Goal: Task Accomplishment & Management: Use online tool/utility

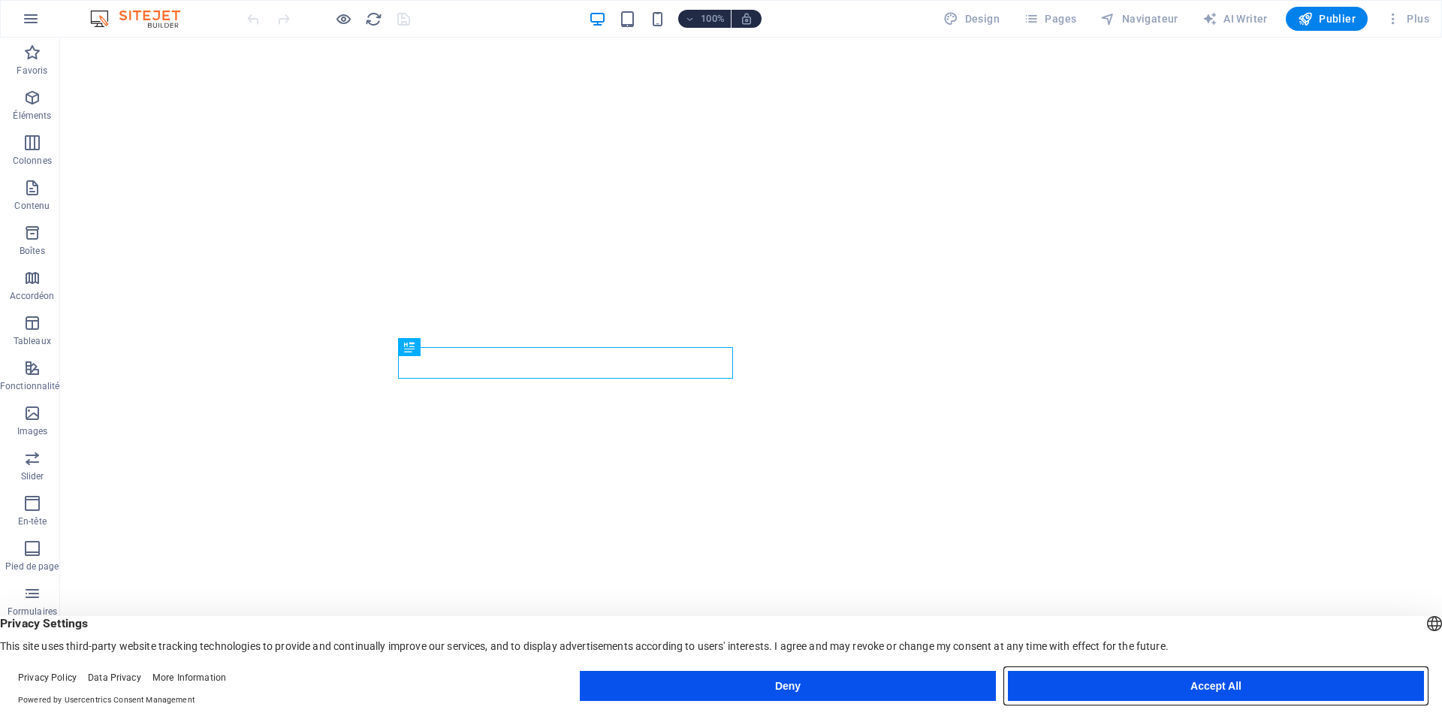
click at [1192, 684] on button "Accept All" at bounding box center [1216, 686] width 416 height 30
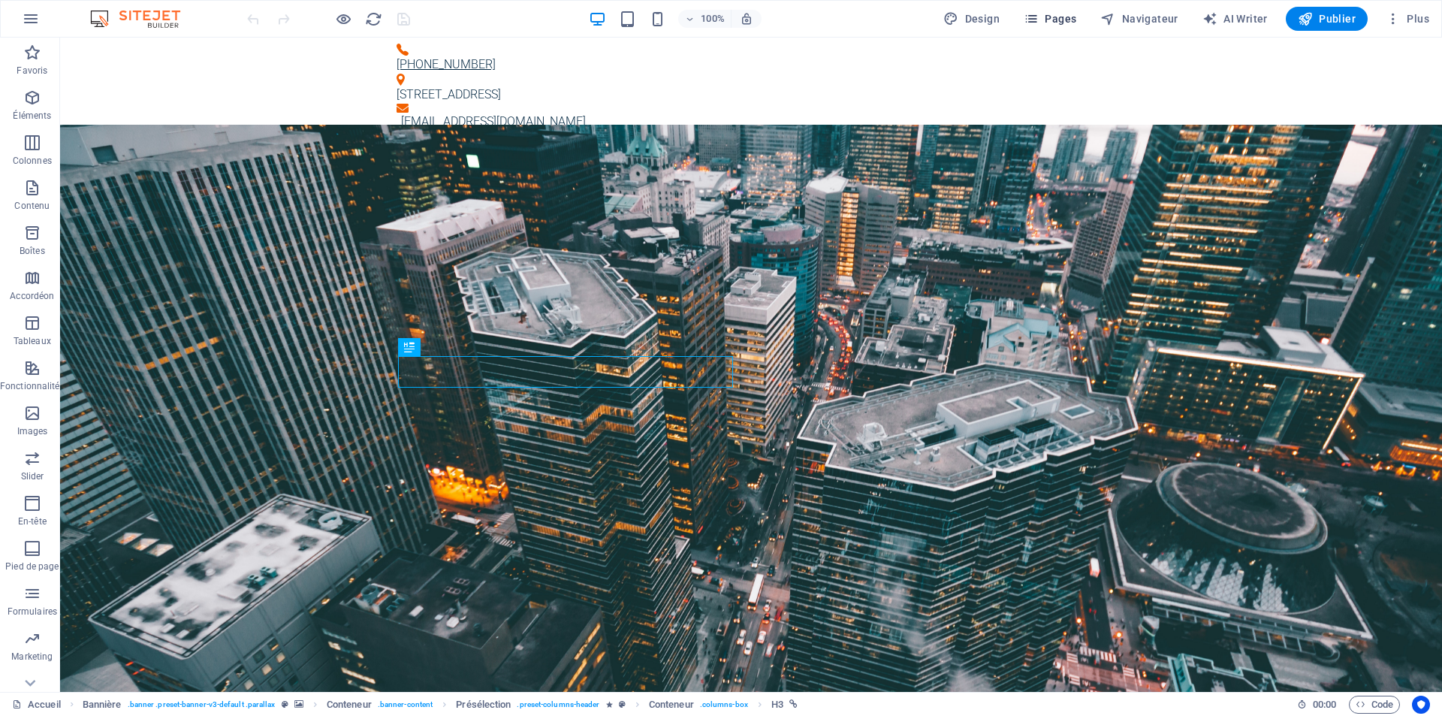
click at [1069, 17] on span "Pages" at bounding box center [1050, 18] width 53 height 15
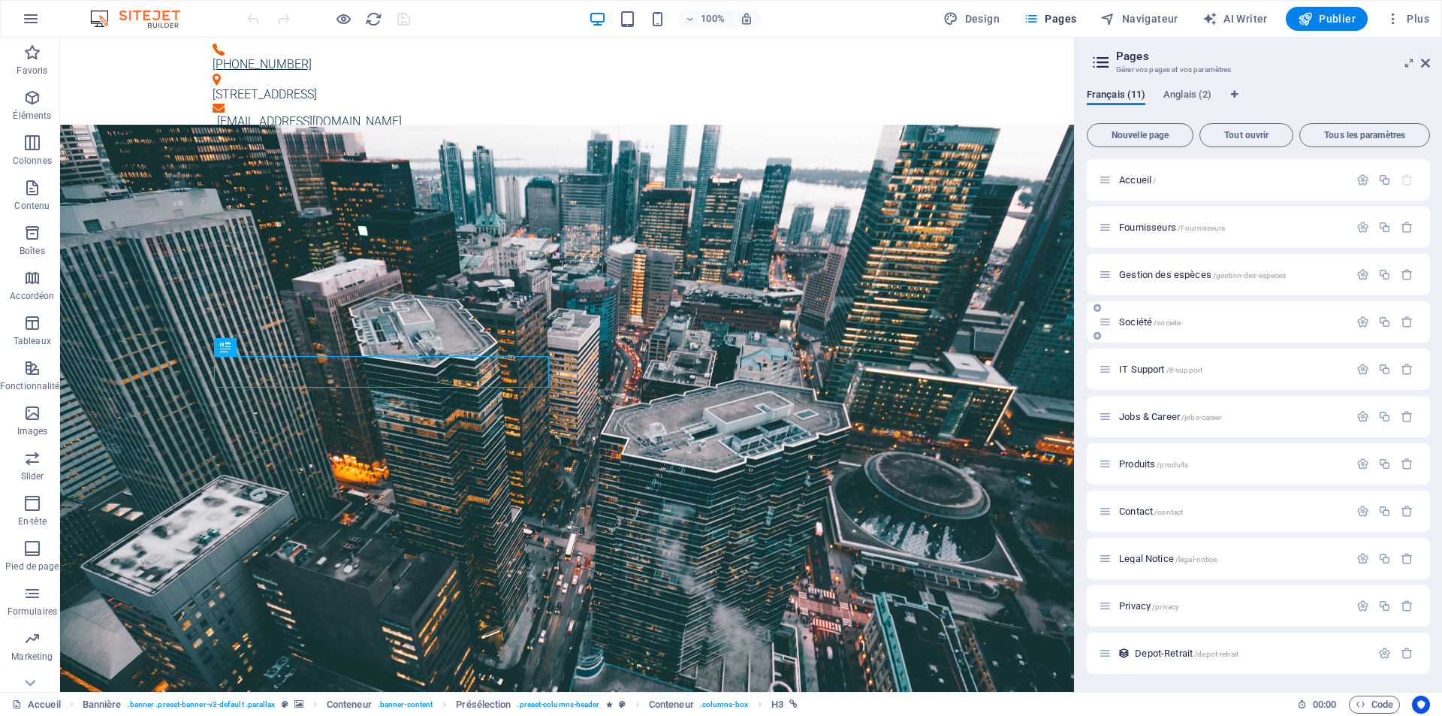
click at [1135, 322] on span "Société /societe" at bounding box center [1150, 321] width 62 height 11
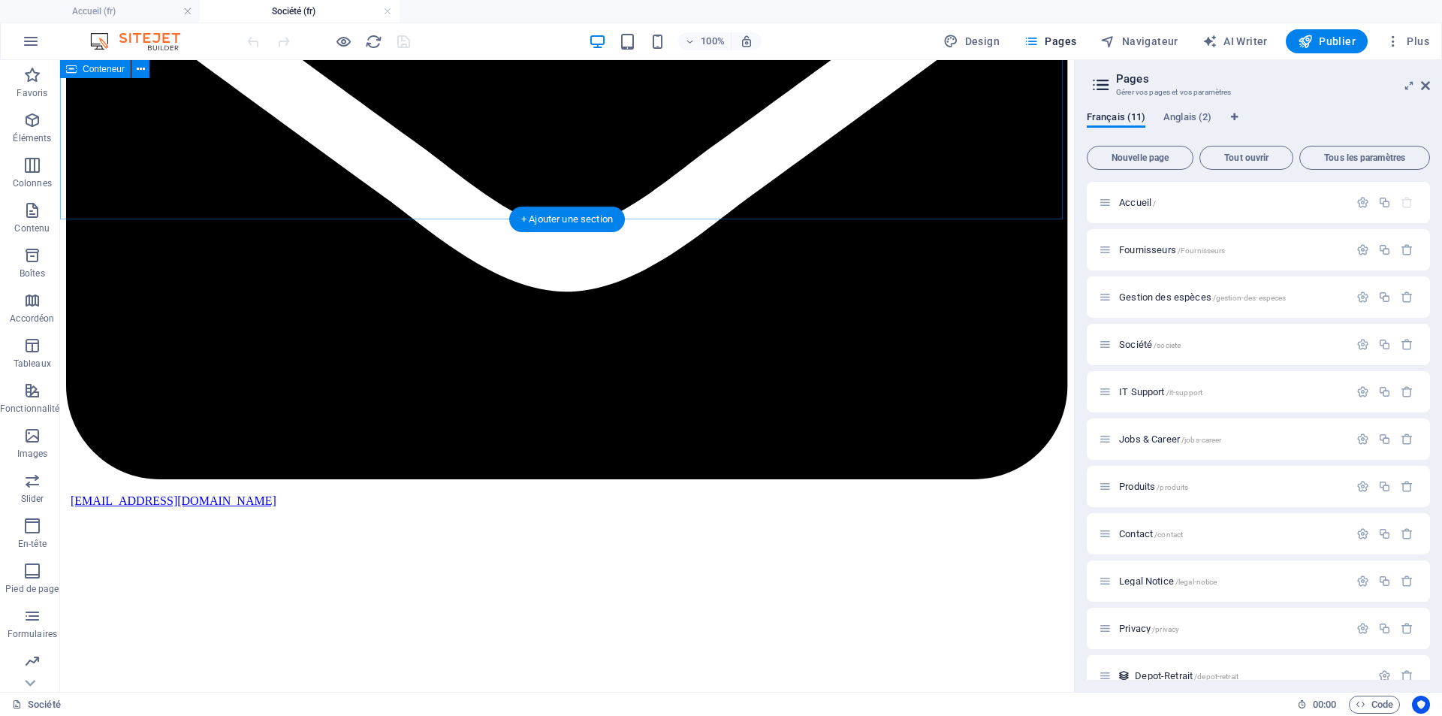
scroll to position [2930, 0]
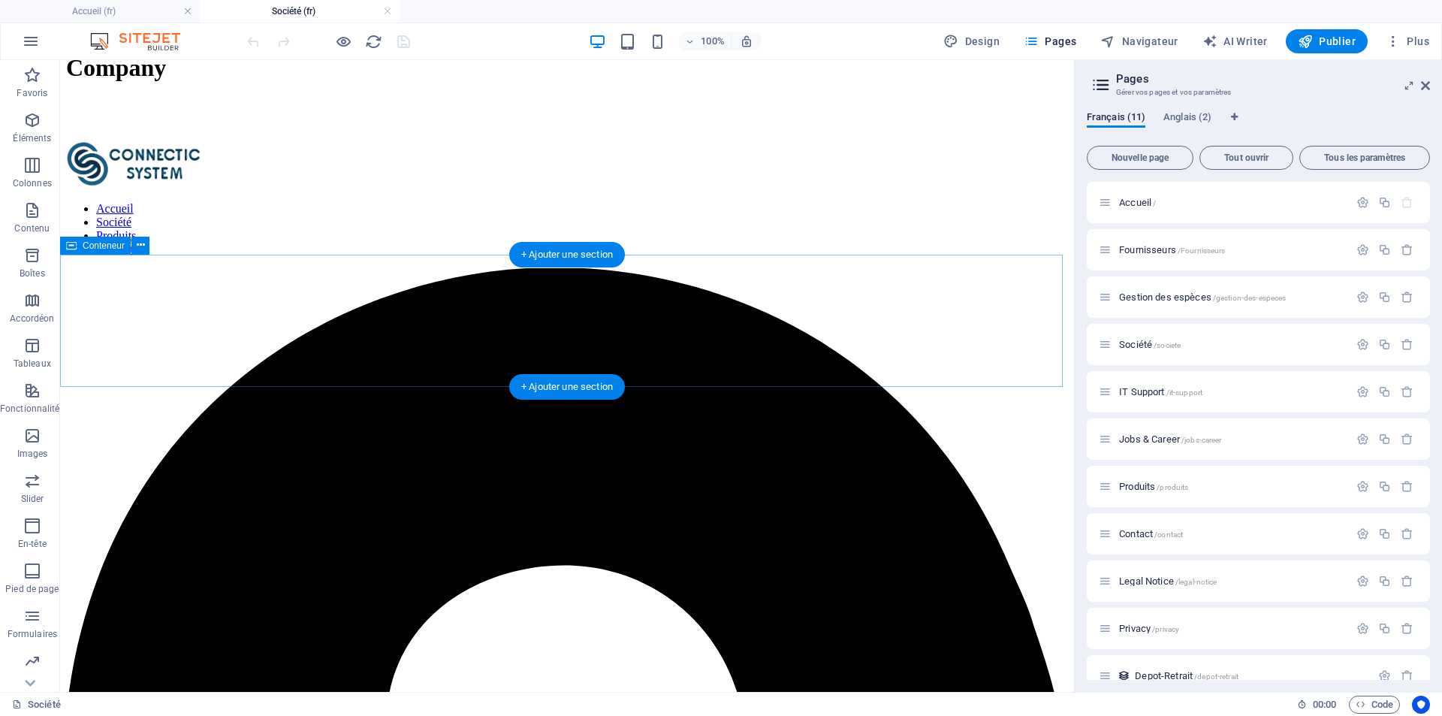
scroll to position [3606, 0]
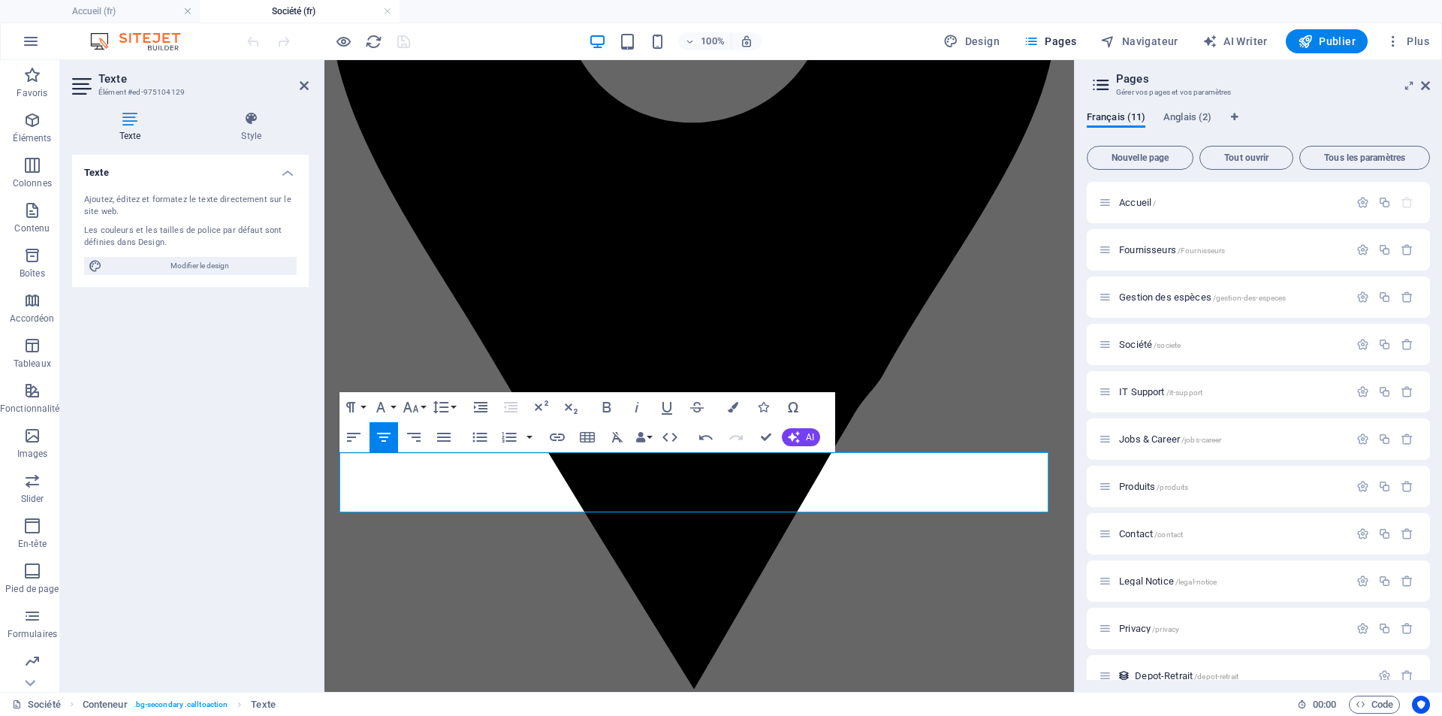
click at [157, 452] on div "Texte Ajoutez, éditez et formatez le texte directement sur le site web. Les cou…" at bounding box center [190, 417] width 237 height 525
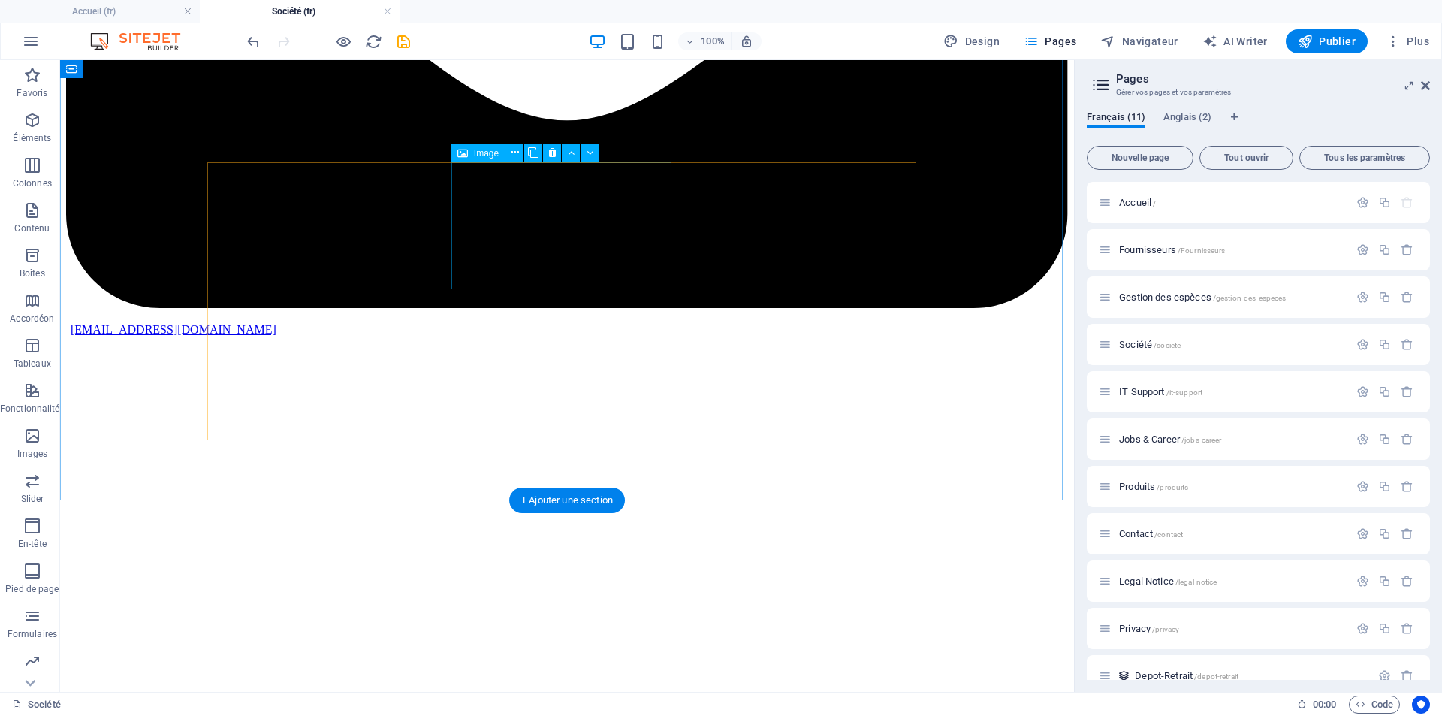
scroll to position [3456, 0]
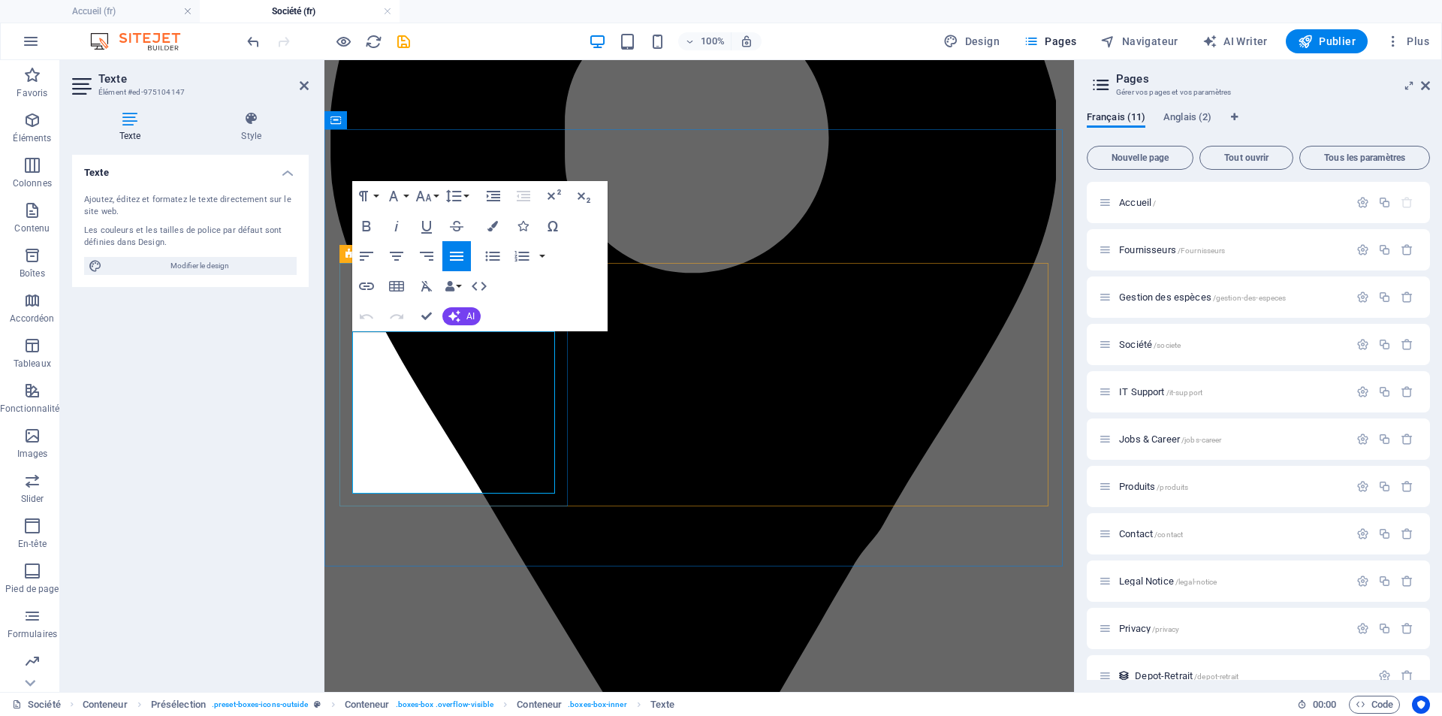
drag, startPoint x: 504, startPoint y: 485, endPoint x: 339, endPoint y: 337, distance: 221.9
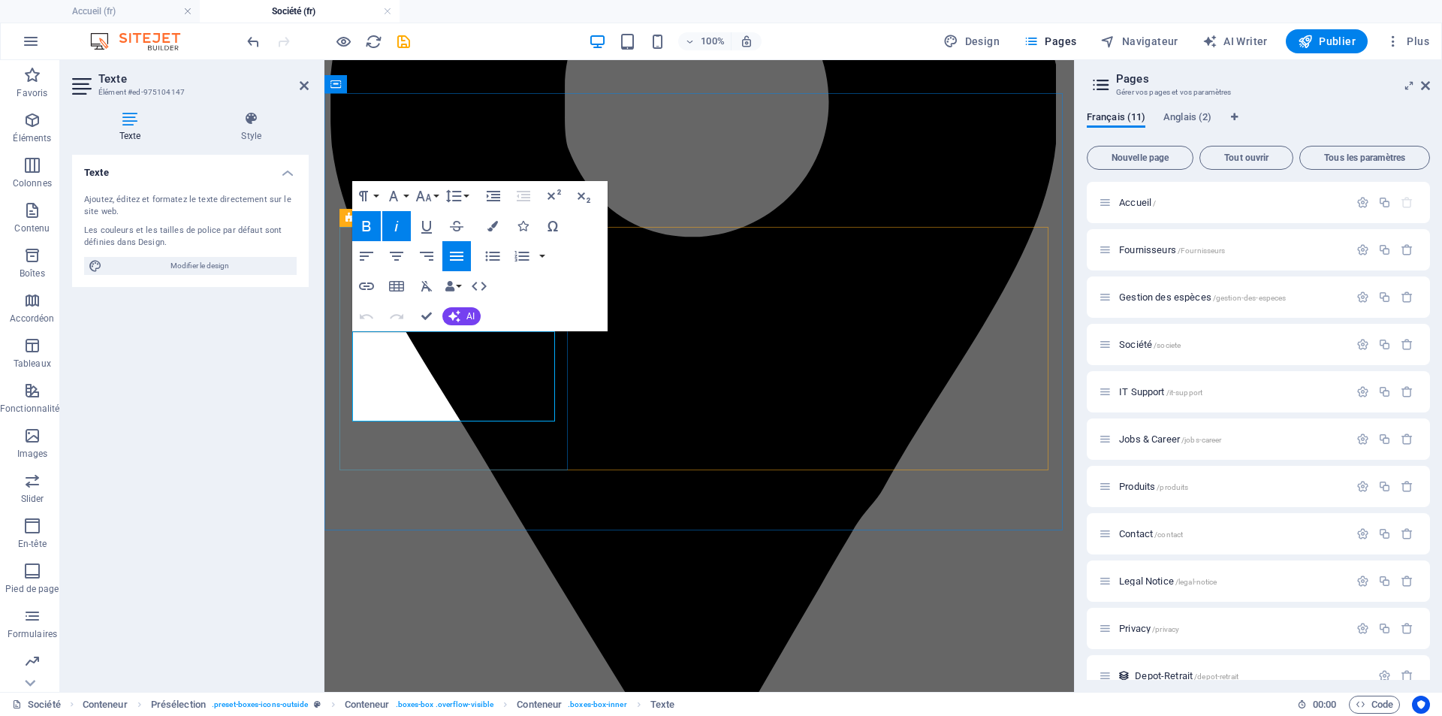
drag, startPoint x: 426, startPoint y: 411, endPoint x: 393, endPoint y: 409, distance: 33.1
drag, startPoint x: 426, startPoint y: 412, endPoint x: 325, endPoint y: 339, distance: 124.9
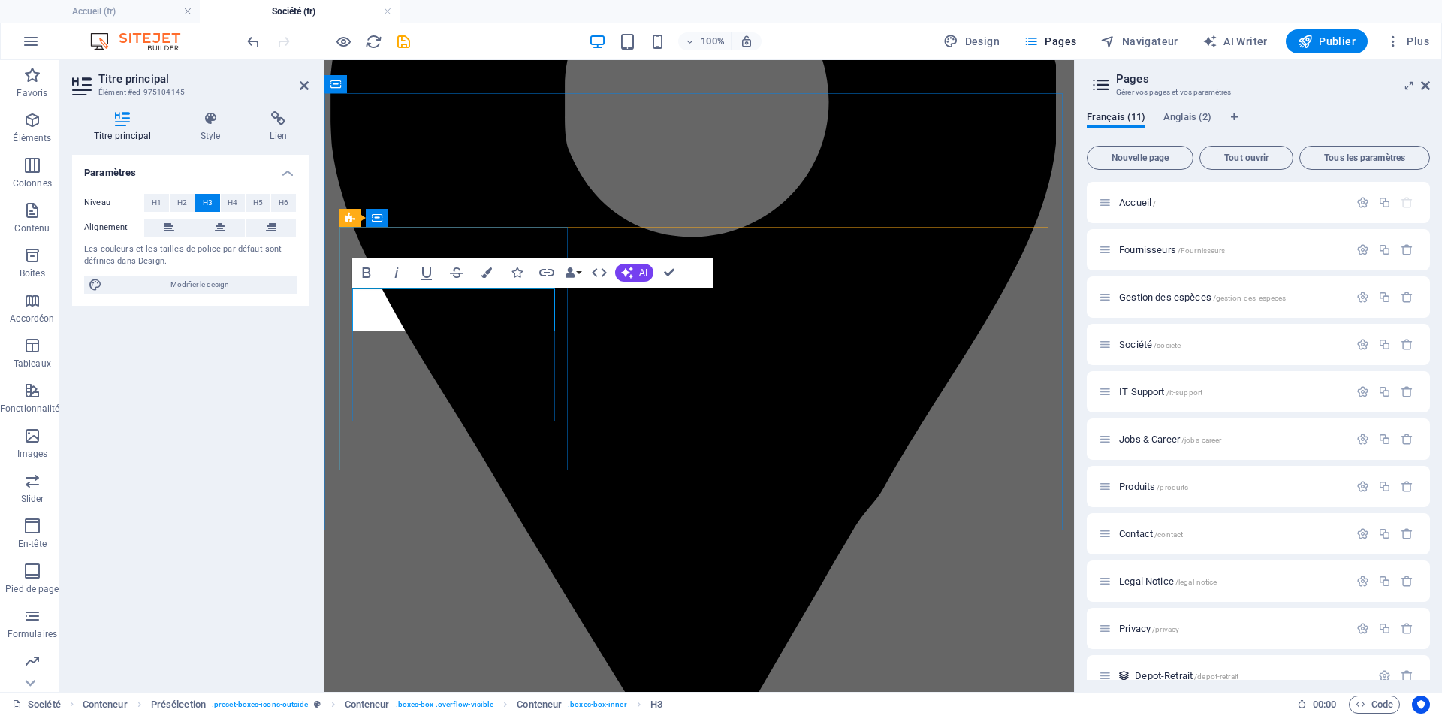
click at [174, 440] on div "Paramètres Niveau H1 H2 H3 H4 H5 H6 Alignement Les couleurs et les tailles de p…" at bounding box center [190, 417] width 237 height 525
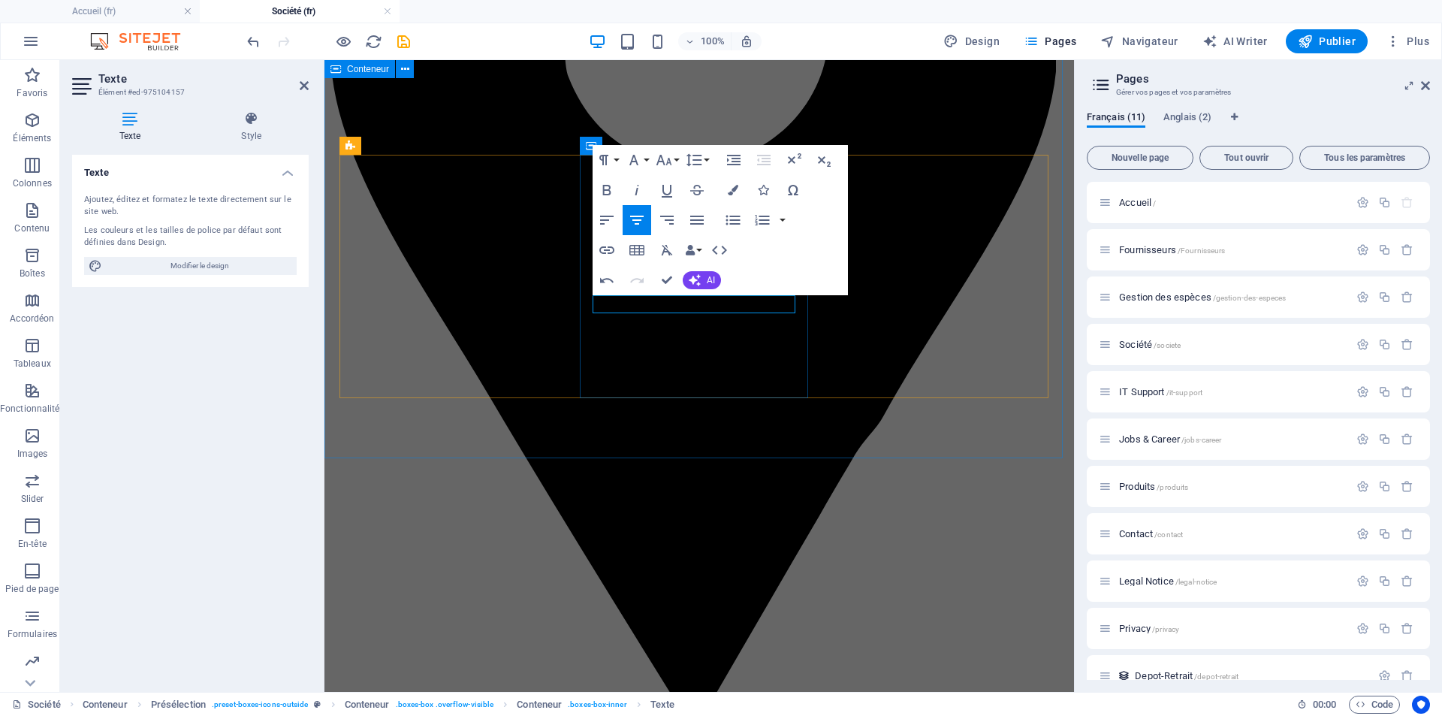
scroll to position [3528, 0]
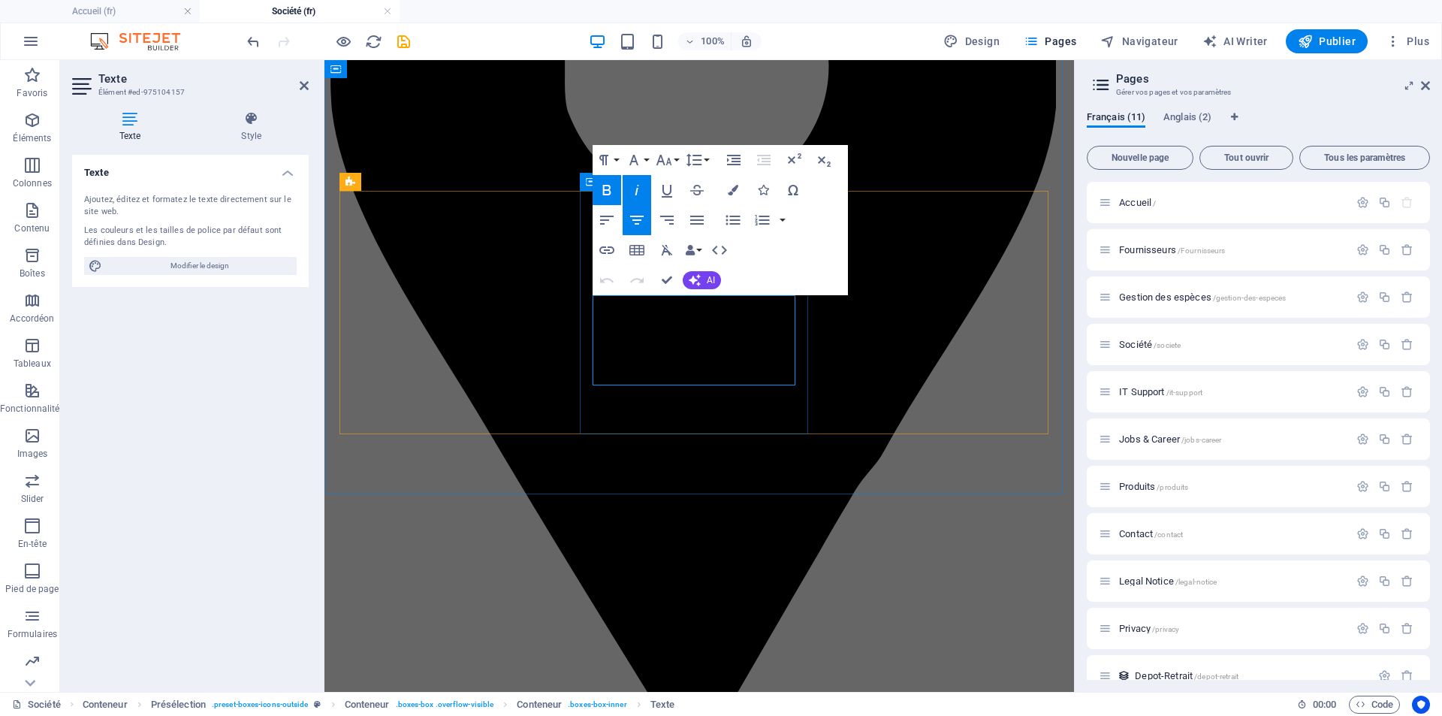
drag, startPoint x: 742, startPoint y: 376, endPoint x: 597, endPoint y: 301, distance: 163.0
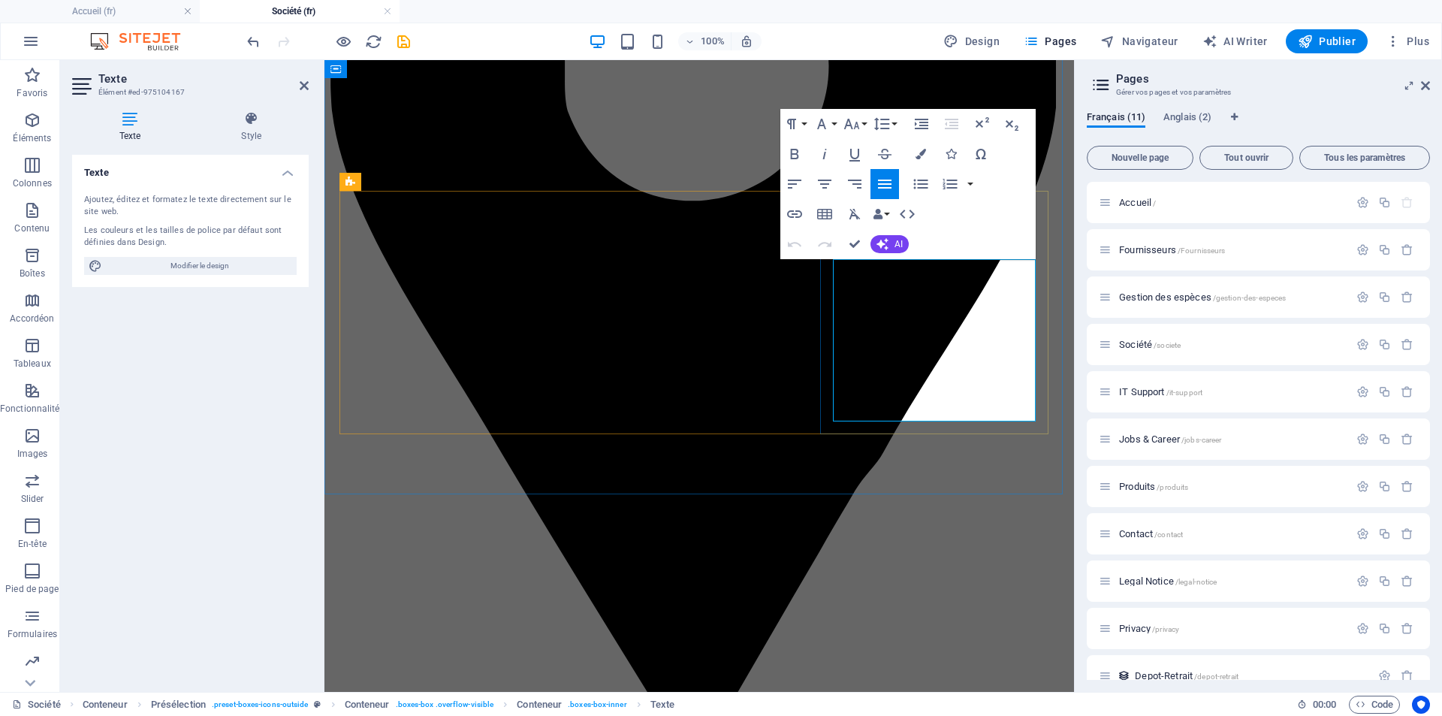
drag, startPoint x: 956, startPoint y: 415, endPoint x: 1154, endPoint y: 315, distance: 221.7
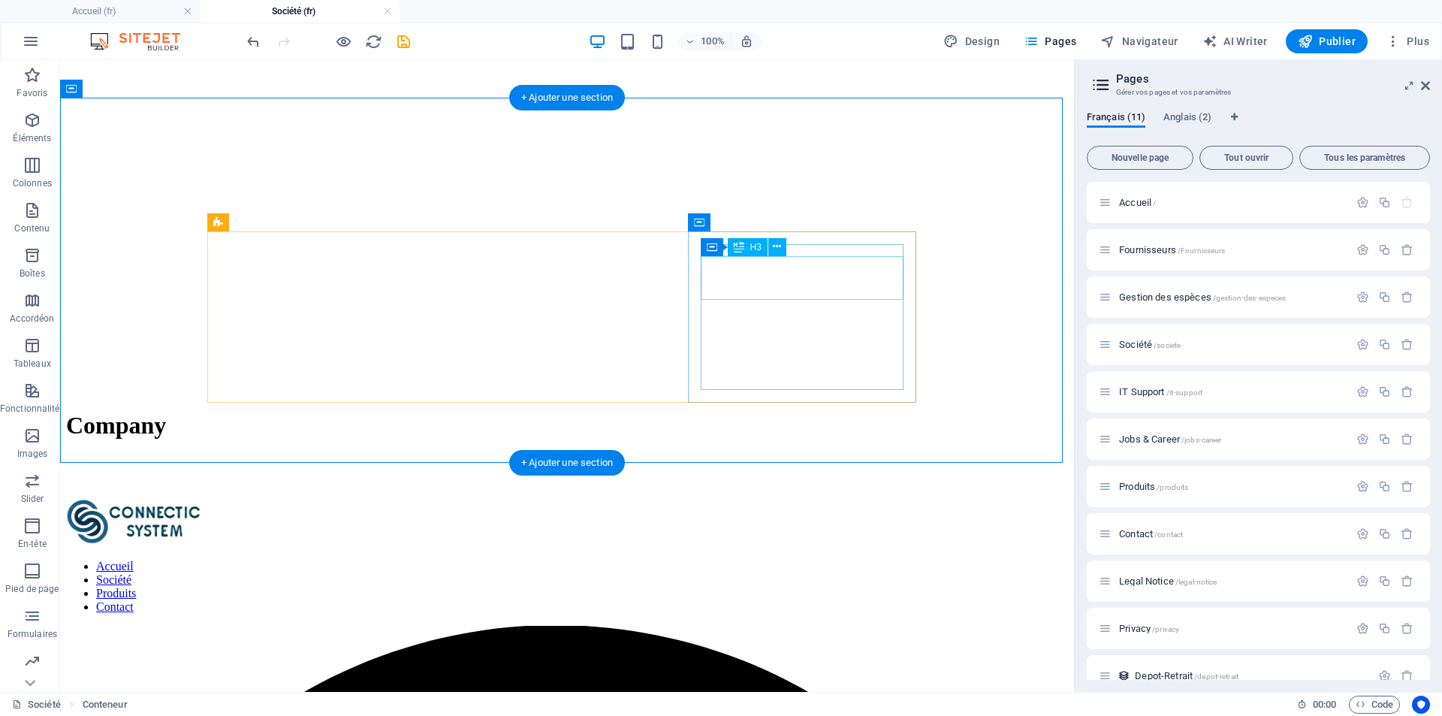
scroll to position [3453, 0]
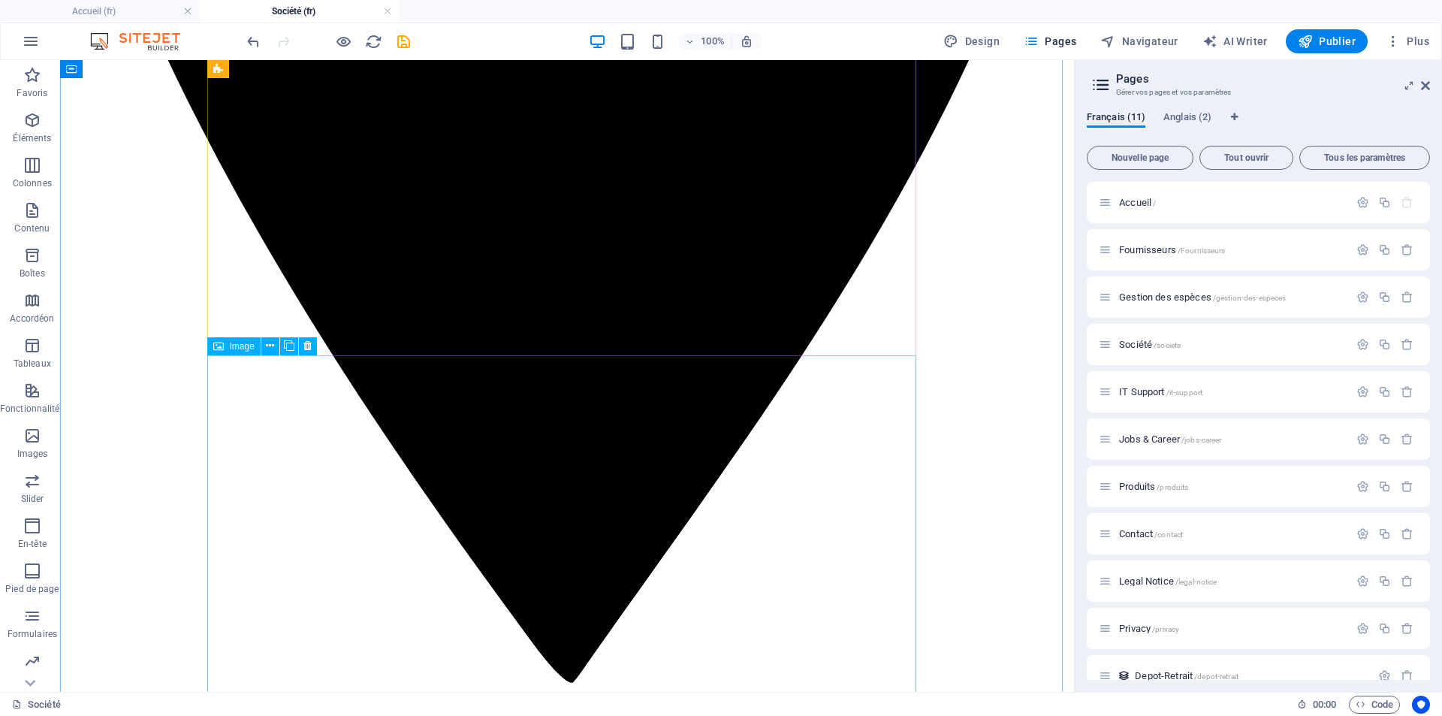
scroll to position [1953, 0]
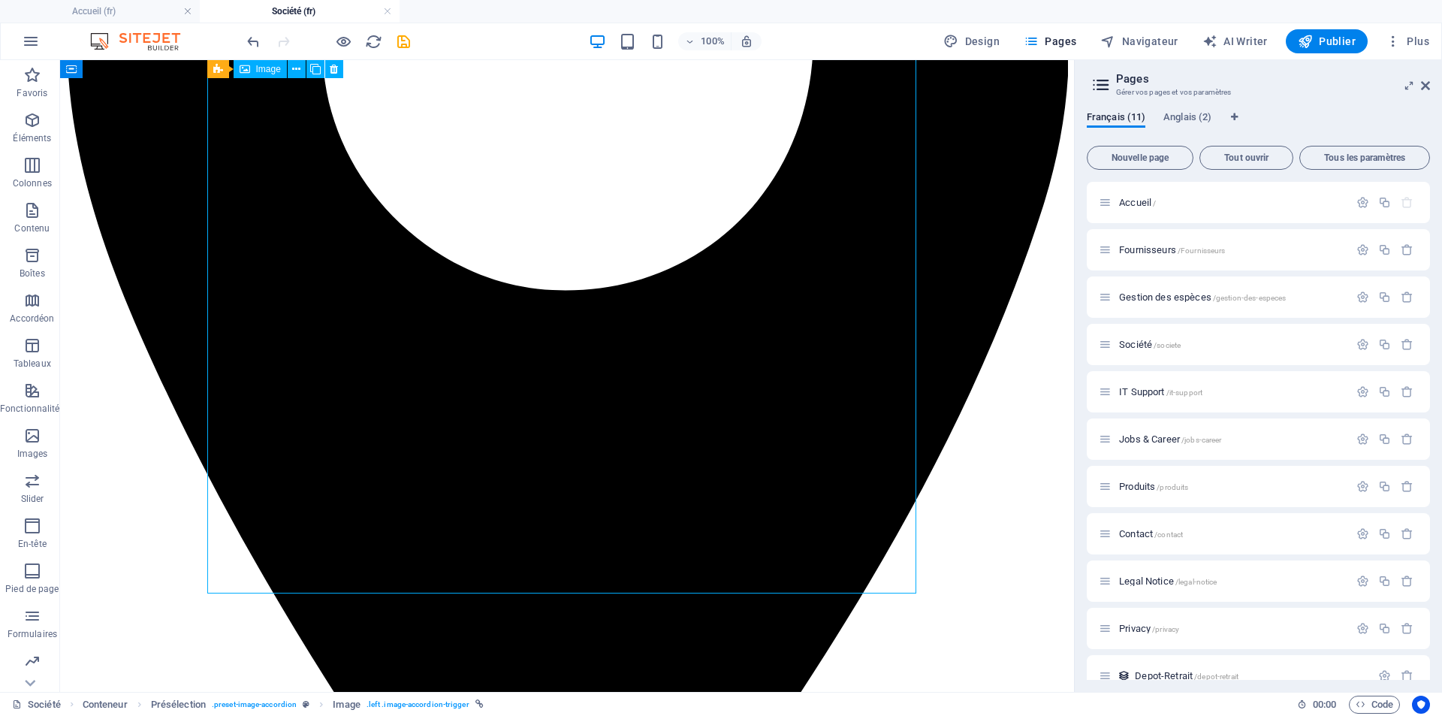
scroll to position [1202, 0]
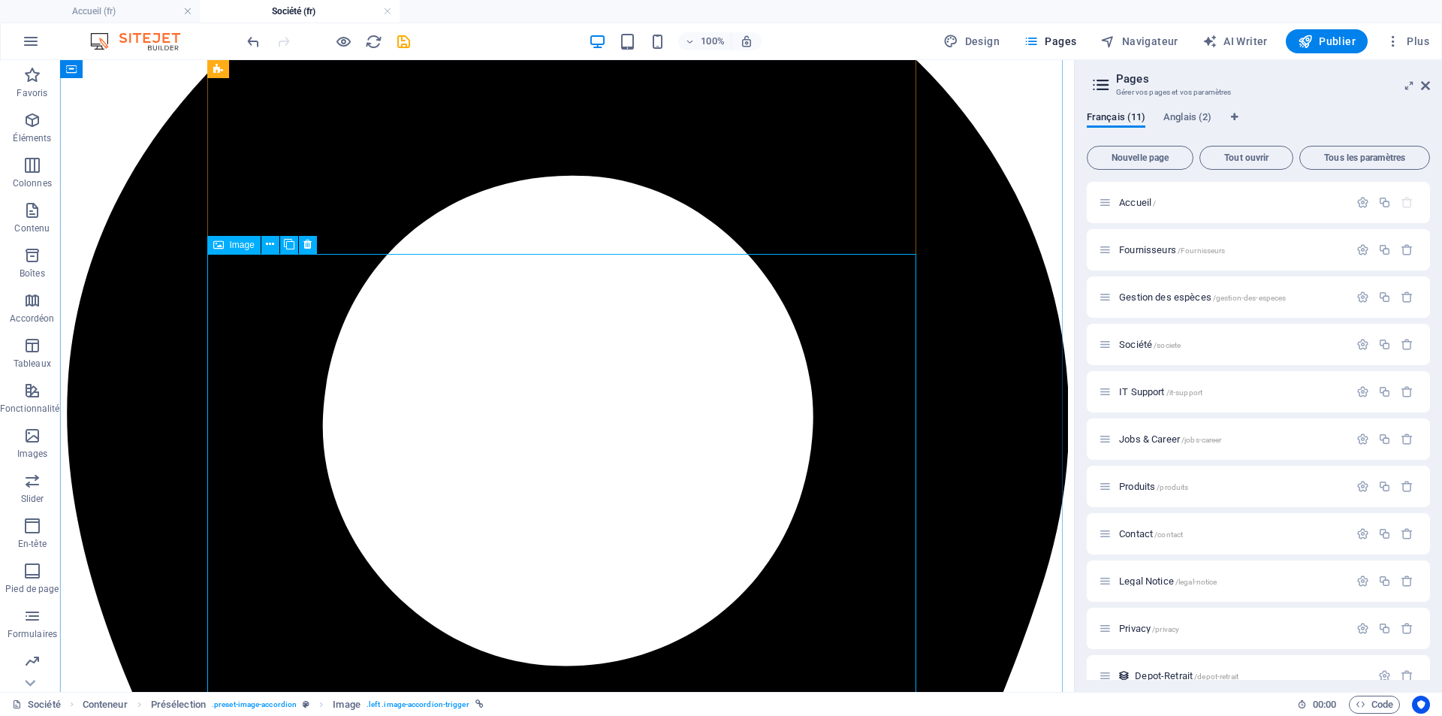
click at [245, 246] on span "Image" at bounding box center [242, 244] width 25 height 9
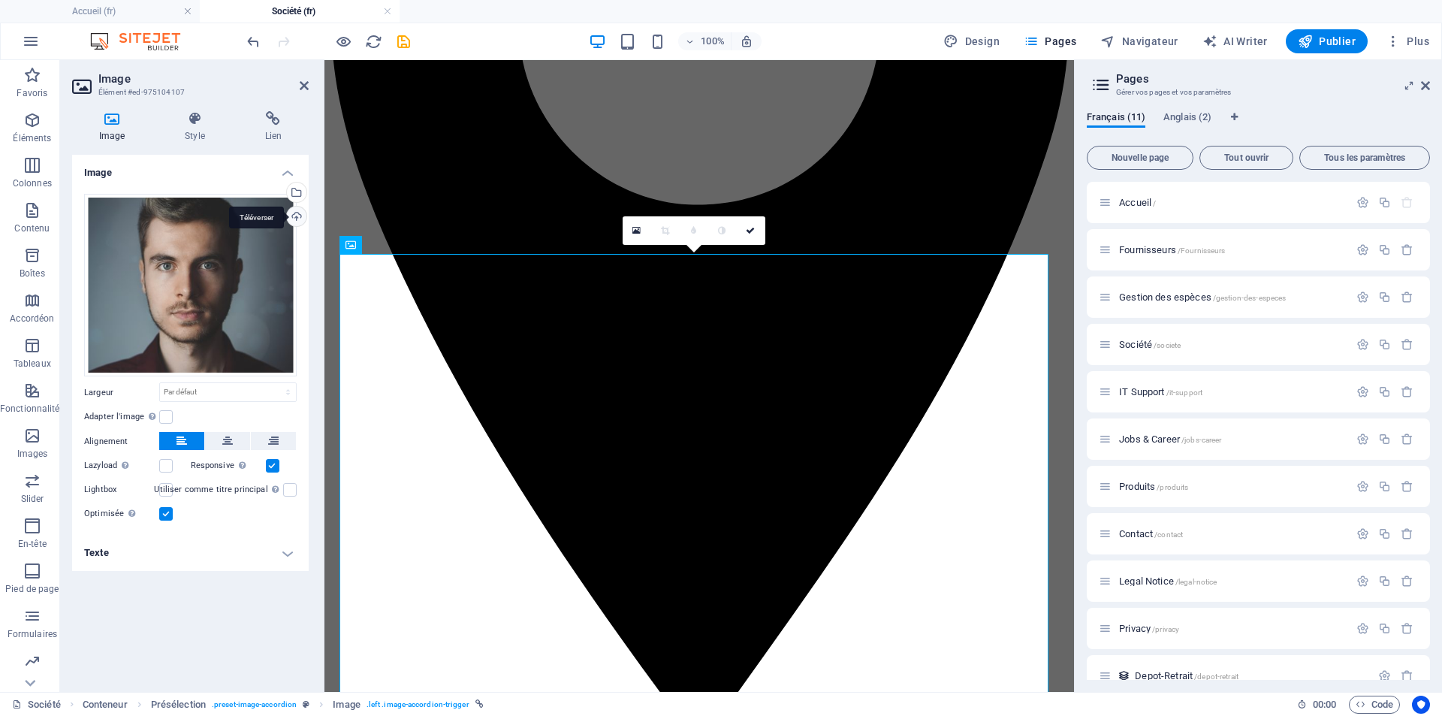
click at [295, 215] on div "Téléverser" at bounding box center [295, 218] width 23 height 23
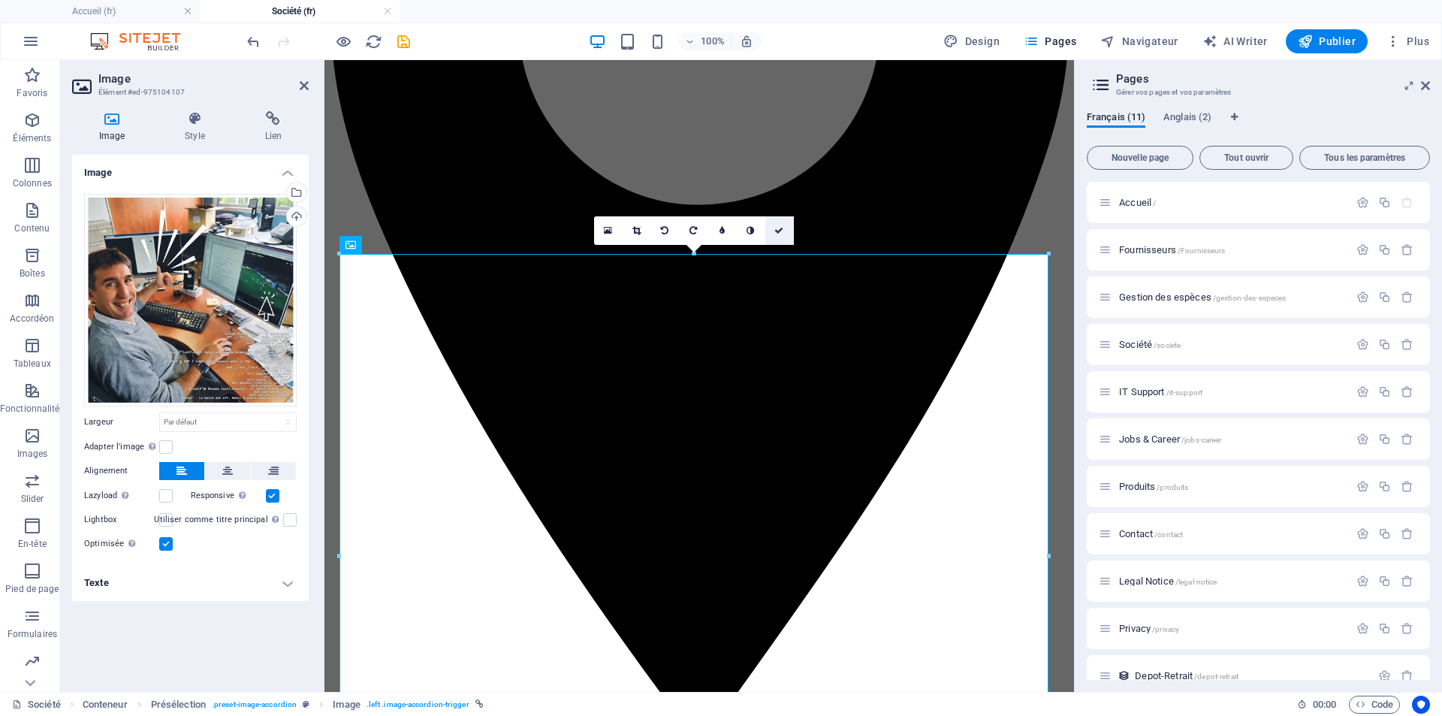
click at [778, 231] on icon at bounding box center [779, 230] width 9 height 9
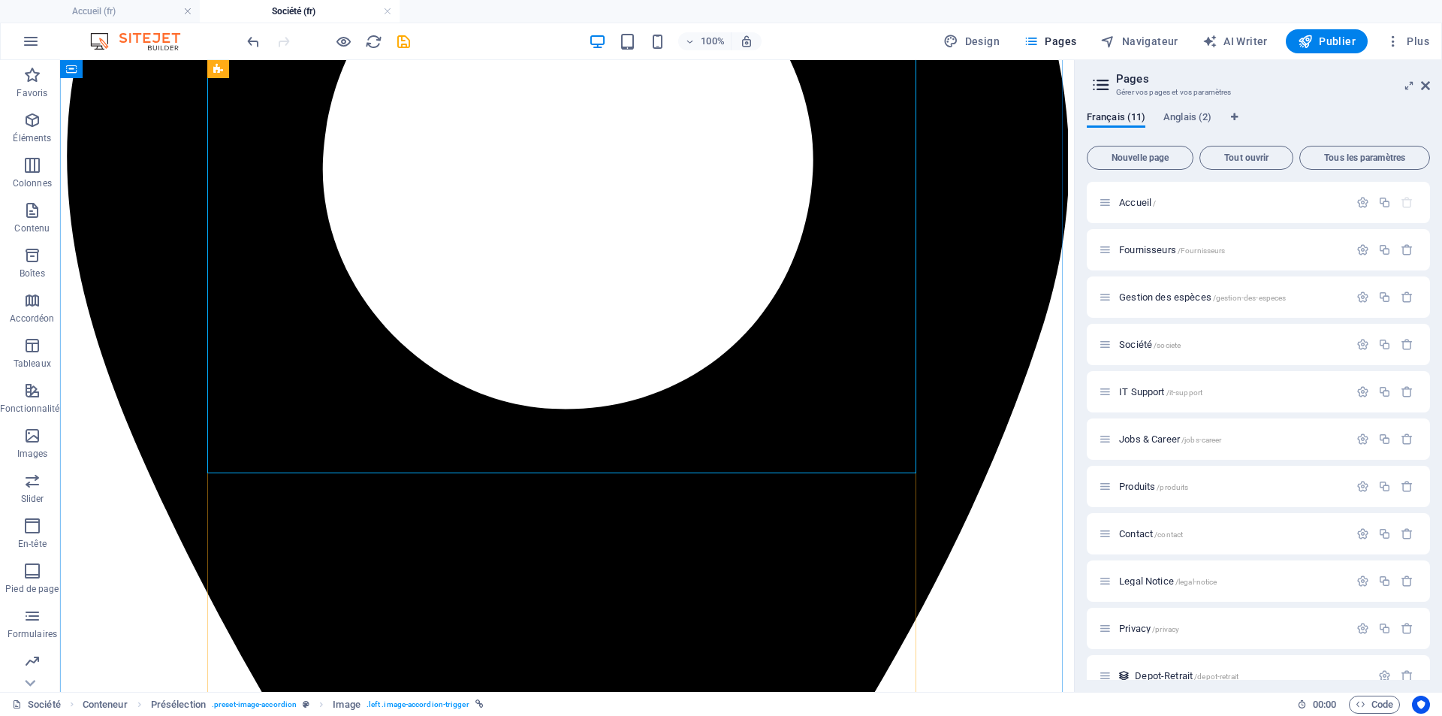
scroll to position [1653, 0]
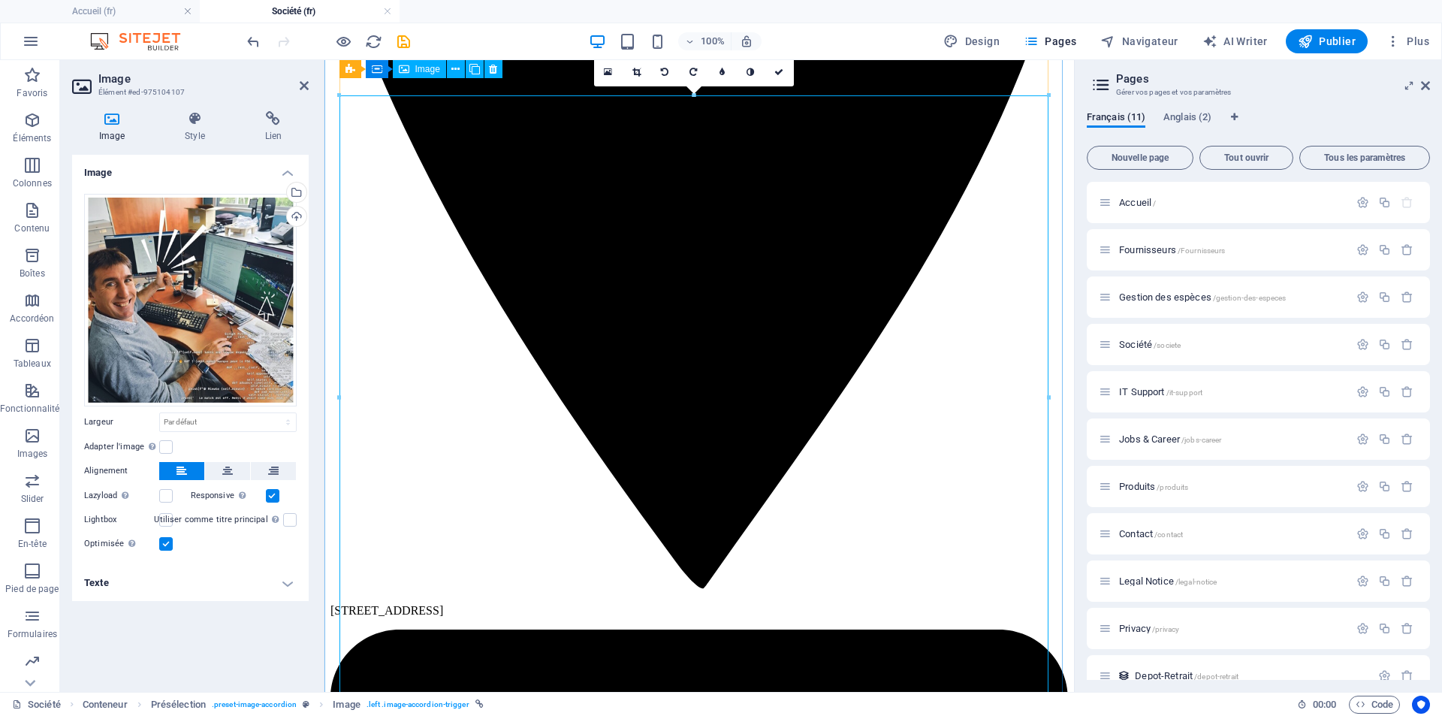
scroll to position [1352, 0]
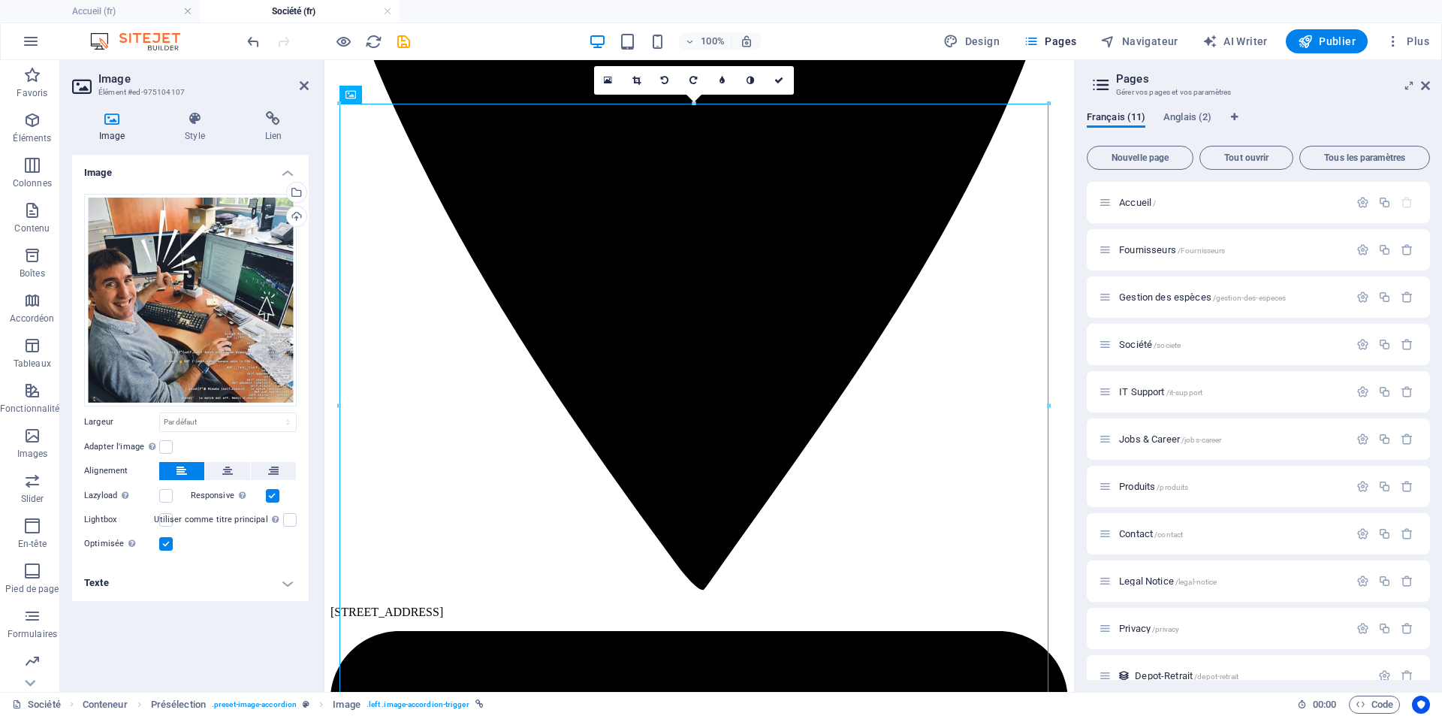
click at [282, 575] on h4 "Texte" at bounding box center [190, 583] width 237 height 36
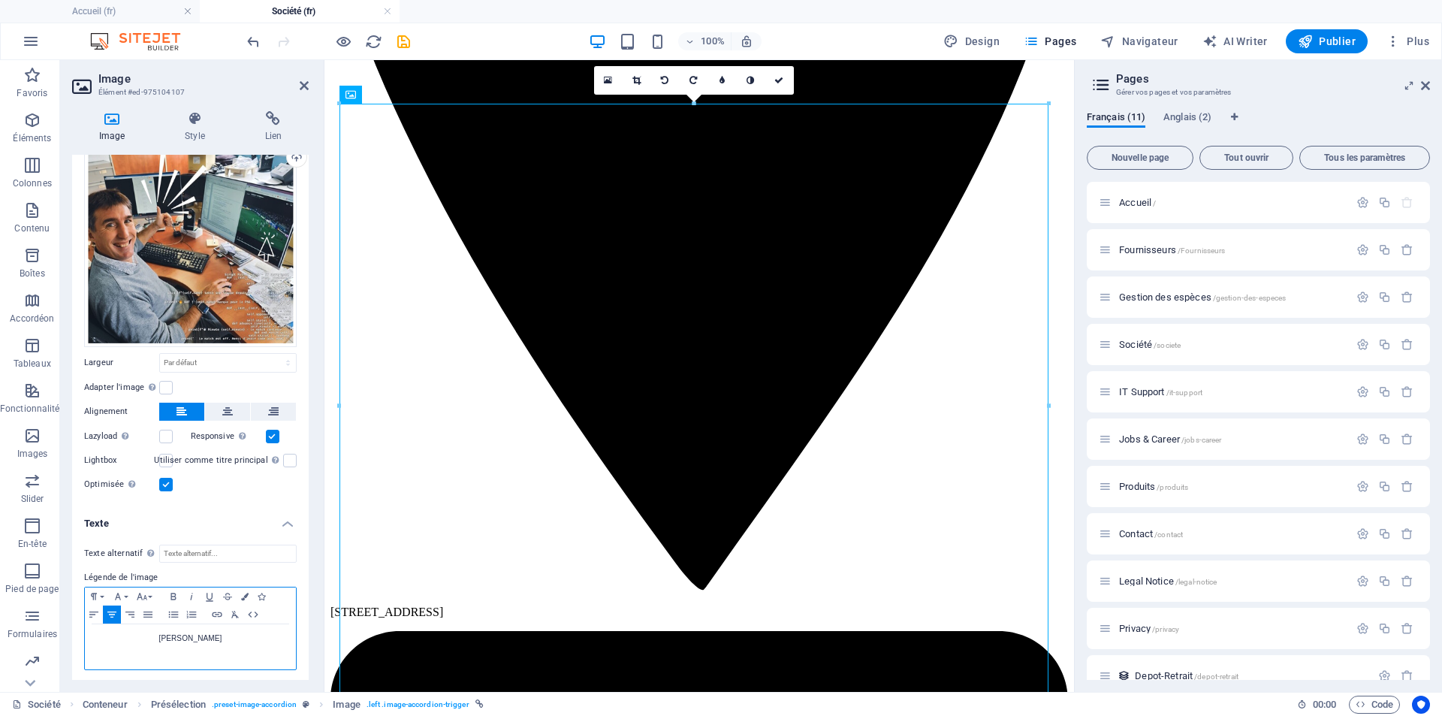
drag, startPoint x: 222, startPoint y: 631, endPoint x: 163, endPoint y: 633, distance: 58.6
click at [163, 633] on p "[PERSON_NAME]" at bounding box center [190, 639] width 196 height 14
click at [246, 594] on icon "button" at bounding box center [245, 597] width 8 height 8
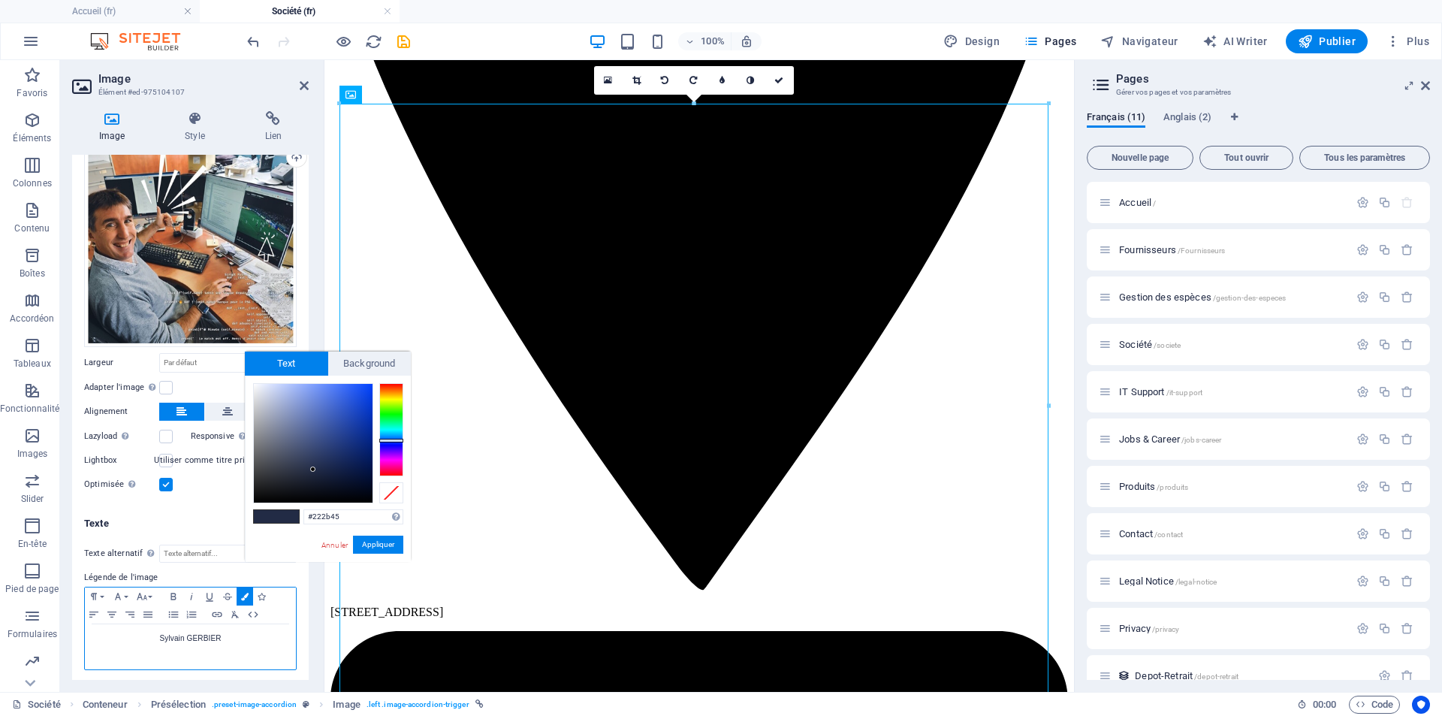
click at [234, 650] on div "[PERSON_NAME]" at bounding box center [190, 646] width 211 height 45
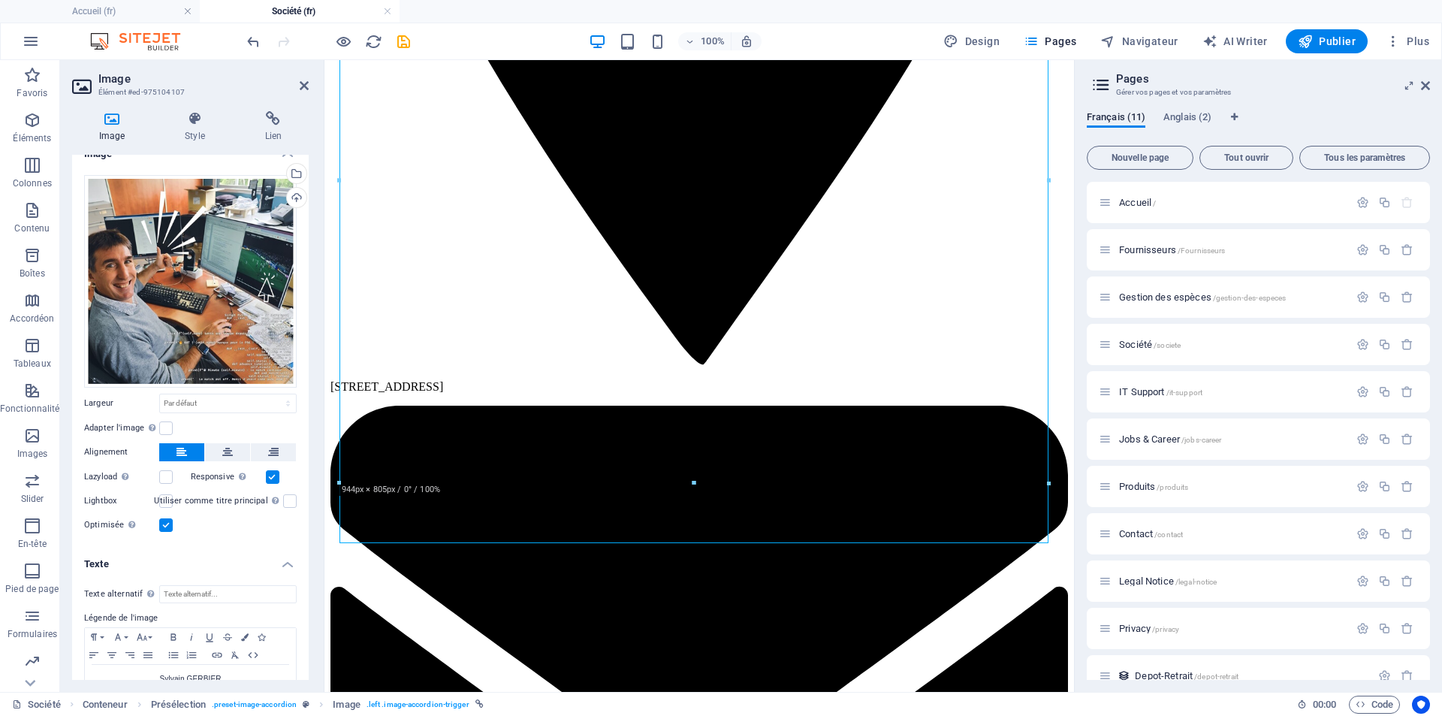
scroll to position [0, 0]
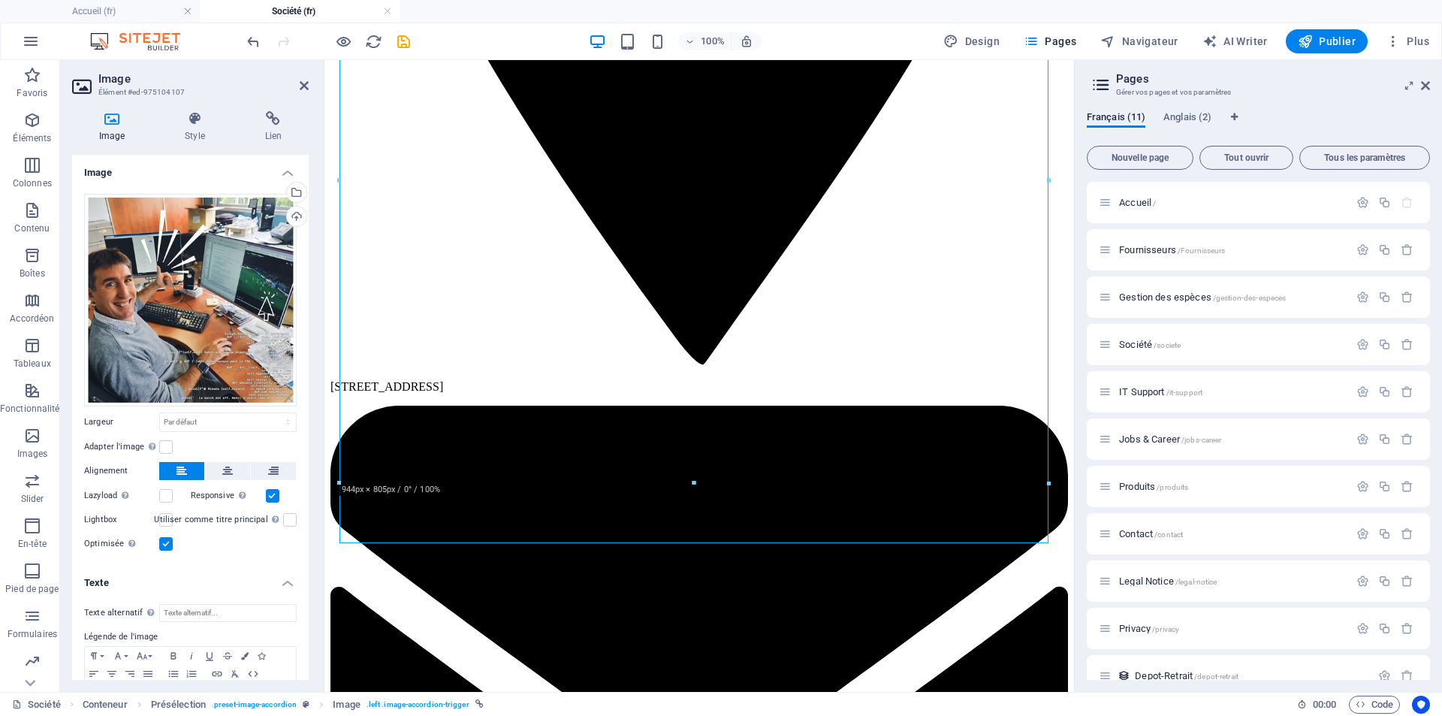
click at [195, 110] on div "Image Style Lien Image Glissez les fichiers ici, cliquez pour choisir les fichi…" at bounding box center [190, 395] width 261 height 593
click at [192, 121] on icon at bounding box center [195, 118] width 74 height 15
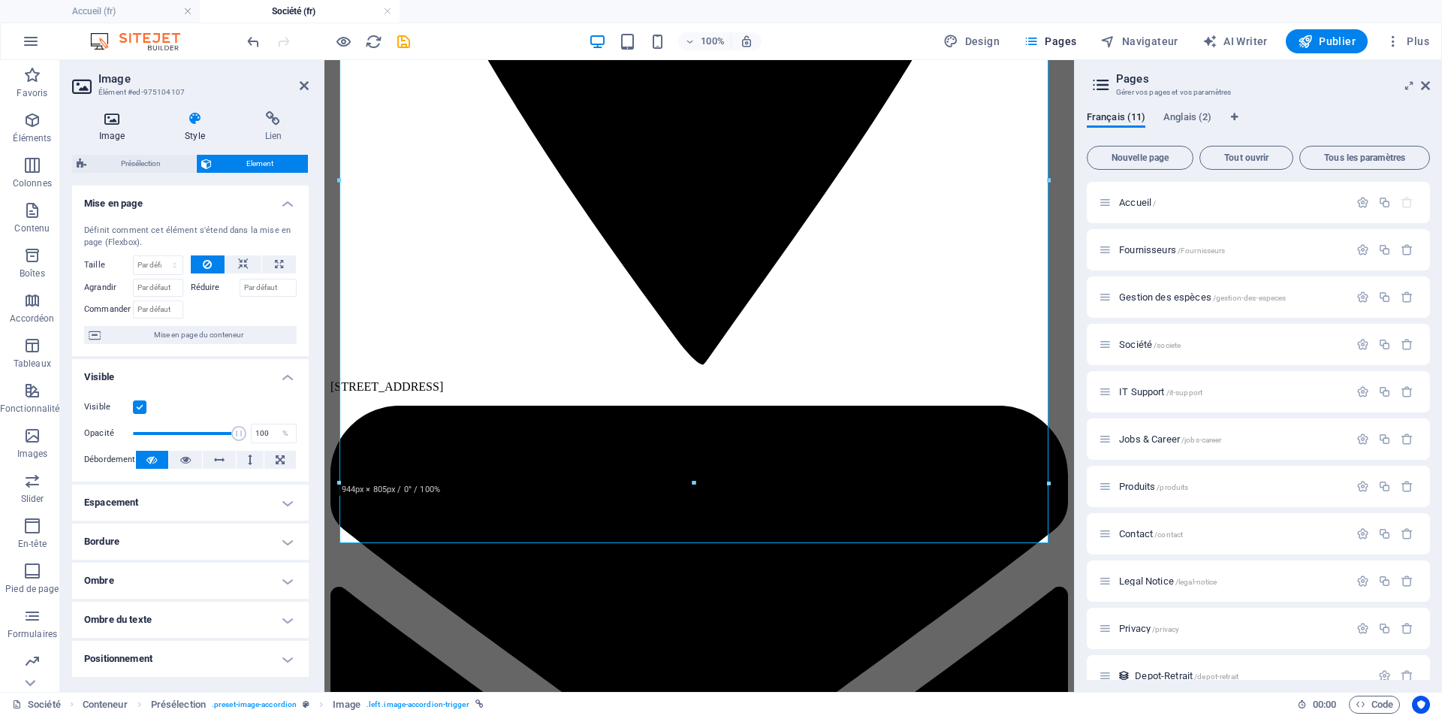
click at [107, 122] on icon at bounding box center [112, 118] width 80 height 15
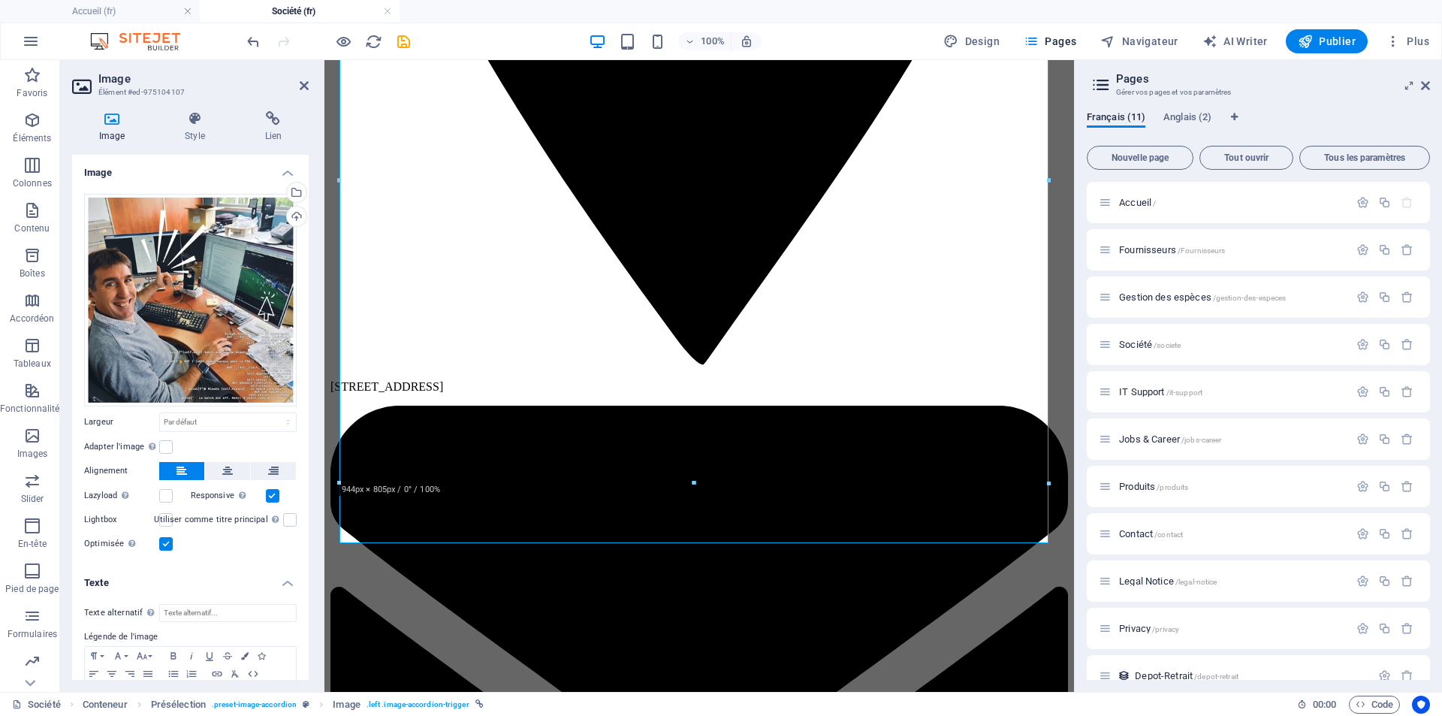
scroll to position [59, 0]
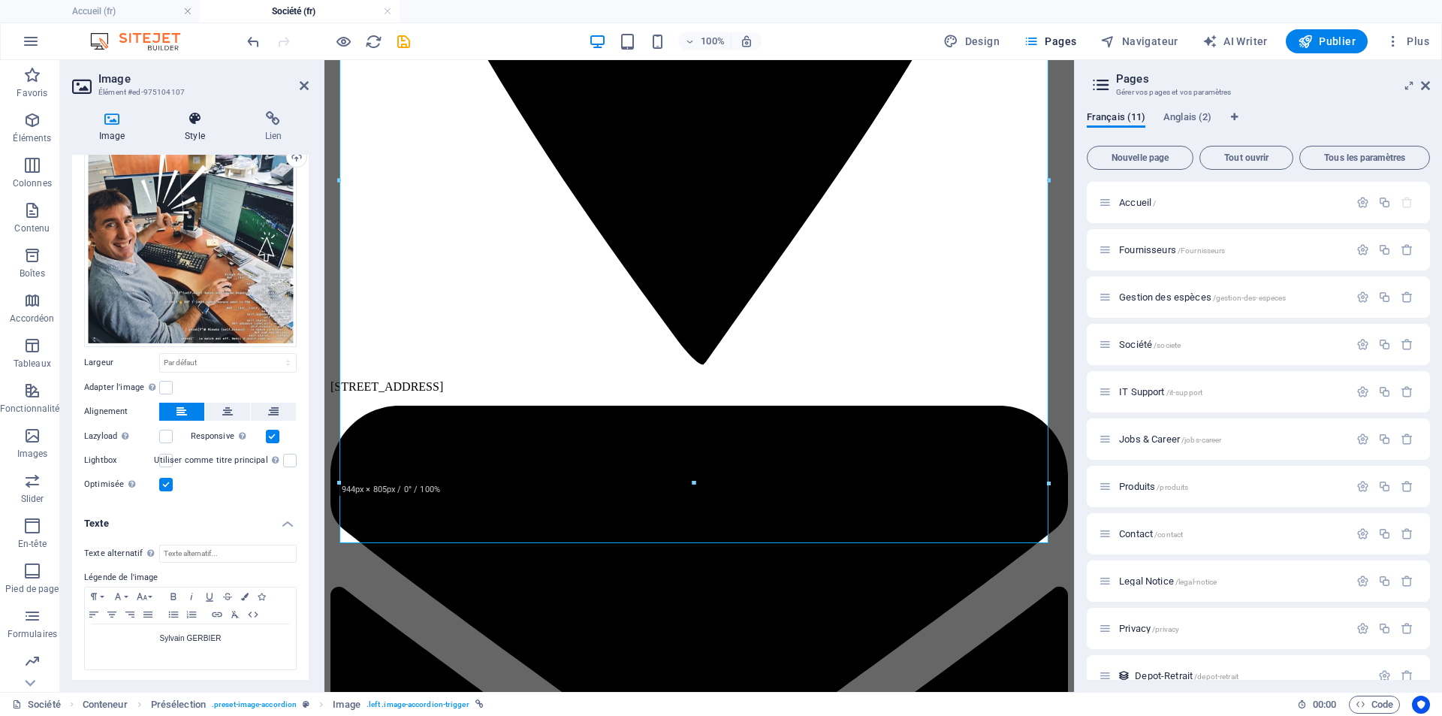
click at [193, 125] on icon at bounding box center [195, 118] width 74 height 15
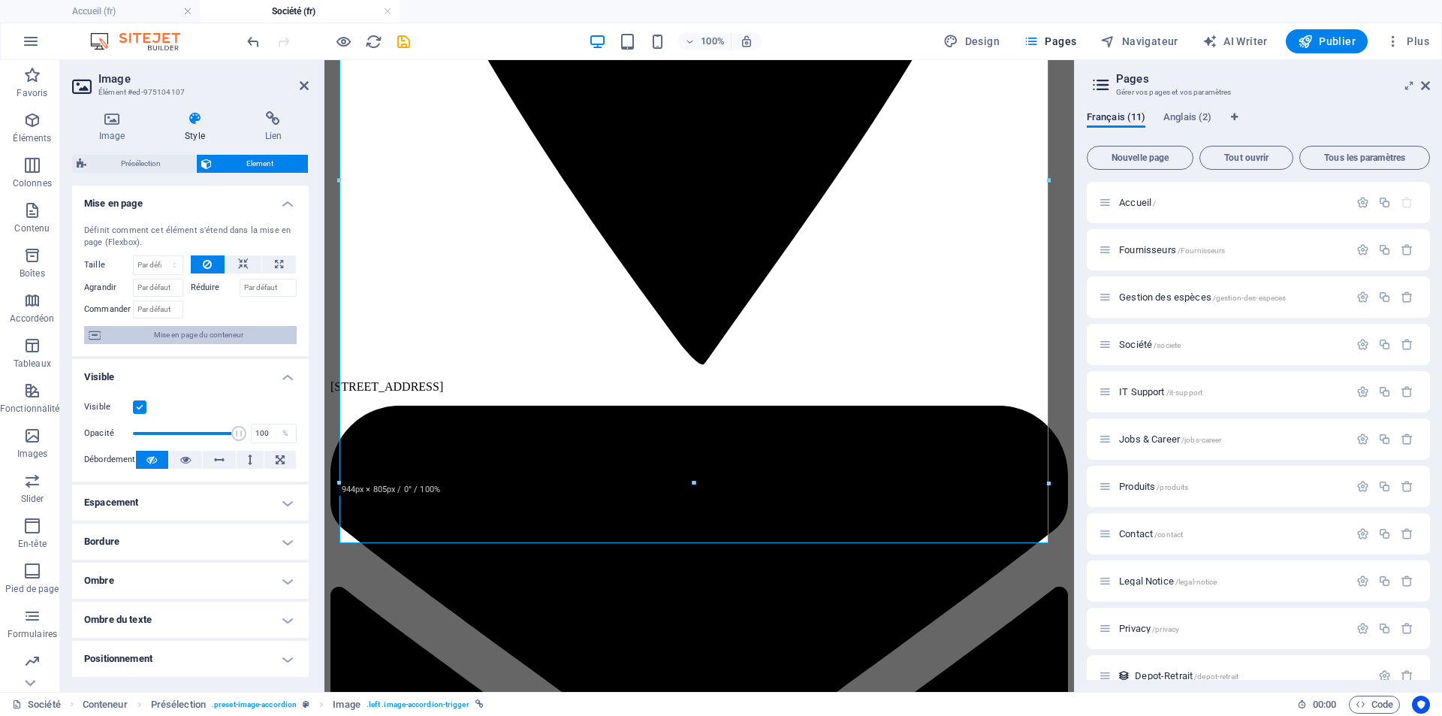
click at [216, 340] on span "Mise en page du conteneur" at bounding box center [198, 335] width 187 height 18
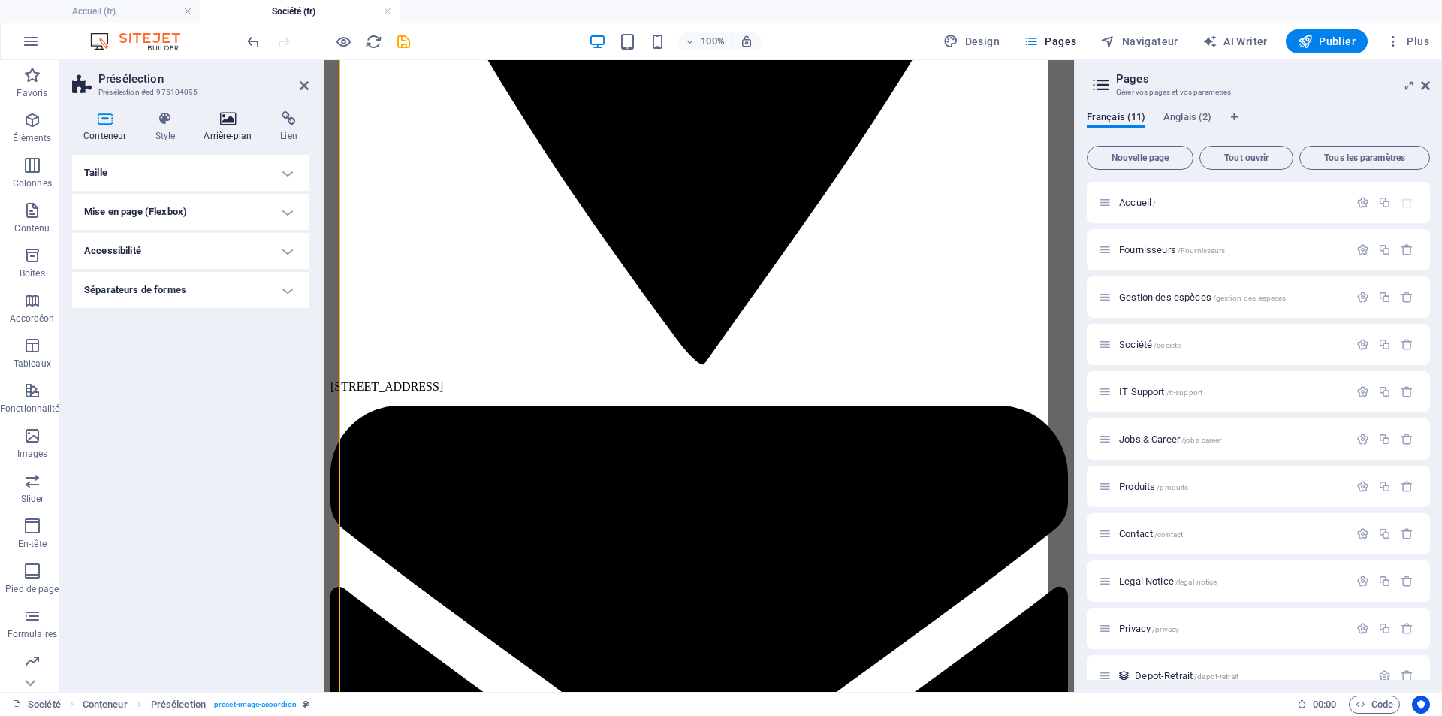
click at [237, 128] on h4 "Arrière-plan" at bounding box center [230, 127] width 77 height 32
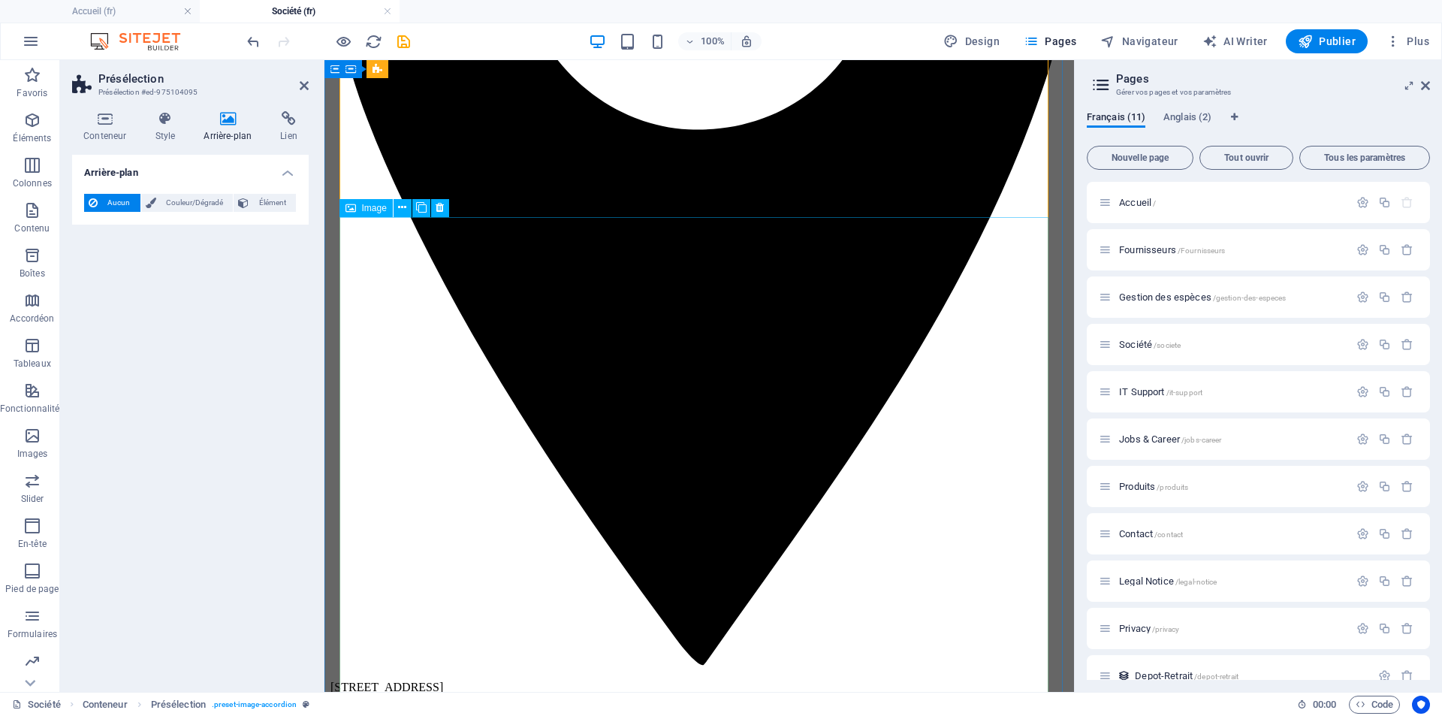
scroll to position [1052, 0]
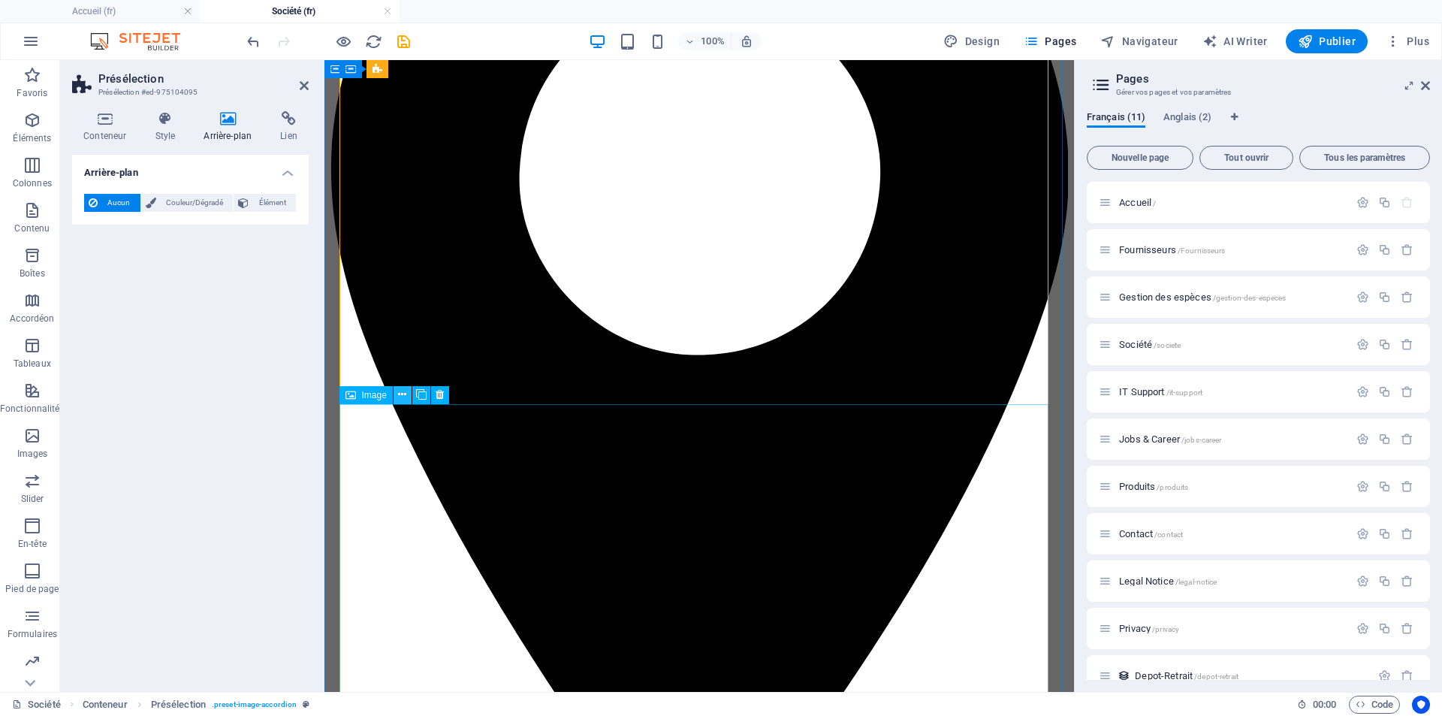
click at [402, 397] on icon at bounding box center [402, 395] width 8 height 16
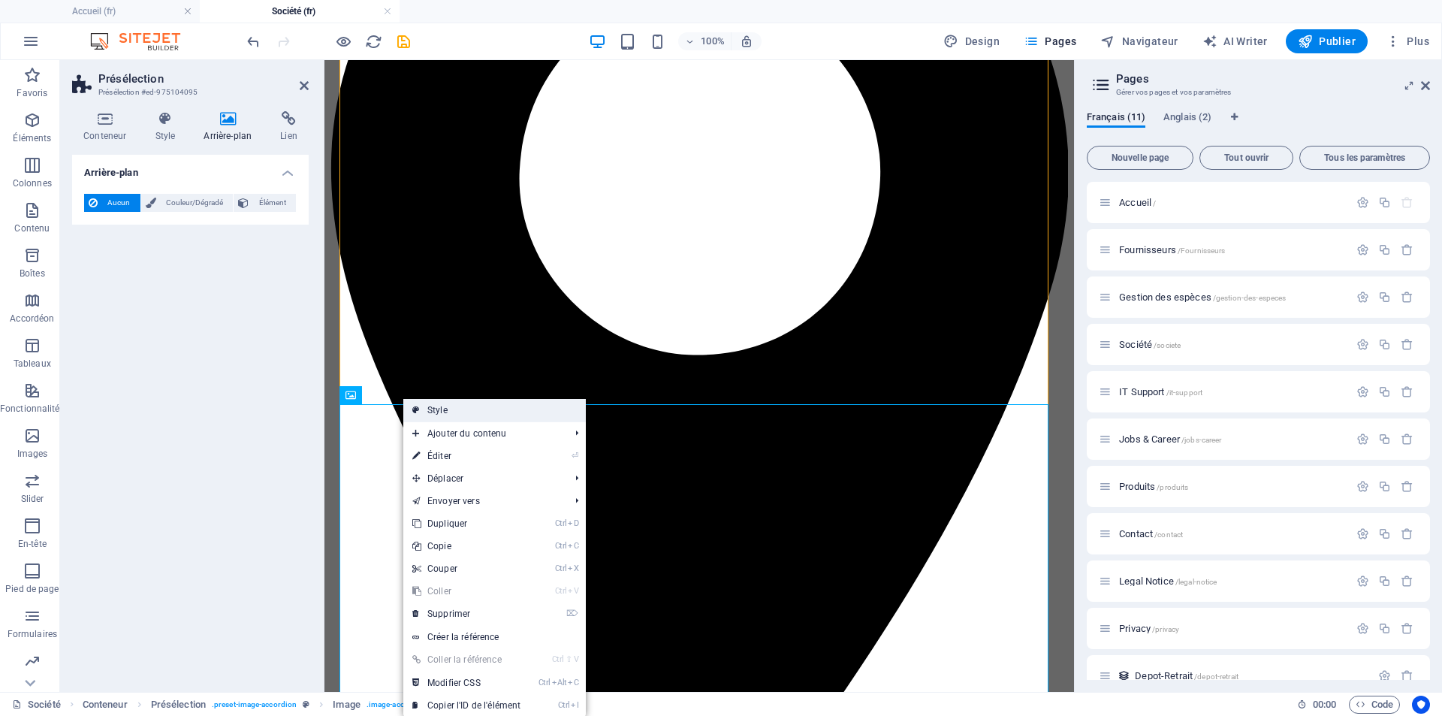
click at [438, 406] on link "Style" at bounding box center [494, 410] width 183 height 23
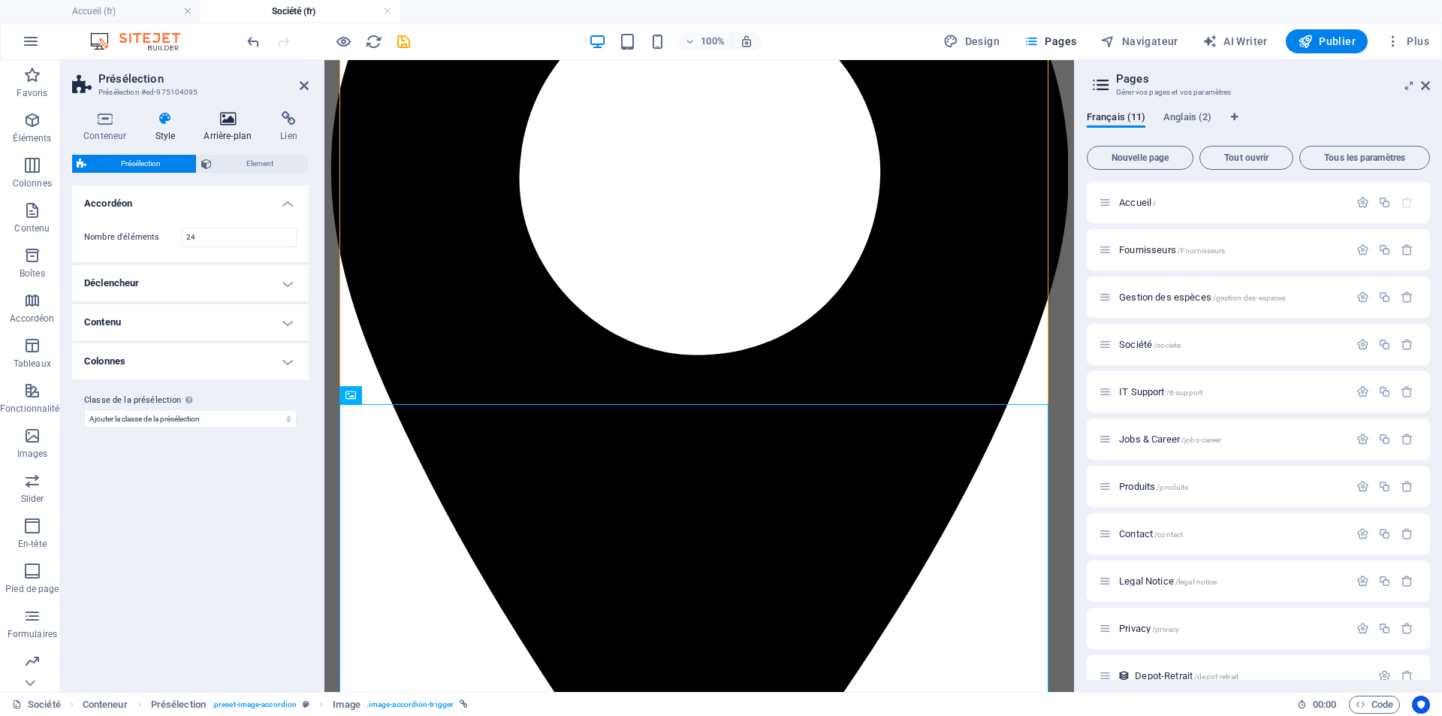
click at [228, 122] on icon at bounding box center [227, 118] width 71 height 15
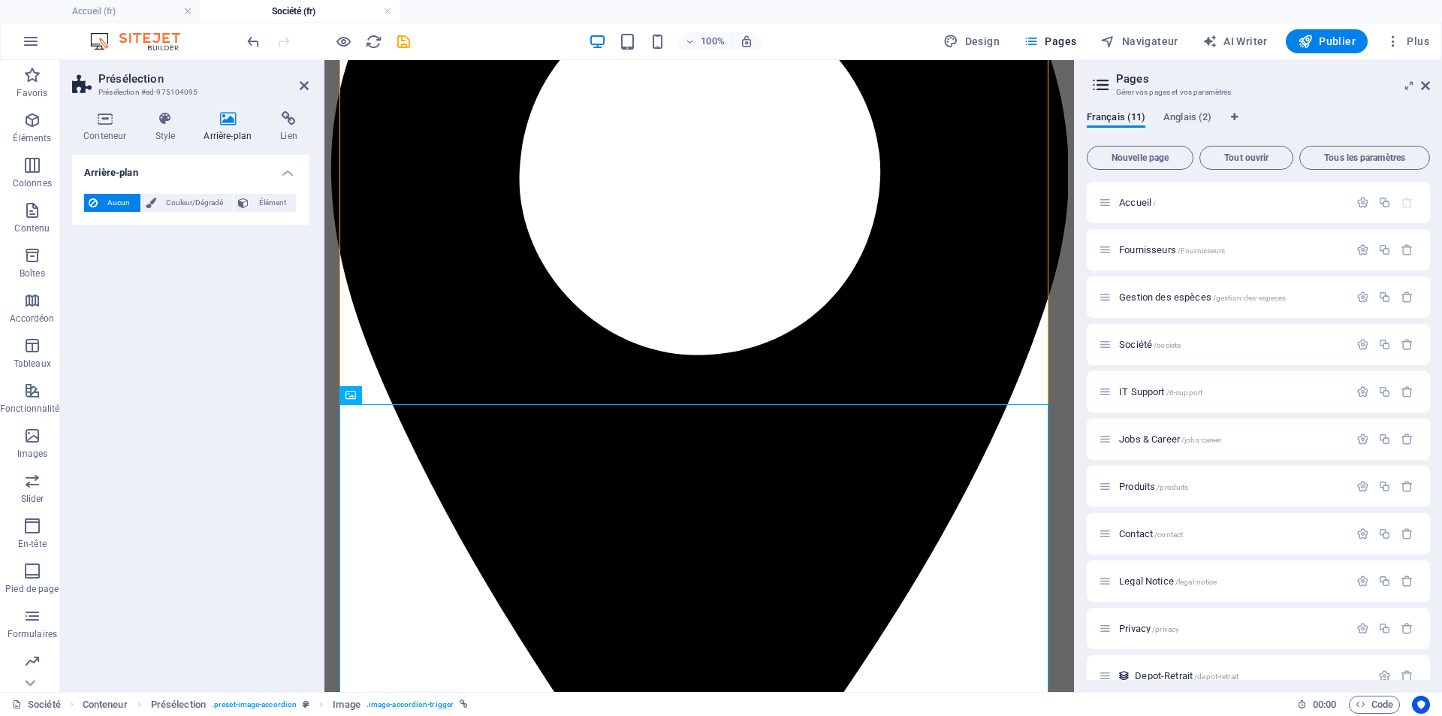
click at [154, 537] on div "Arrière-plan Aucun Couleur/Dégradé Élément Étendre l'arrière-plan pour occuper …" at bounding box center [190, 417] width 237 height 525
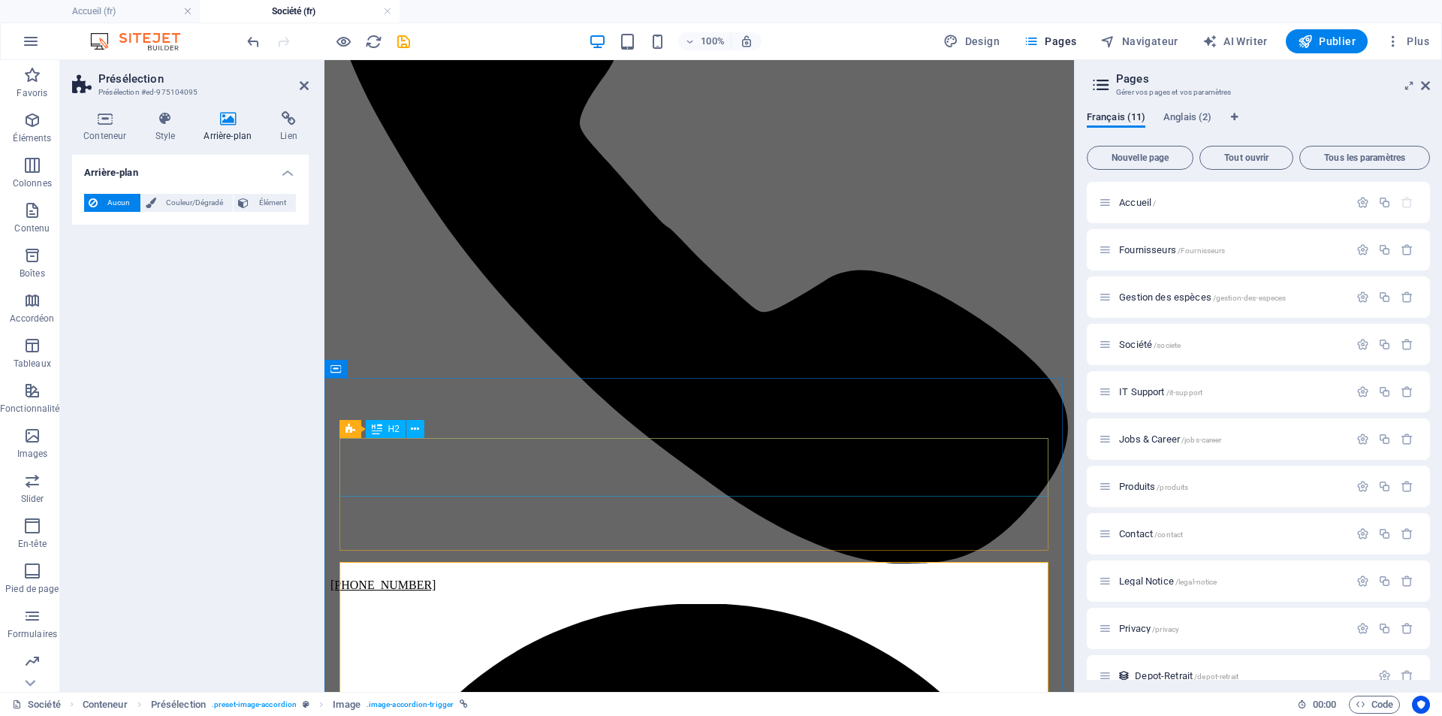
scroll to position [75, 0]
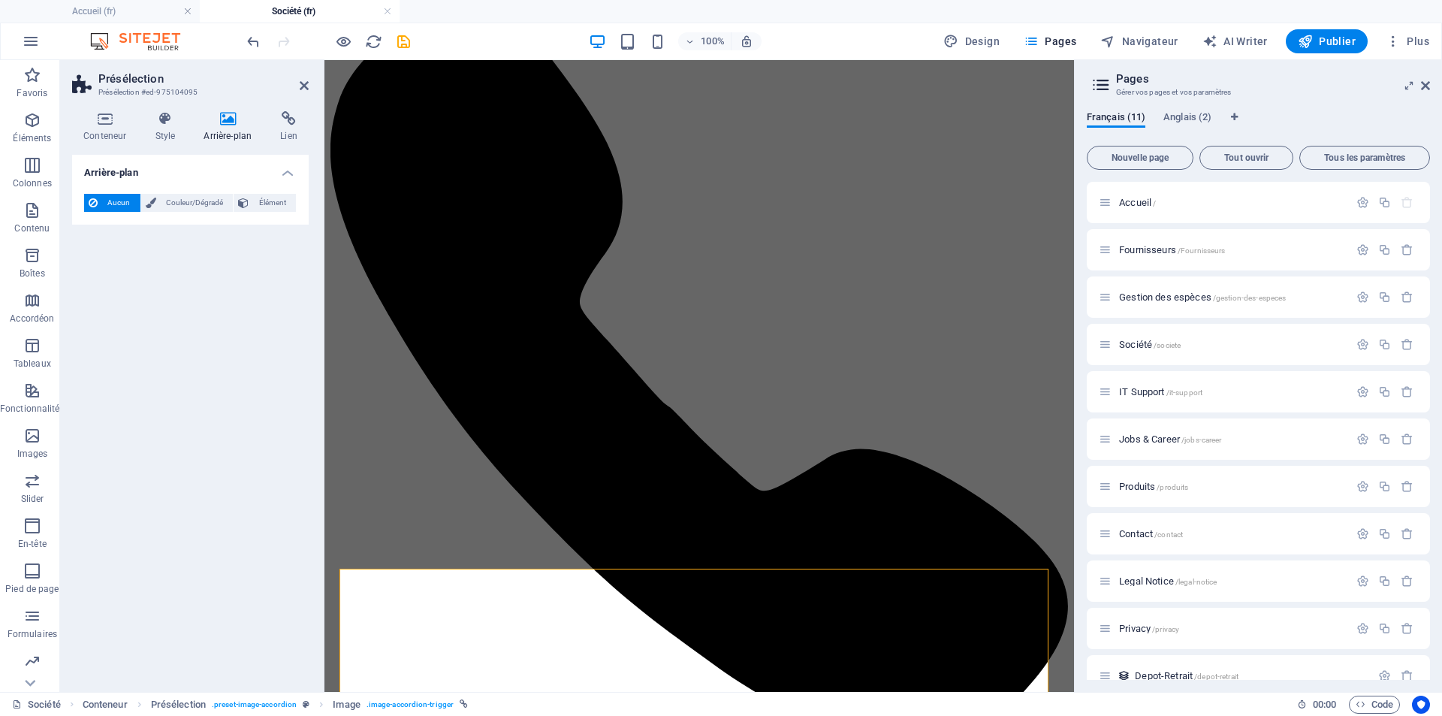
click at [119, 512] on div "Arrière-plan Aucun Couleur/Dégradé Élément Étendre l'arrière-plan pour occuper …" at bounding box center [190, 417] width 237 height 525
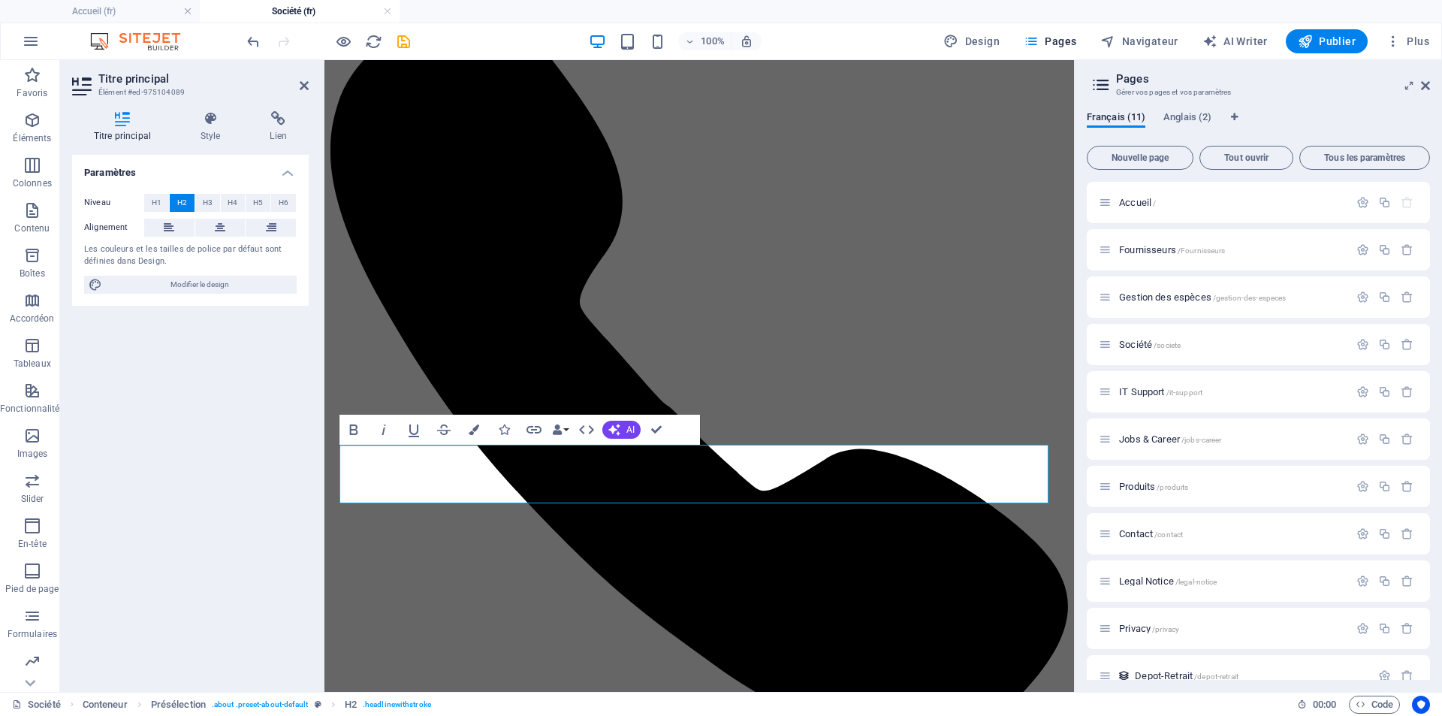
click at [111, 541] on div "Paramètres Niveau H1 H2 H3 H4 H5 H6 Alignement Les couleurs et les tailles de p…" at bounding box center [190, 417] width 237 height 525
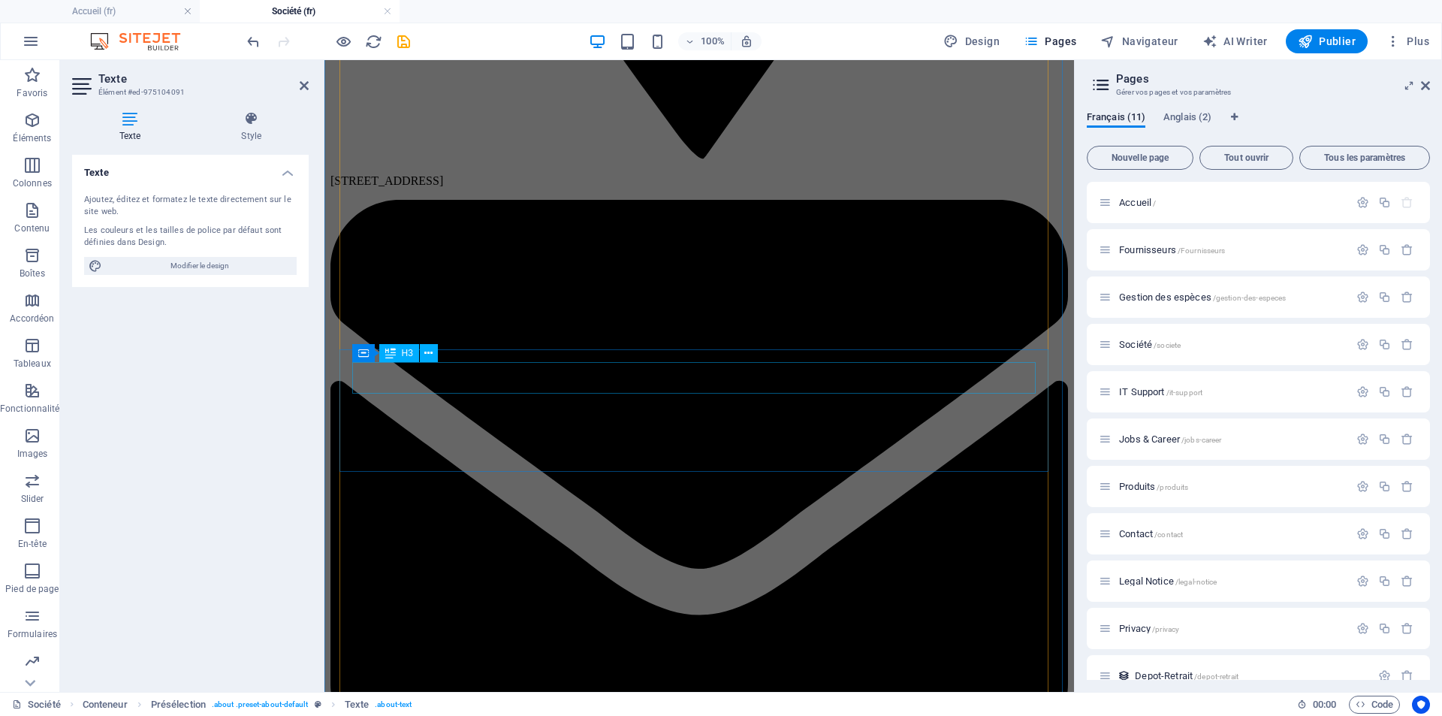
scroll to position [1878, 0]
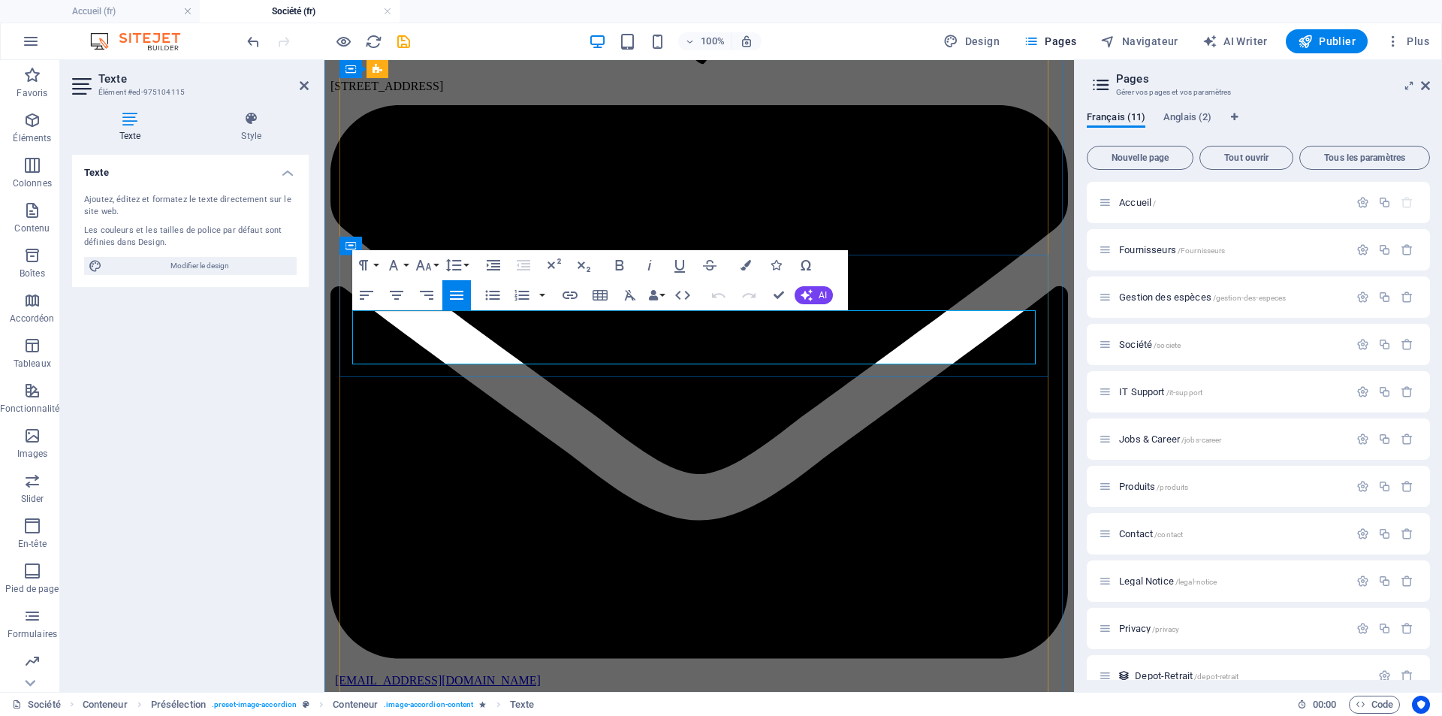
drag, startPoint x: 994, startPoint y: 355, endPoint x: 317, endPoint y: 319, distance: 677.9
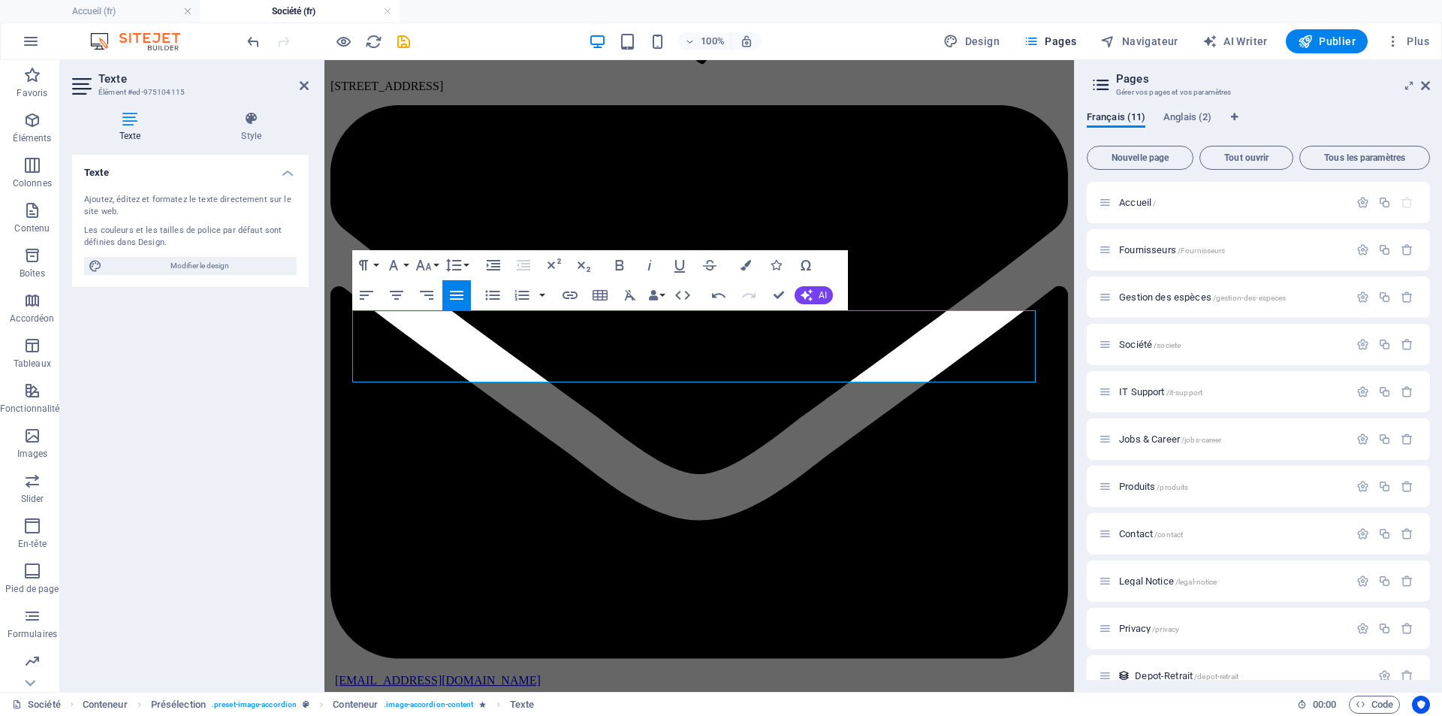
click at [214, 411] on div "Texte Ajoutez, éditez et formatez le texte directement sur le site web. Les cou…" at bounding box center [190, 417] width 237 height 525
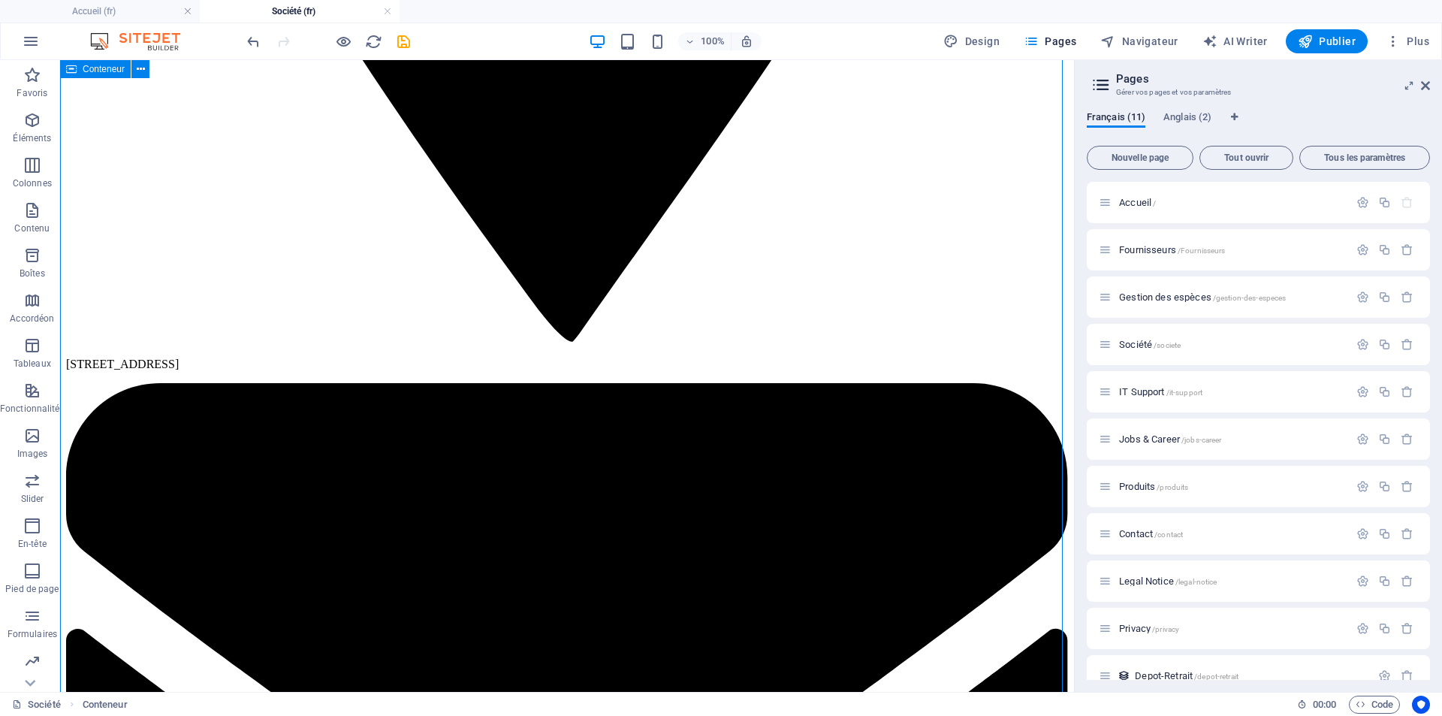
scroll to position [2028, 0]
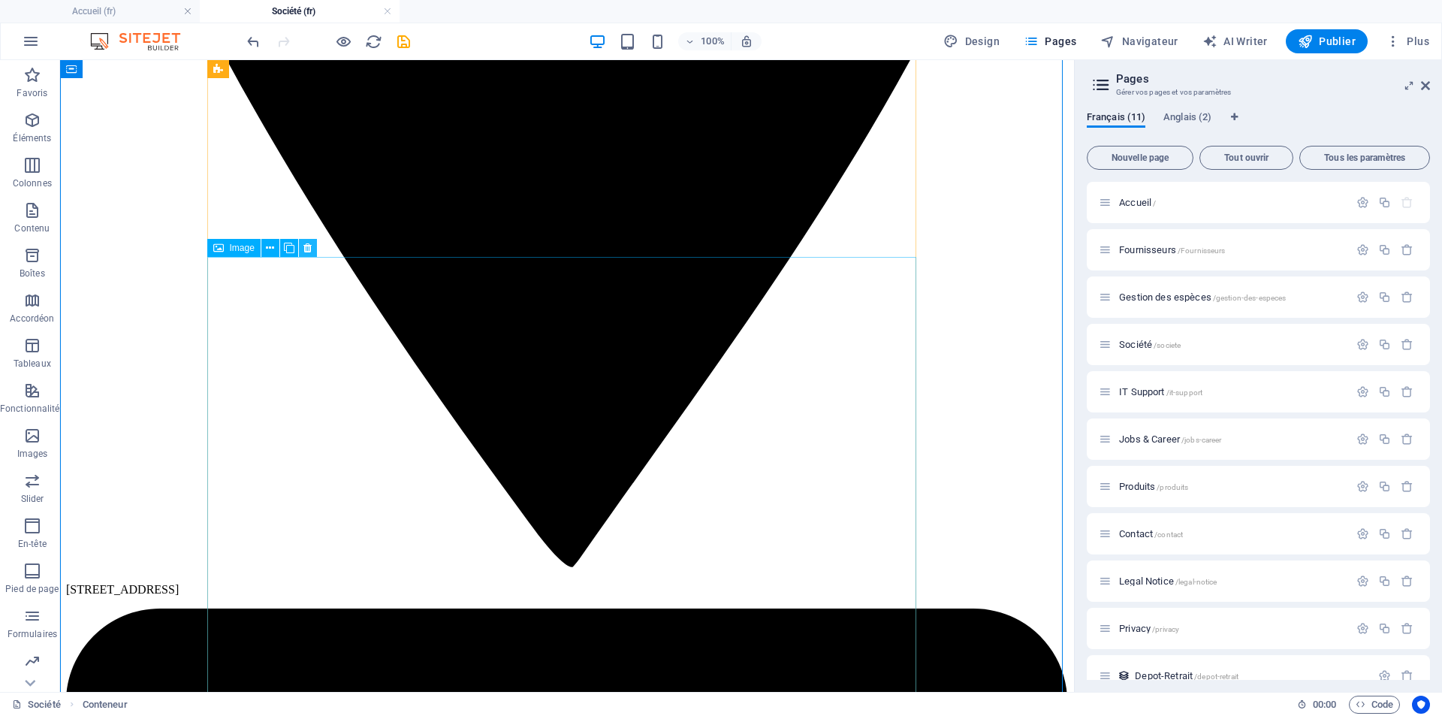
click at [309, 249] on icon at bounding box center [308, 248] width 8 height 16
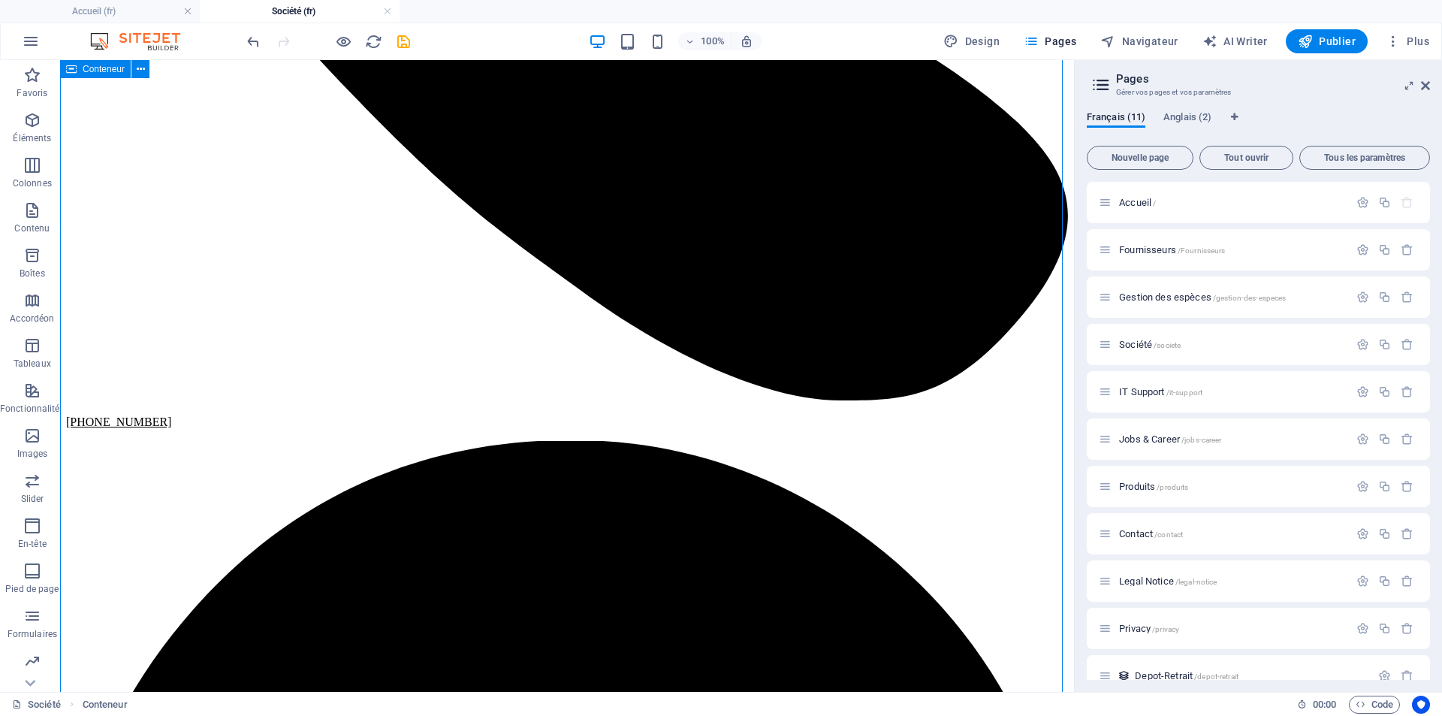
scroll to position [676, 0]
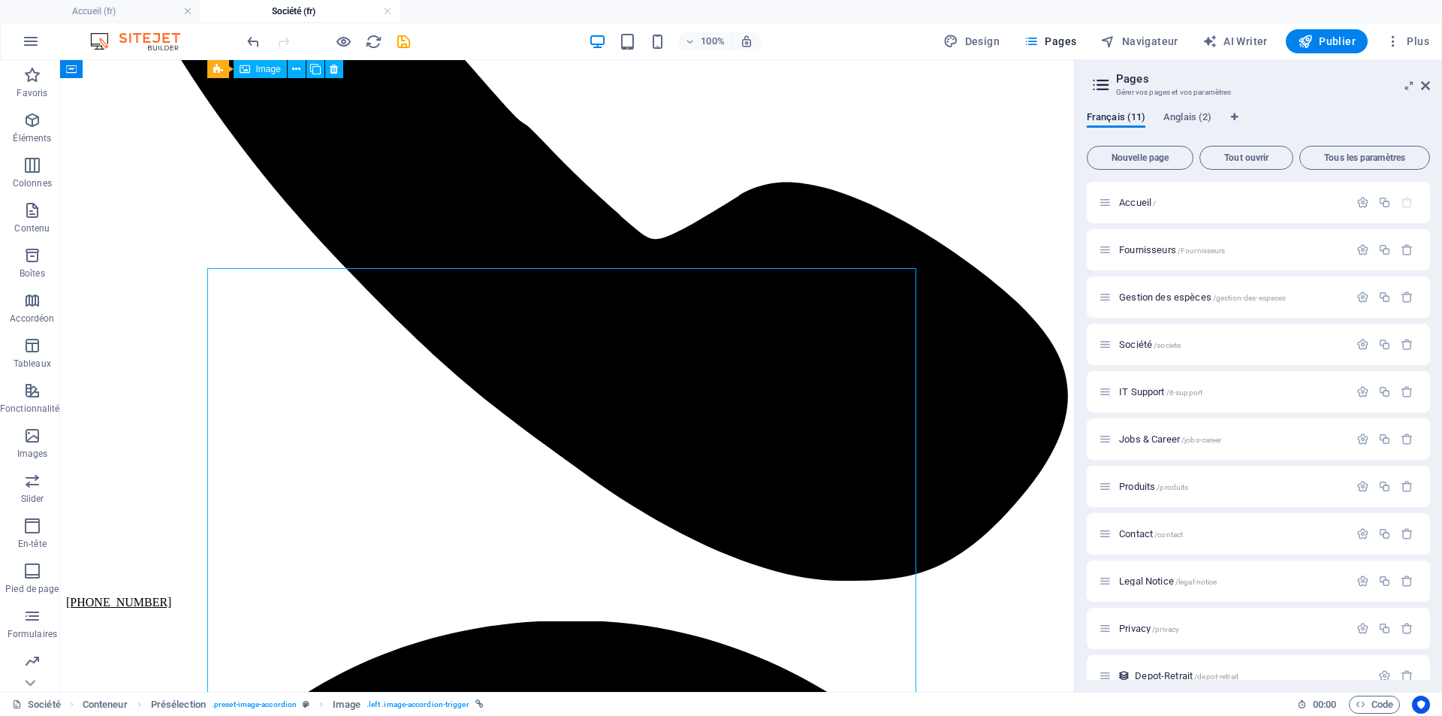
scroll to position [376, 0]
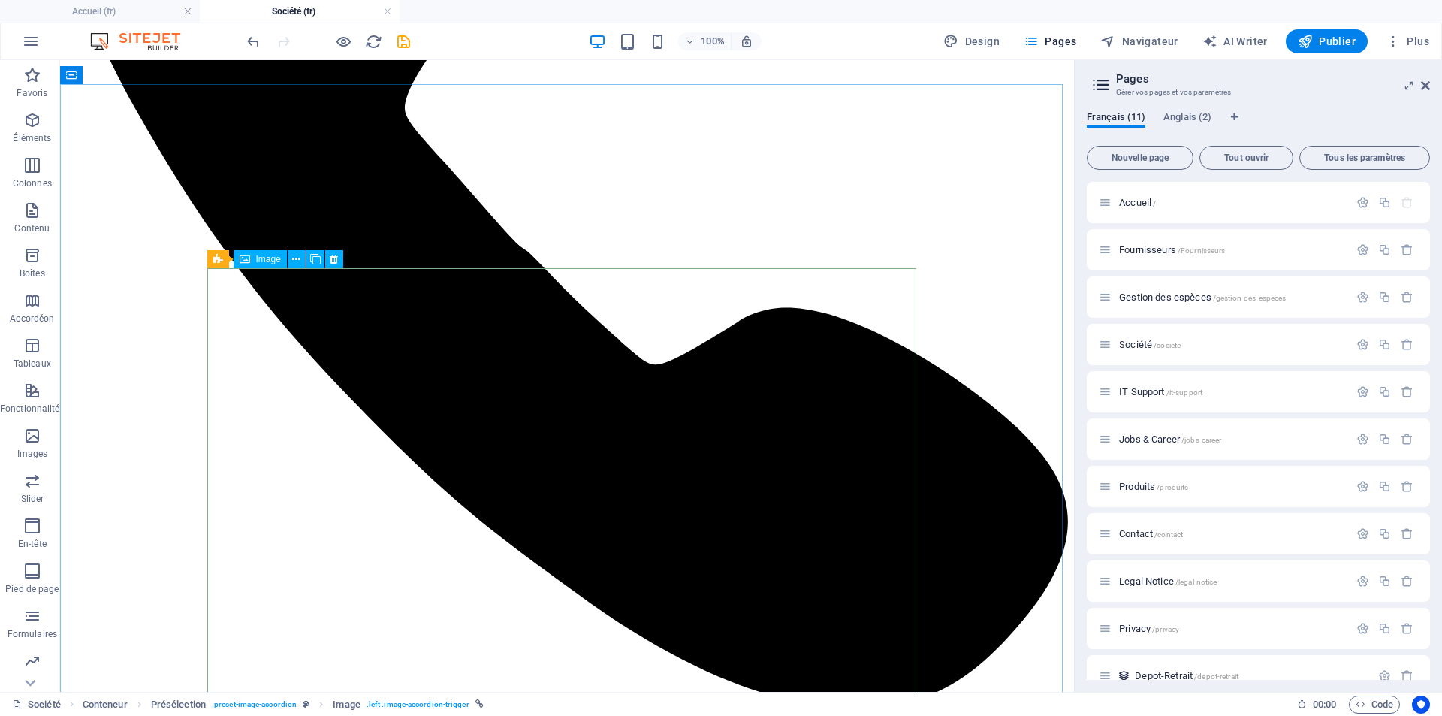
click at [258, 260] on span "Image" at bounding box center [268, 259] width 25 height 9
click at [291, 334] on div "H1 Bannière Bannière Conteneur Référence Conteneur Présélection H2 Présélection…" at bounding box center [567, 376] width 1014 height 632
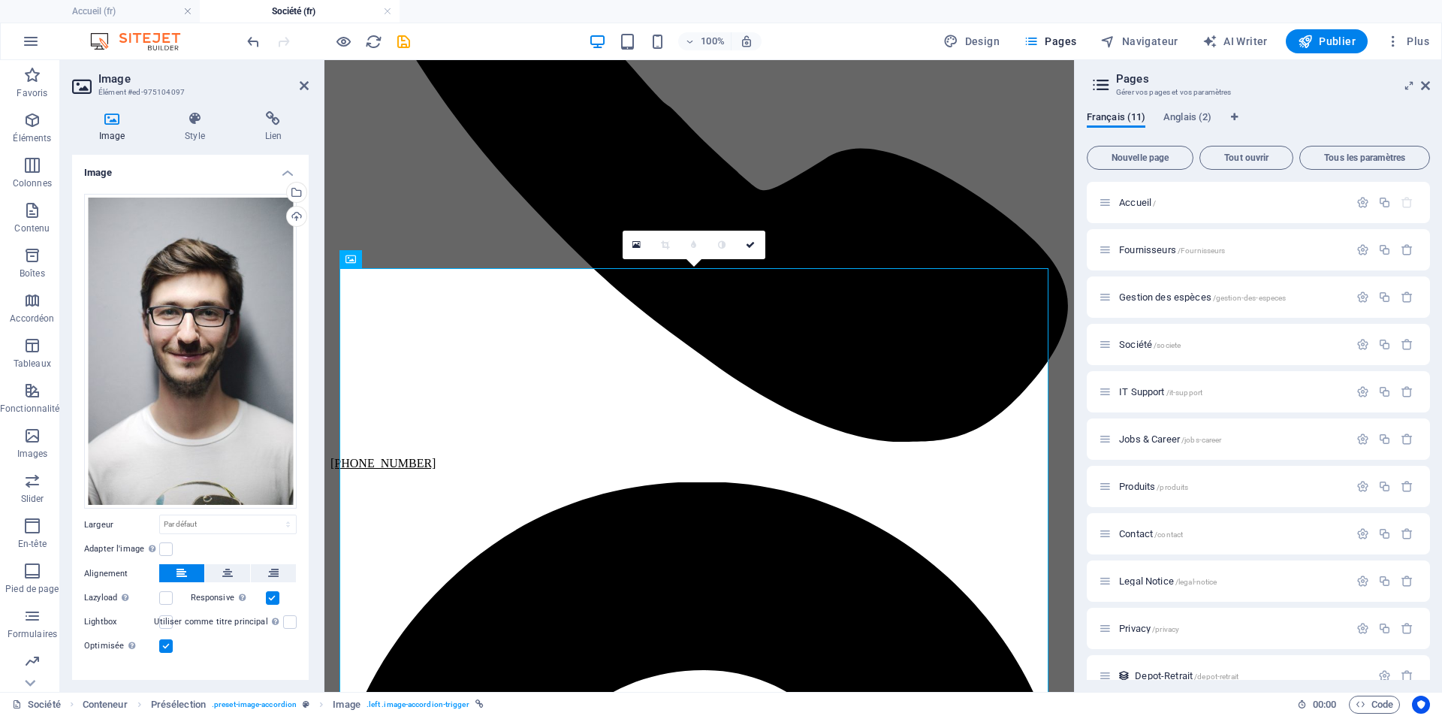
scroll to position [19, 0]
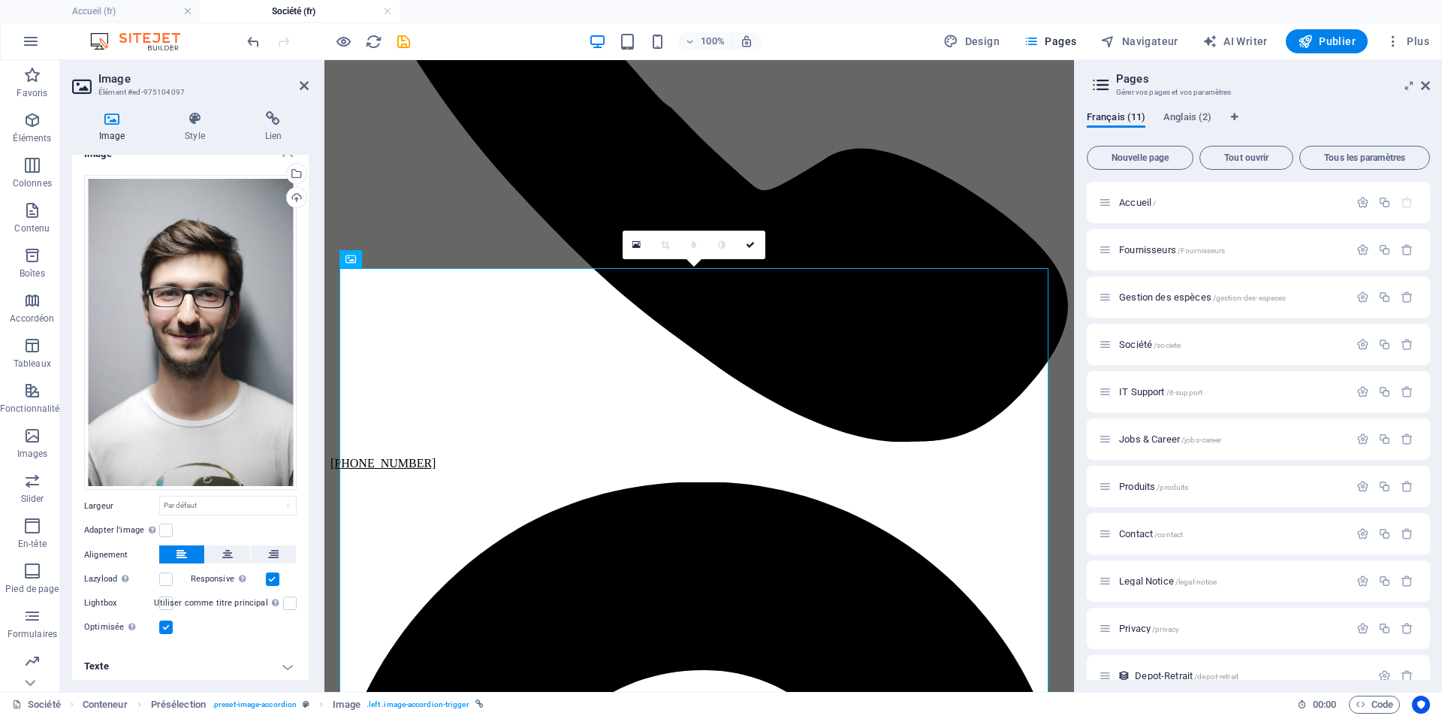
click at [278, 659] on h4 "Texte" at bounding box center [190, 666] width 237 height 36
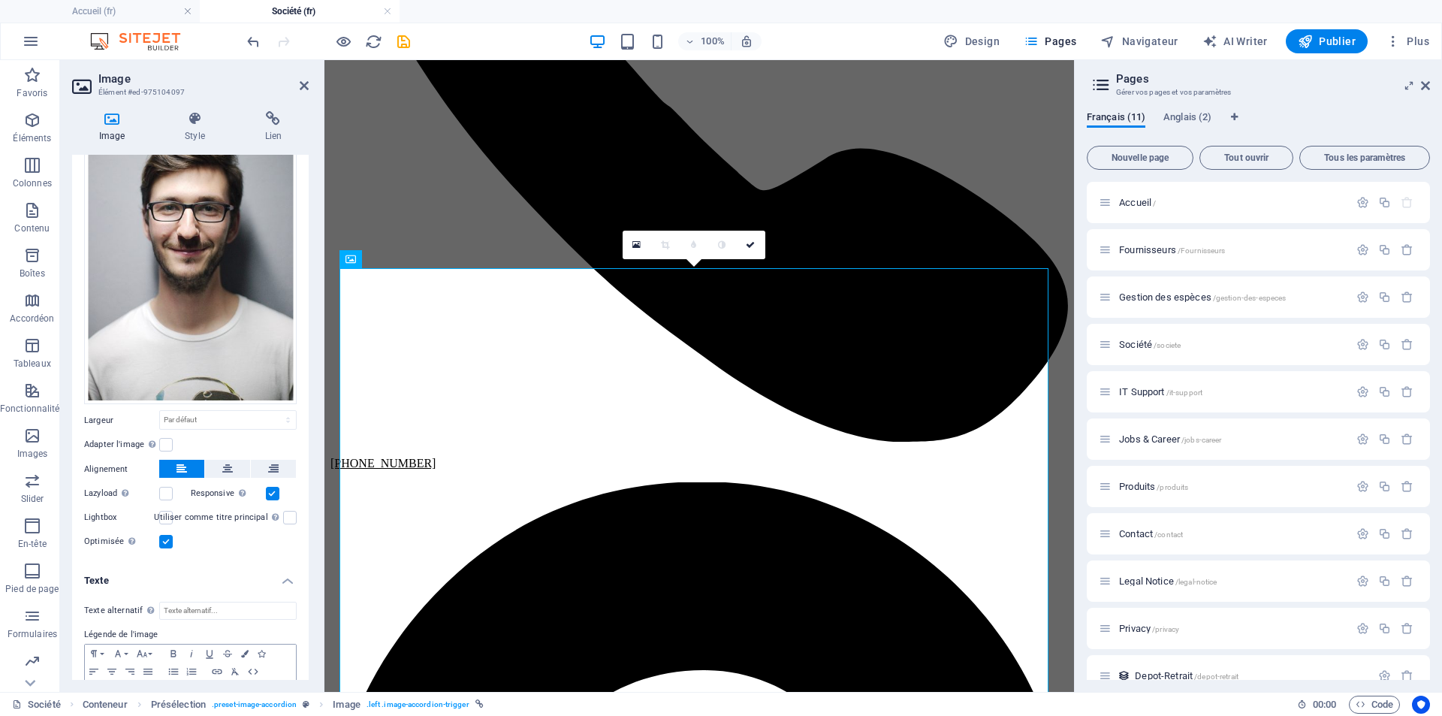
scroll to position [160, 0]
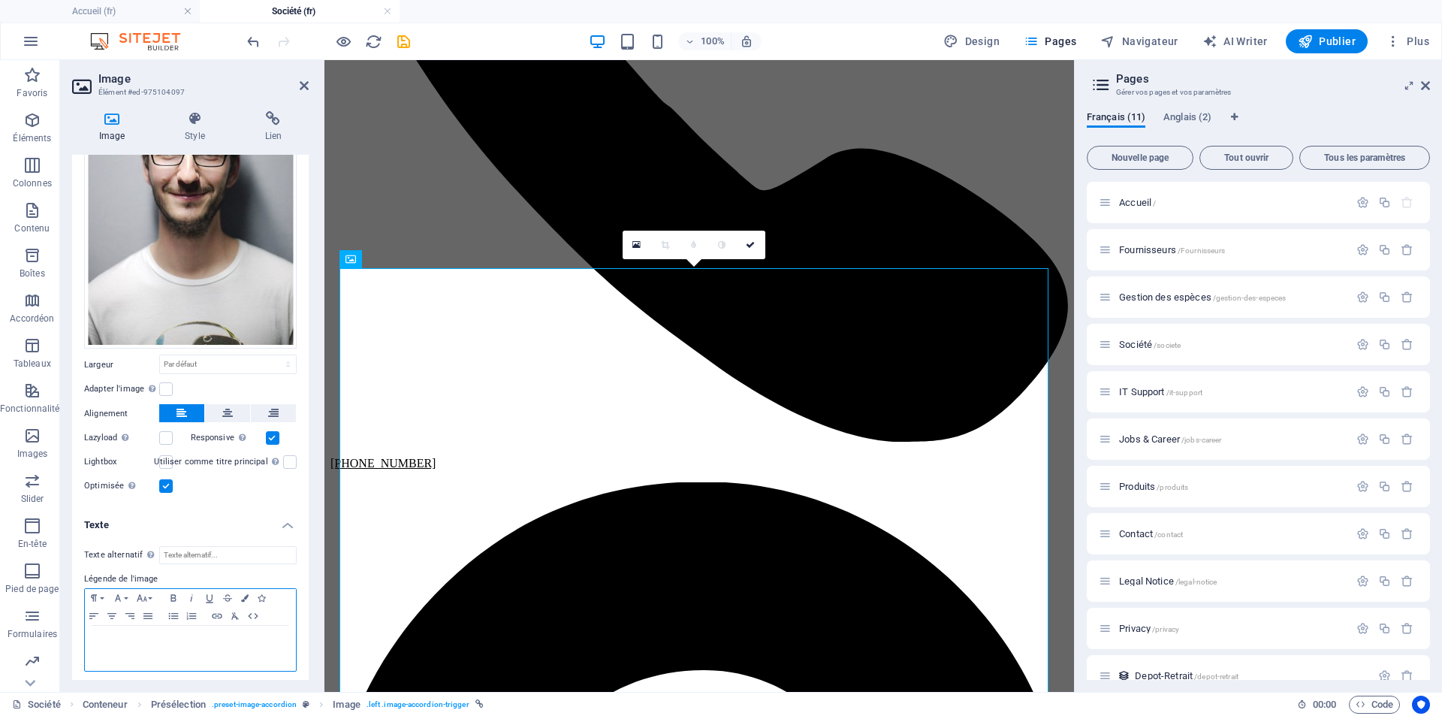
click at [180, 633] on p at bounding box center [190, 640] width 196 height 14
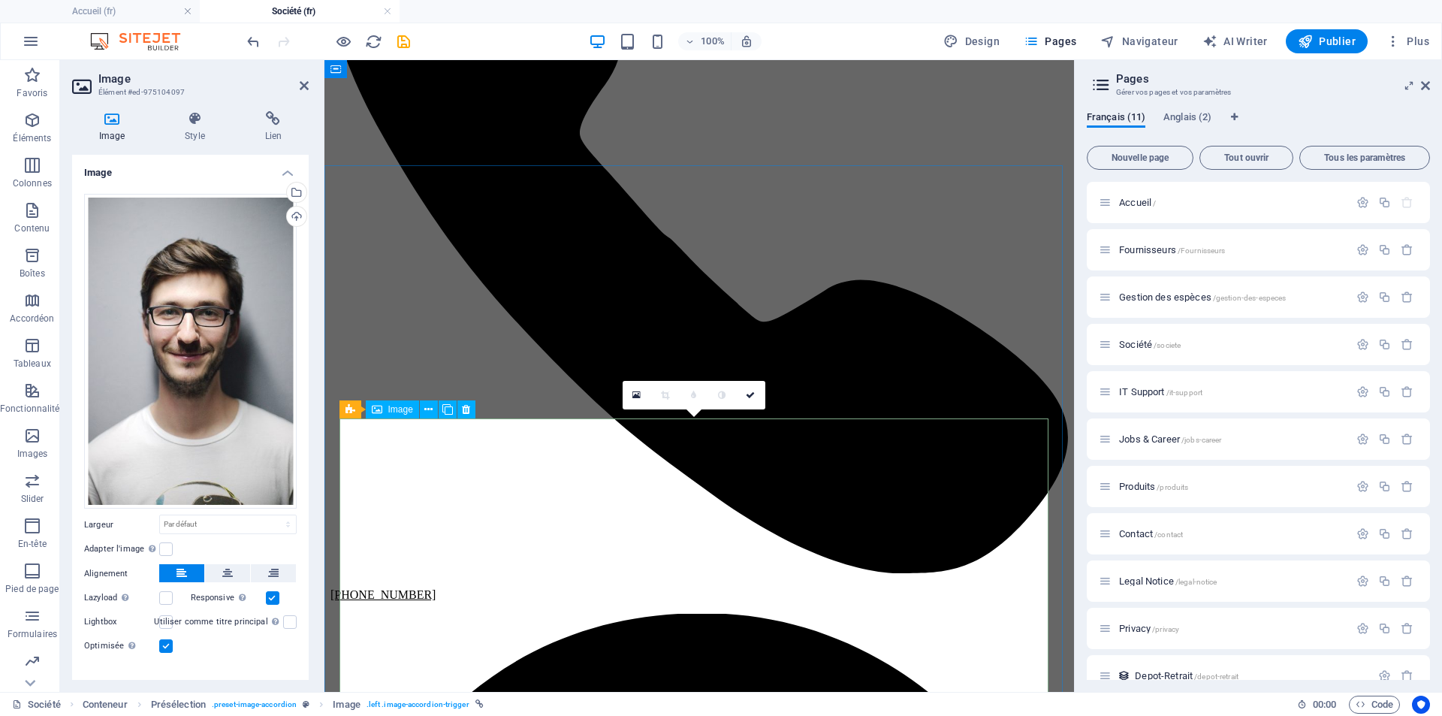
scroll to position [225, 0]
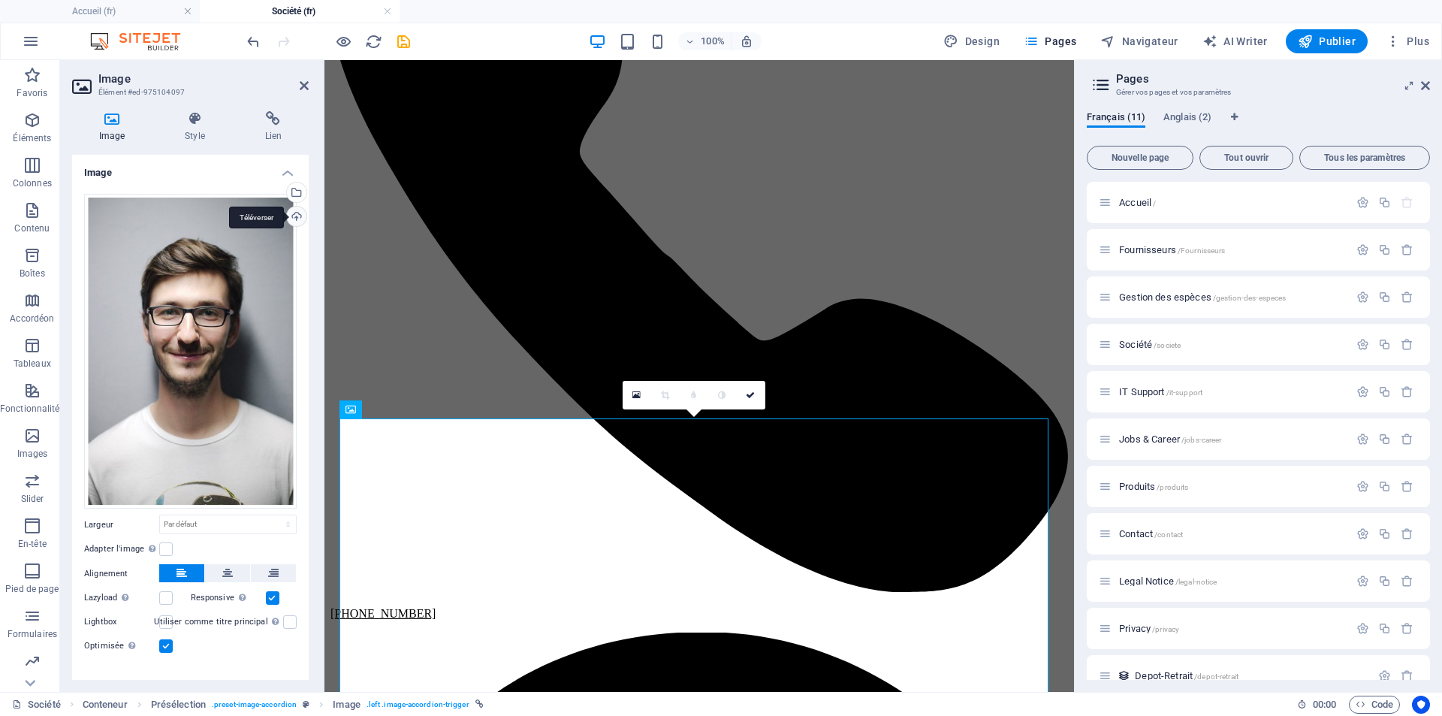
click at [294, 214] on div "Téléverser" at bounding box center [295, 218] width 23 height 23
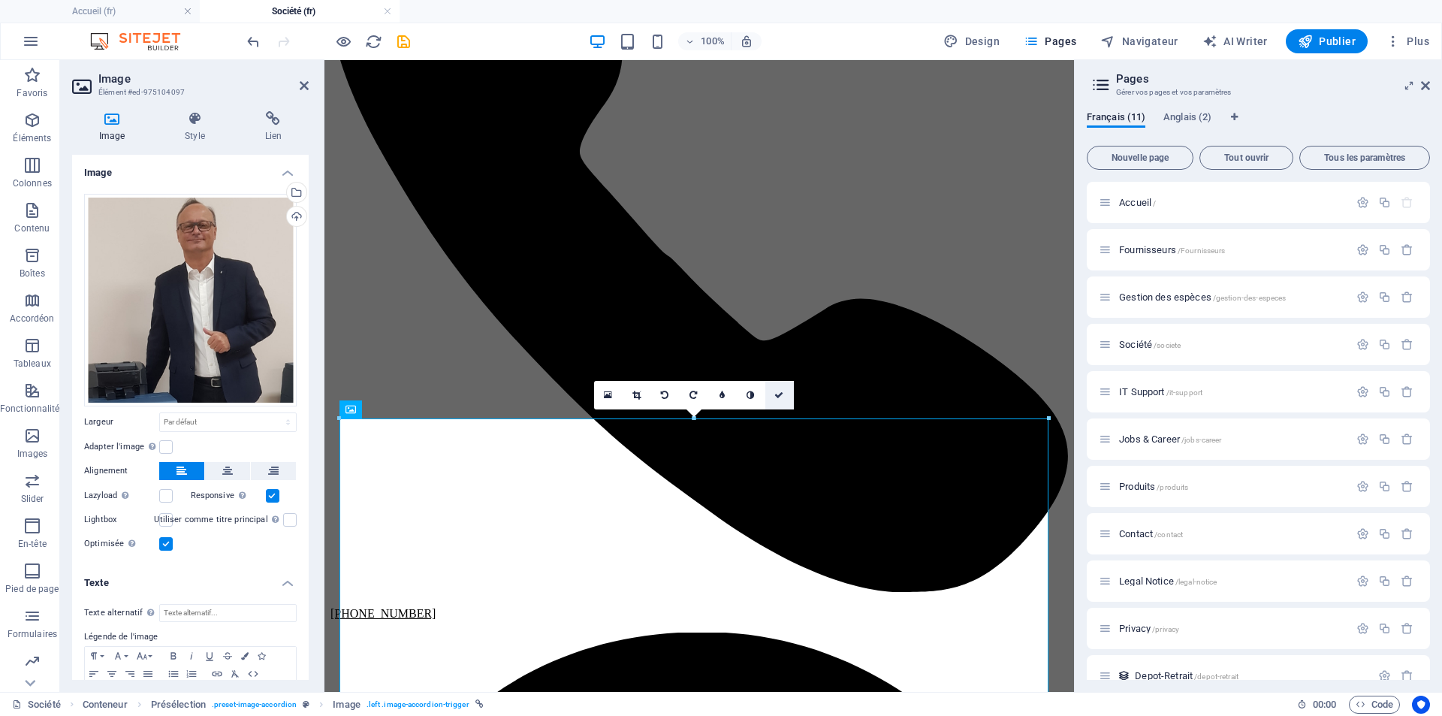
click at [777, 394] on icon at bounding box center [779, 395] width 9 height 9
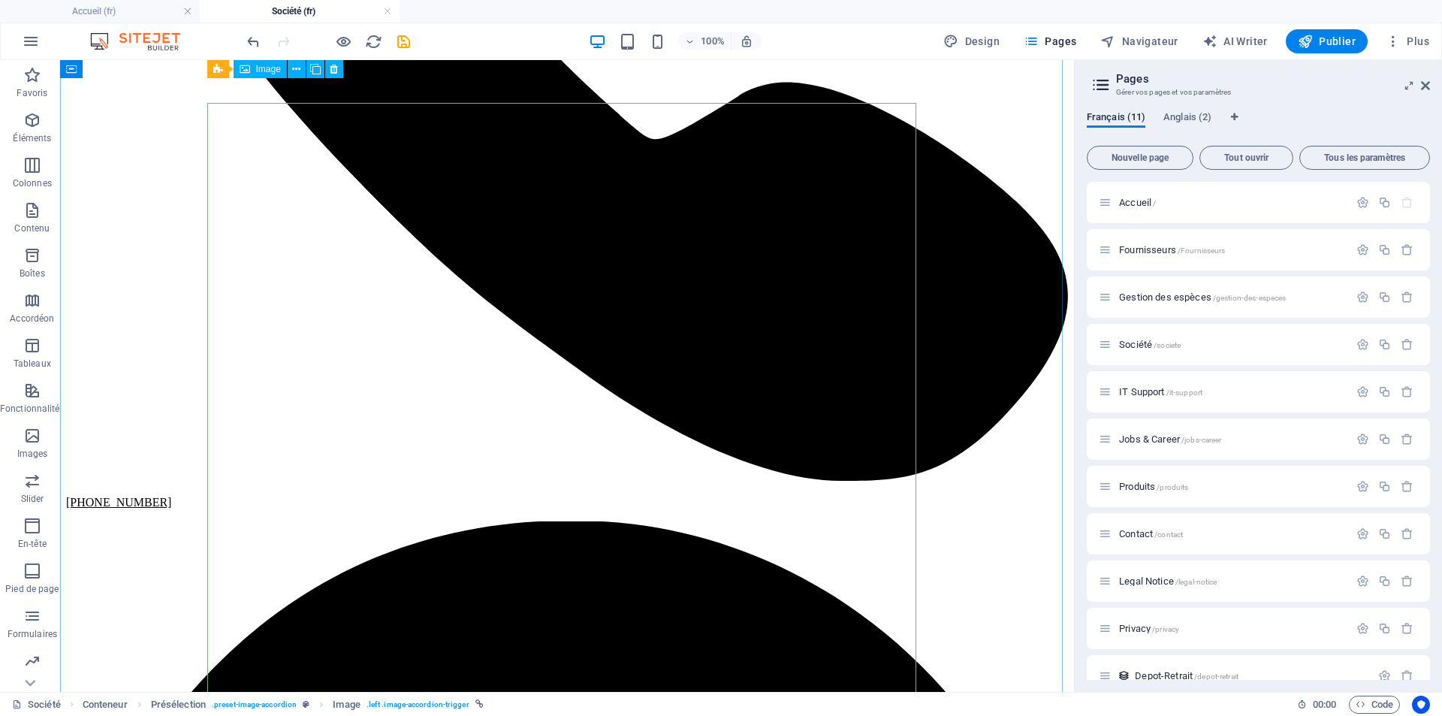
scroll to position [301, 0]
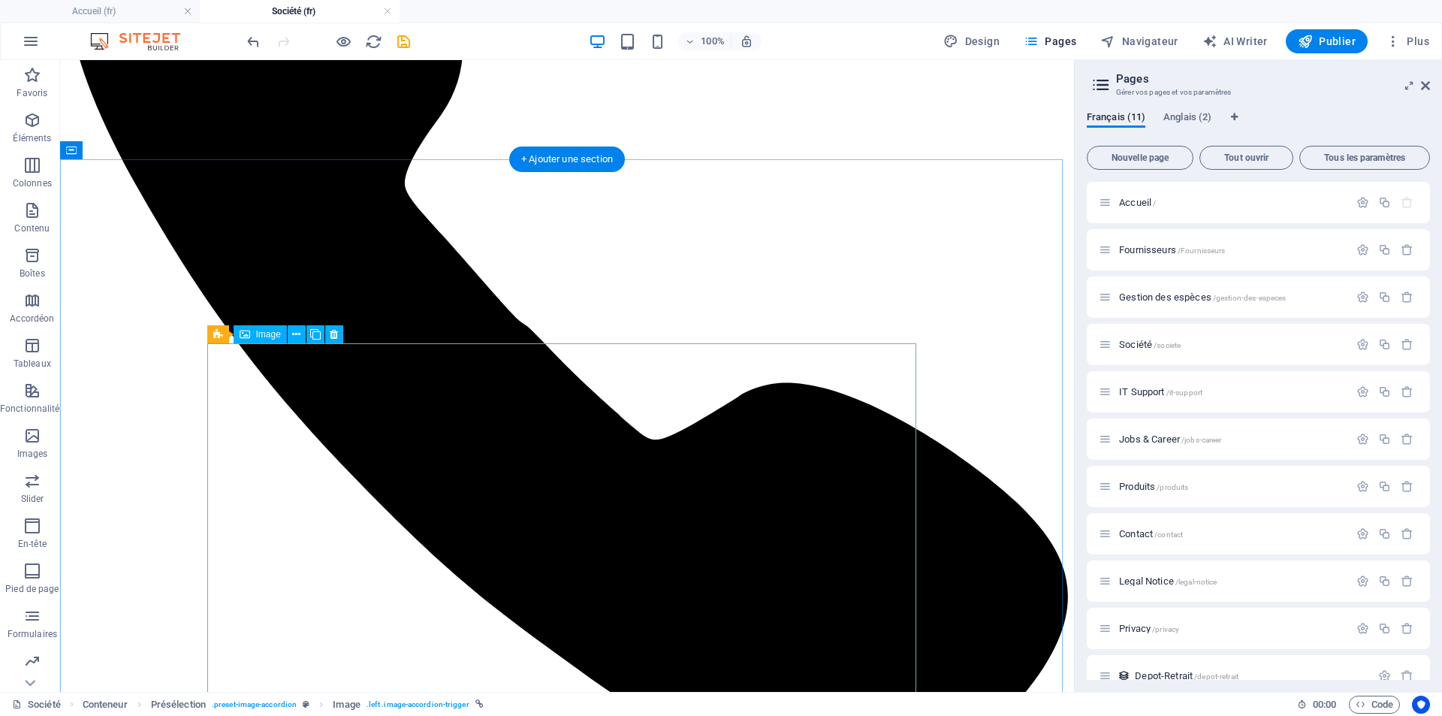
click at [260, 333] on span "Image" at bounding box center [268, 334] width 25 height 9
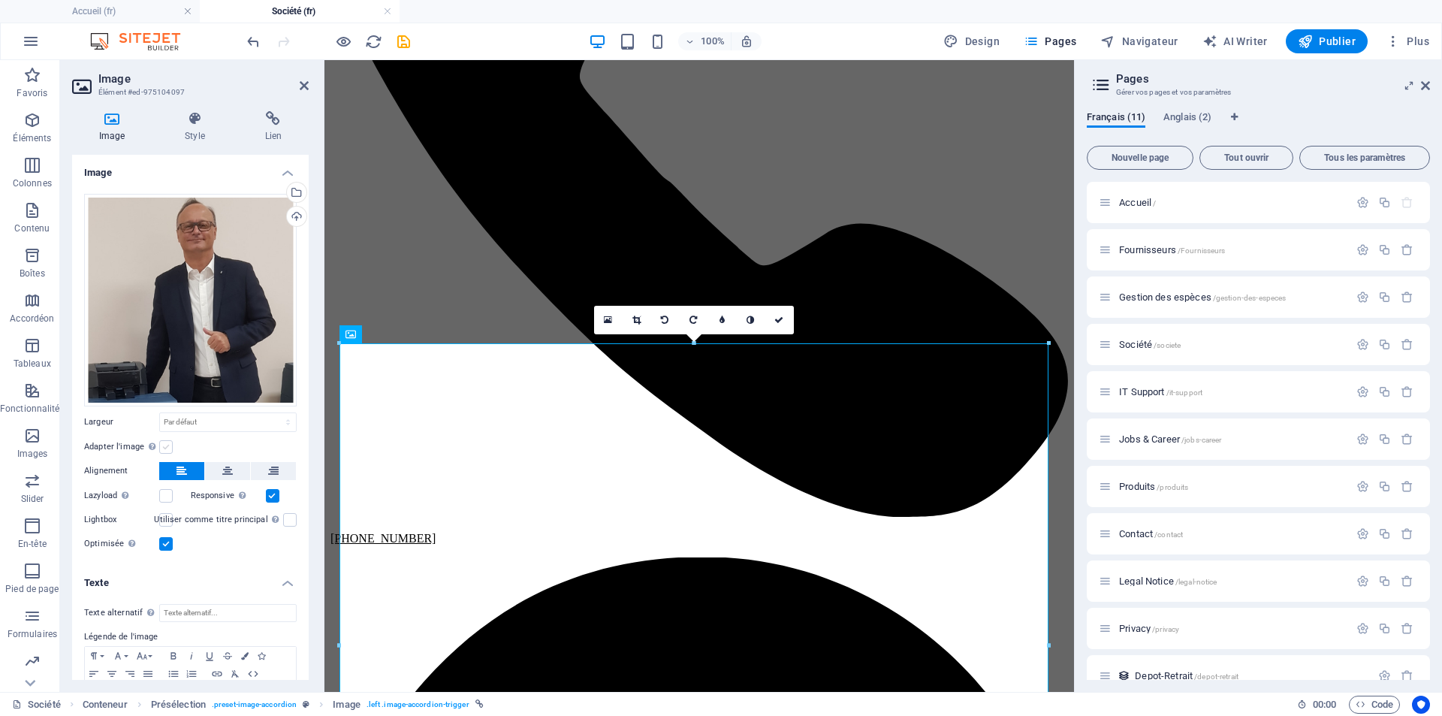
click at [165, 443] on label at bounding box center [166, 447] width 14 height 14
click at [0, 0] on input "Adapter l'image Adapter automatiquement l'image à une largeur et une hauteur fi…" at bounding box center [0, 0] width 0 height 0
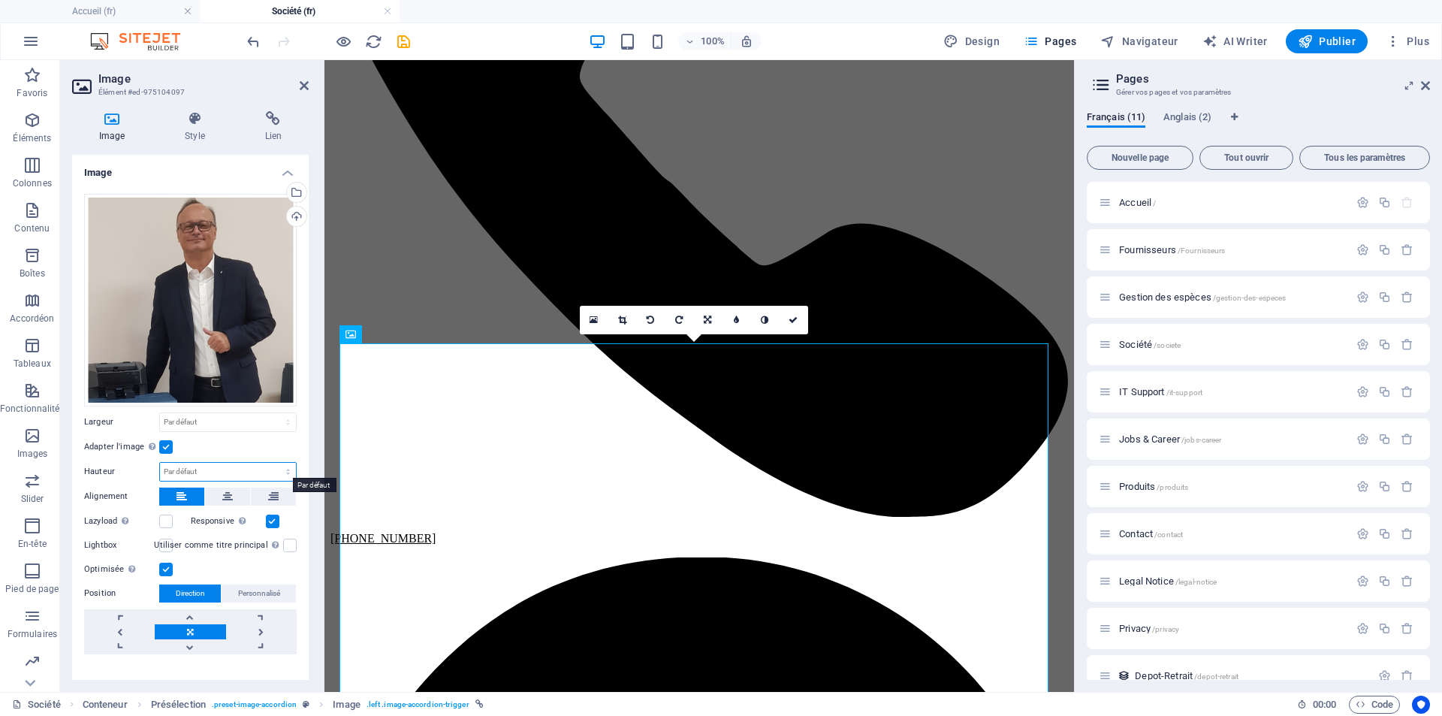
click at [283, 468] on select "Par défaut auto px" at bounding box center [228, 472] width 136 height 18
click at [160, 463] on select "Par défaut auto px" at bounding box center [228, 472] width 136 height 18
select select "DISABLED_OPTION_VALUE"
click at [165, 447] on label at bounding box center [166, 447] width 14 height 14
click at [0, 0] on input "Adapter l'image Adapter automatiquement l'image à une largeur et une hauteur fi…" at bounding box center [0, 0] width 0 height 0
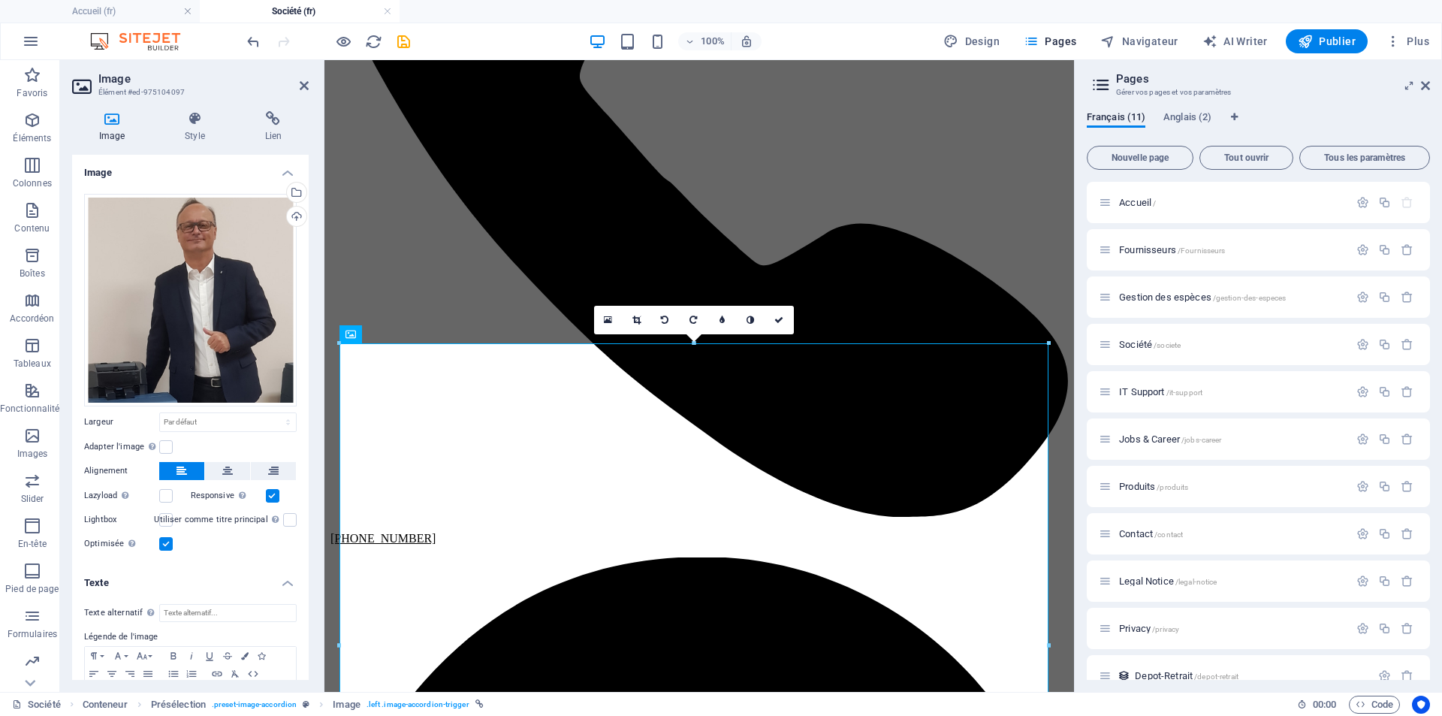
click at [165, 540] on label at bounding box center [166, 544] width 14 height 14
click at [0, 0] on input "Optimisée Les images sont compressées pour améliorer la vitesse de la page." at bounding box center [0, 0] width 0 height 0
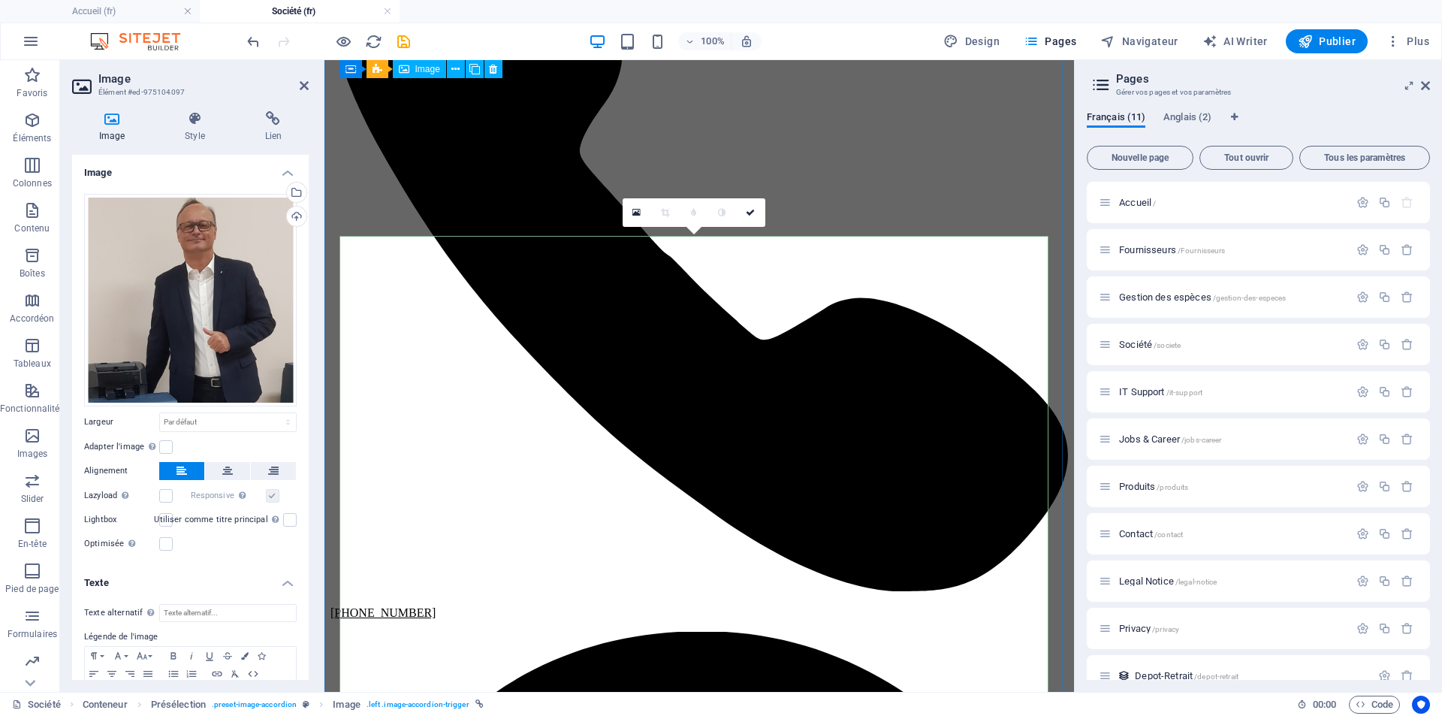
scroll to position [225, 0]
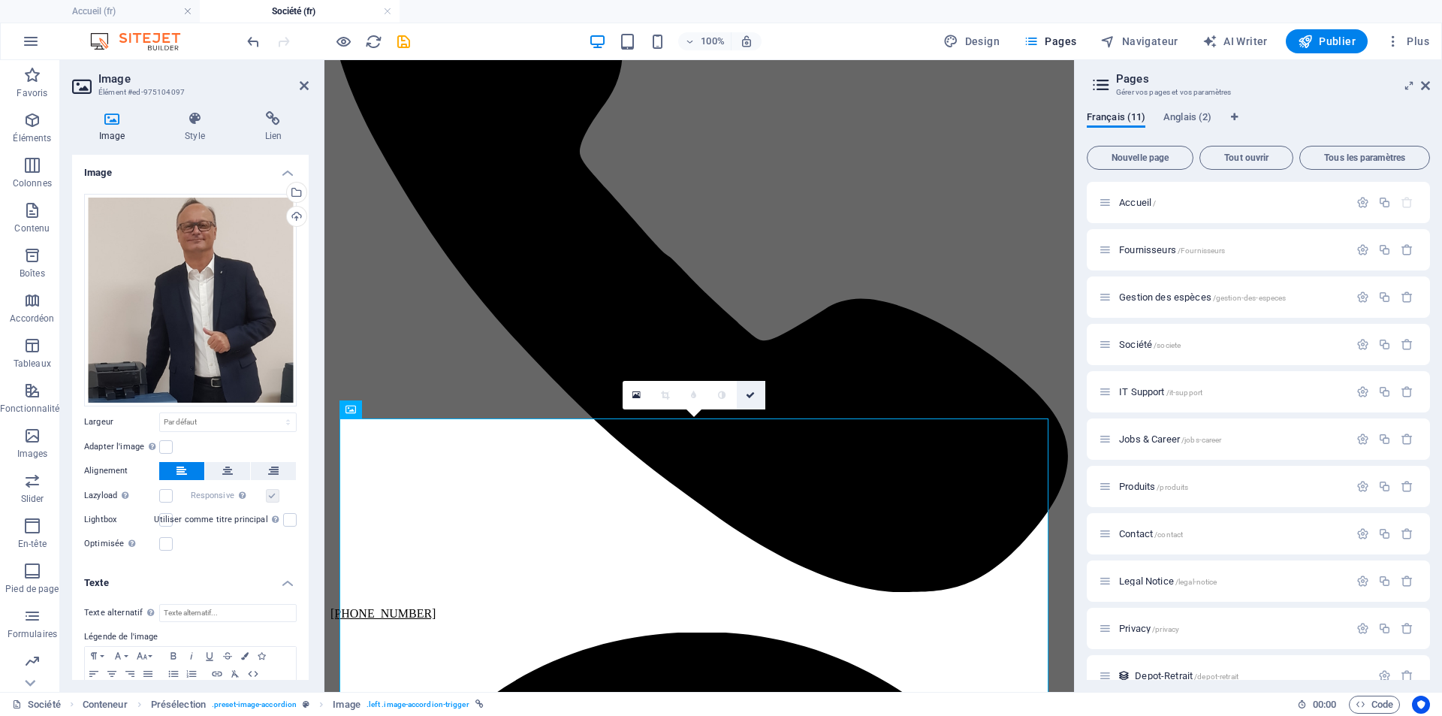
click at [748, 398] on icon at bounding box center [750, 395] width 9 height 9
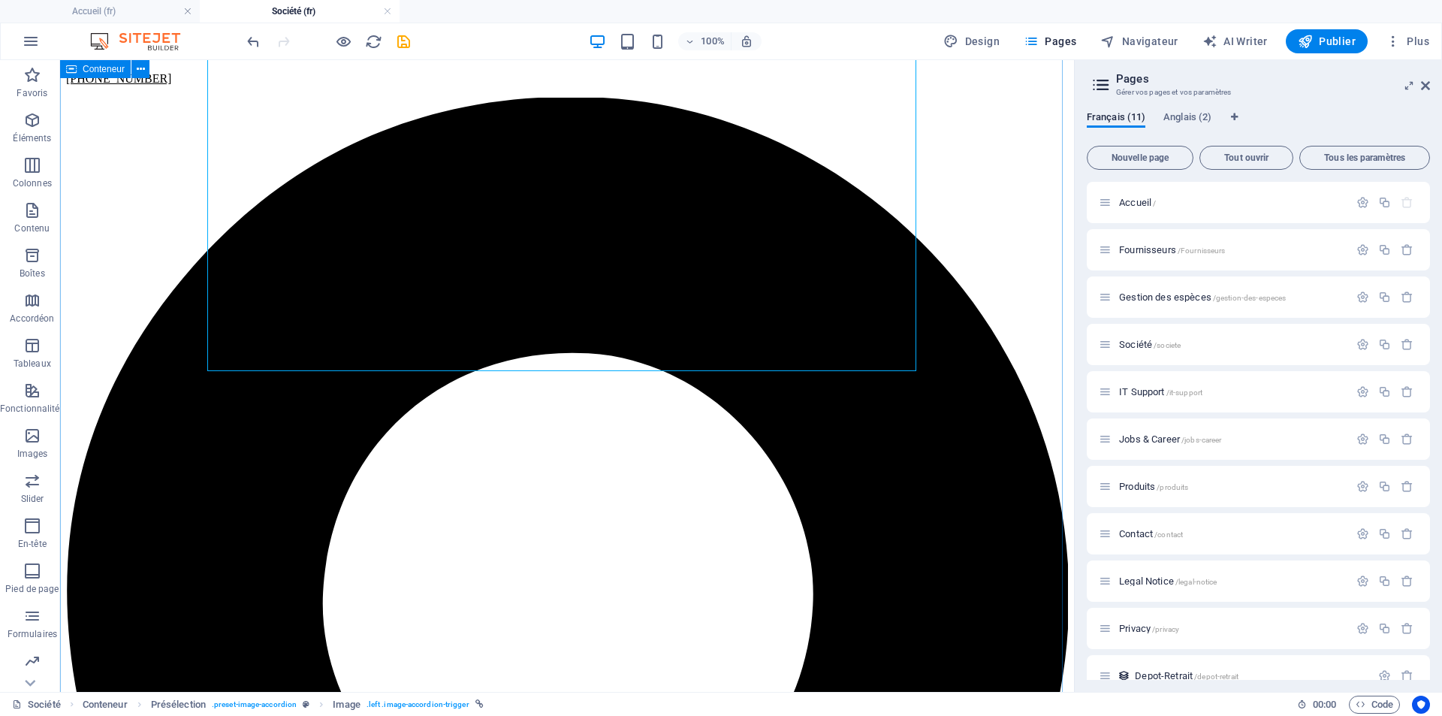
scroll to position [1052, 0]
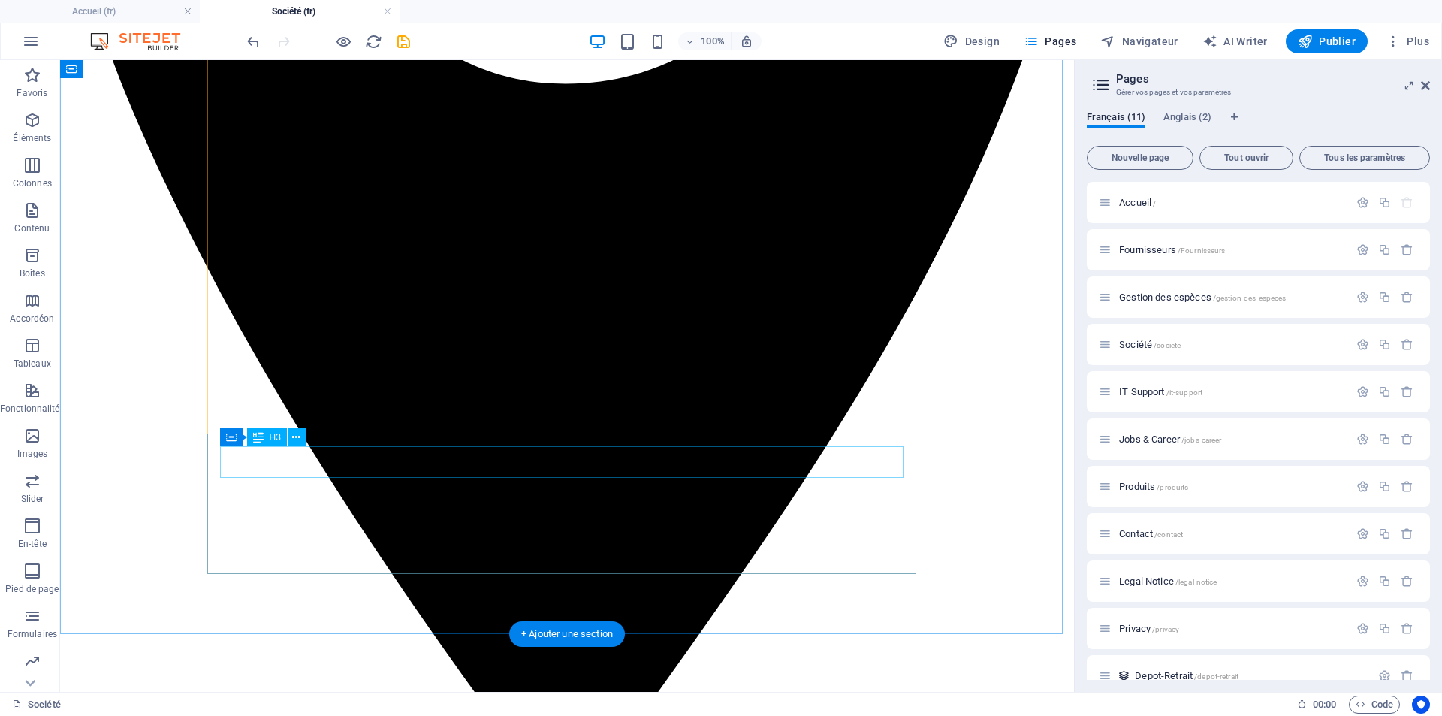
scroll to position [1803, 0]
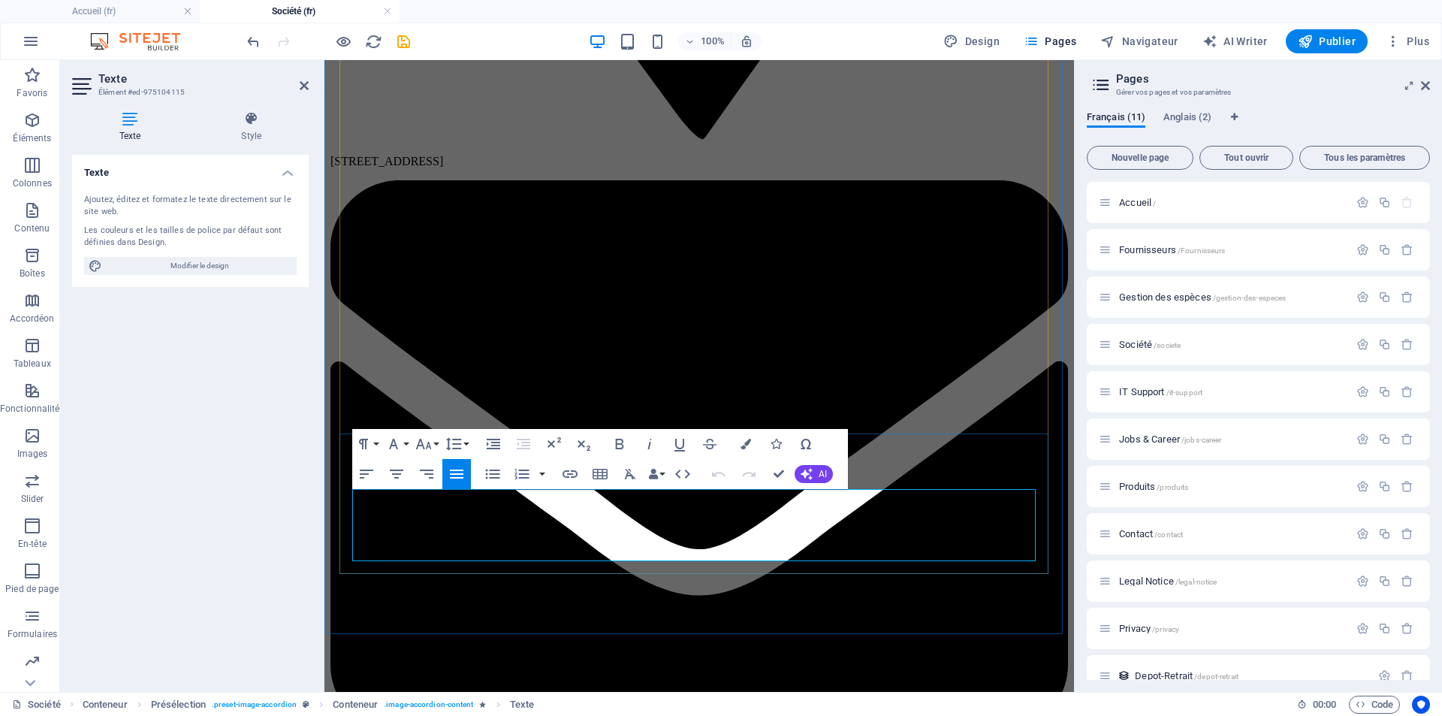
drag, startPoint x: 842, startPoint y: 551, endPoint x: 627, endPoint y: 563, distance: 216.0
copy p "𝑇𝑒𝑐ℎ𝑛𝑖𝑐𝑎𝑙 𝐵𝑟𝑎𝑖𝑛 & 𝐶𝑜𝑑𝑒 𝐶𝑜𝑚𝑚𝑎𝑛𝑑𝑒𝑟 𝗖𝗼𝗺𝗽𝗲́𝘁𝗲𝗻𝗰𝗲 : Pilotage de Projets + + + + + 𝗙𝘂…"
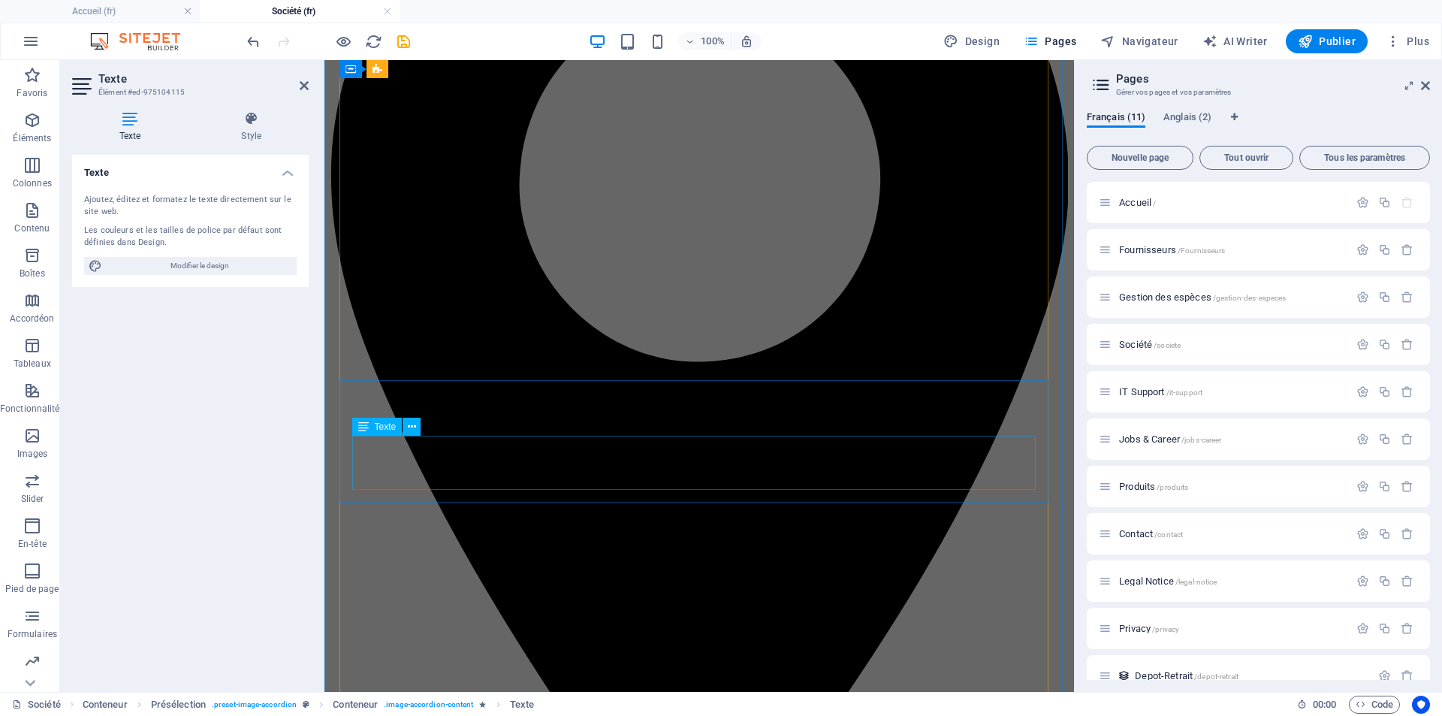
scroll to position [1052, 0]
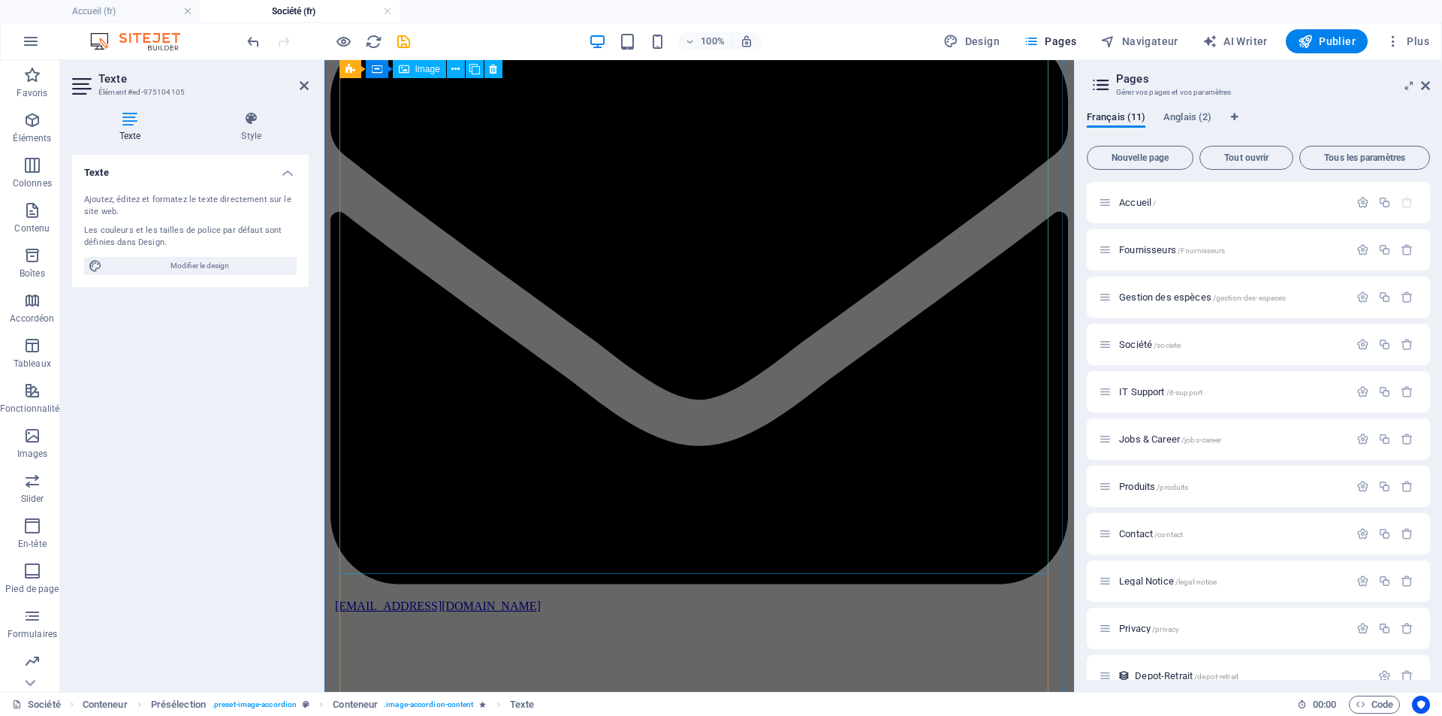
scroll to position [1132, 0]
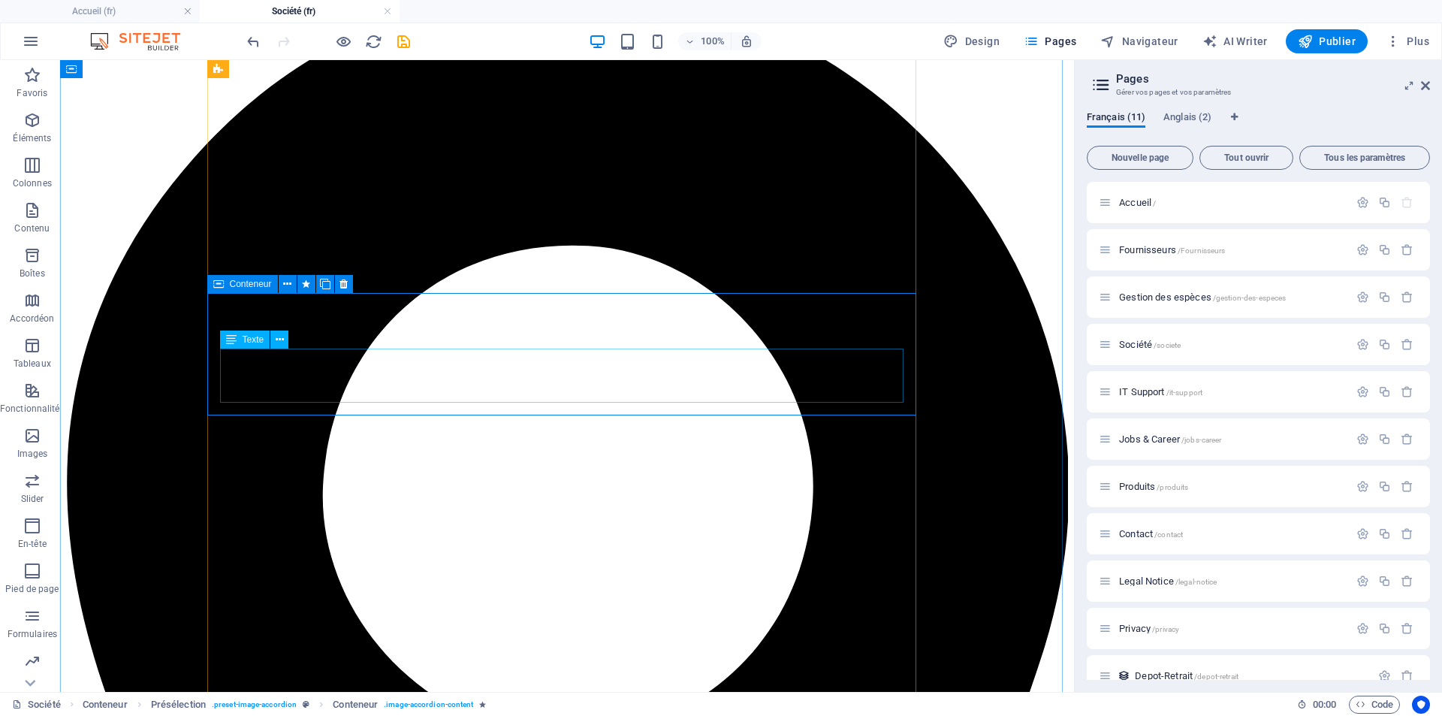
drag, startPoint x: 901, startPoint y: 397, endPoint x: 883, endPoint y: 394, distance: 17.4
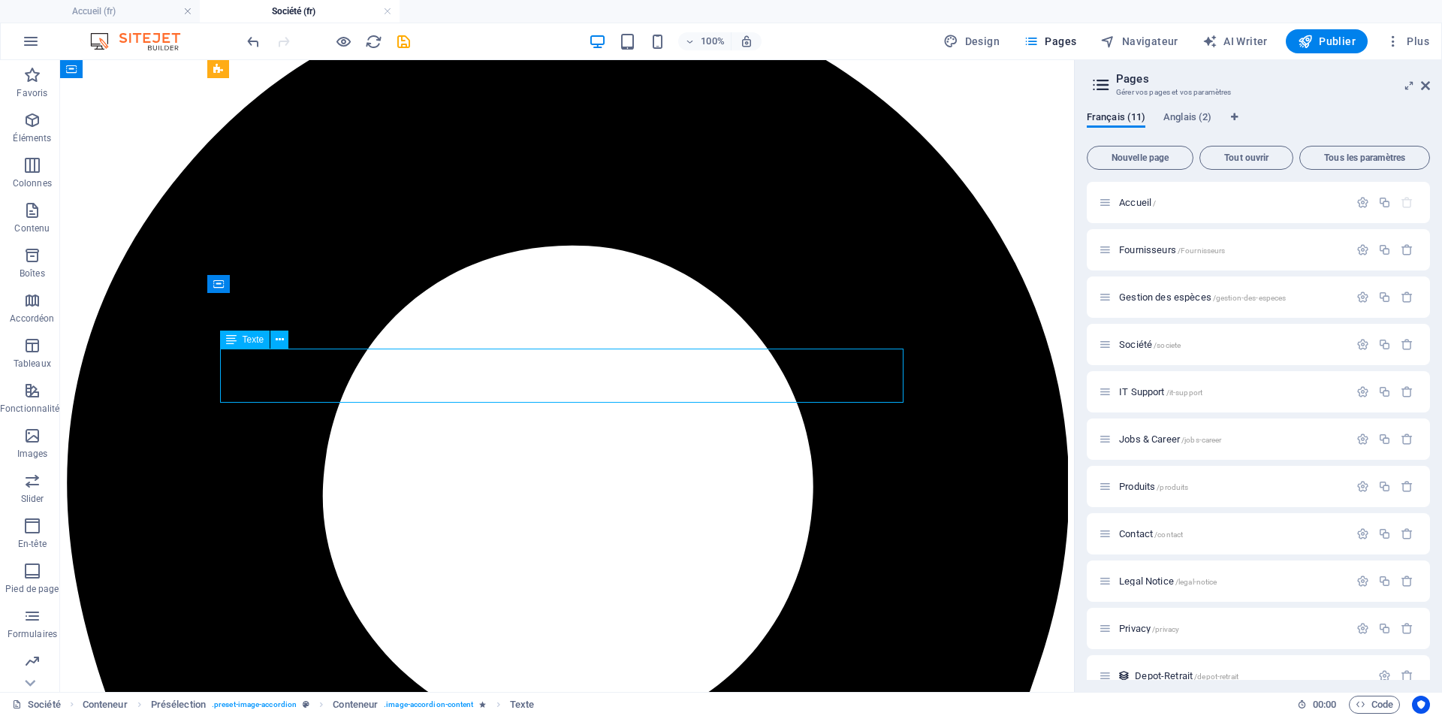
drag, startPoint x: 769, startPoint y: 393, endPoint x: 249, endPoint y: 370, distance: 519.6
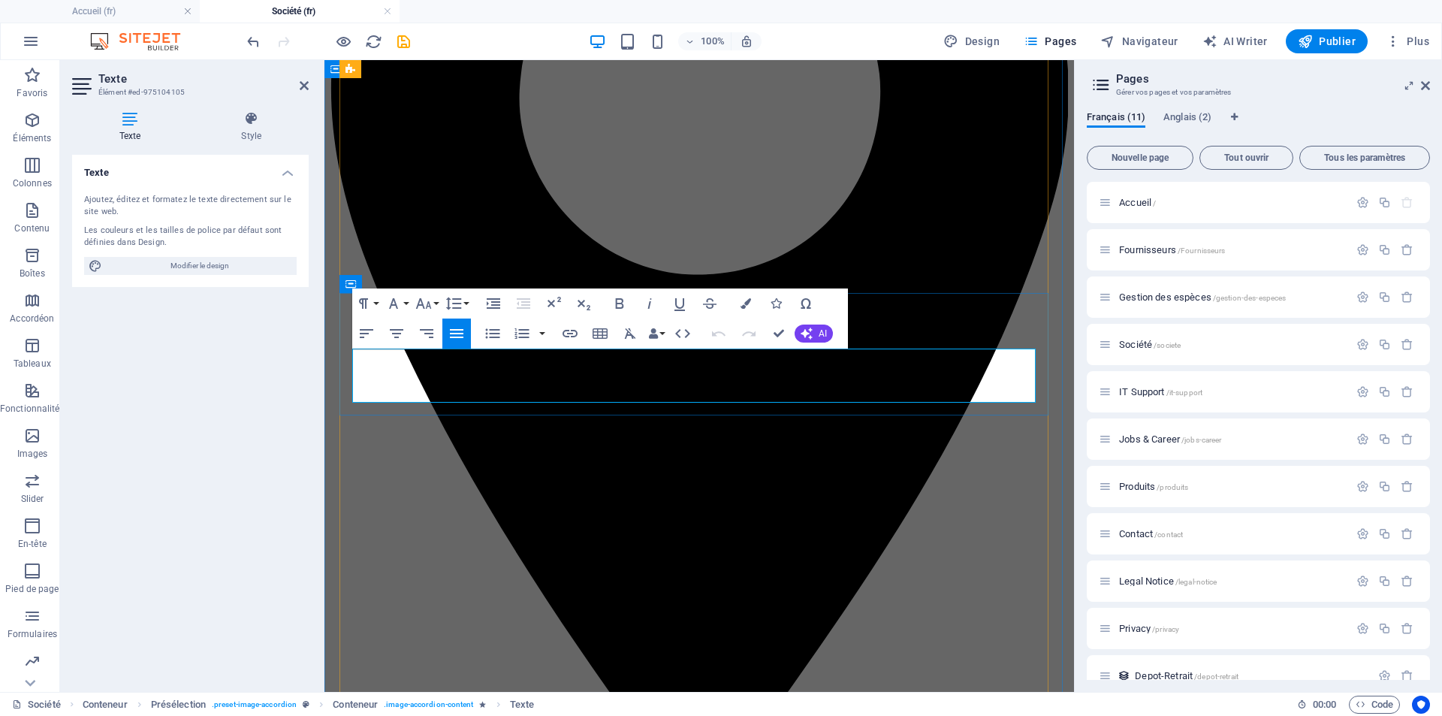
drag, startPoint x: 355, startPoint y: 355, endPoint x: 1021, endPoint y: 402, distance: 667.2
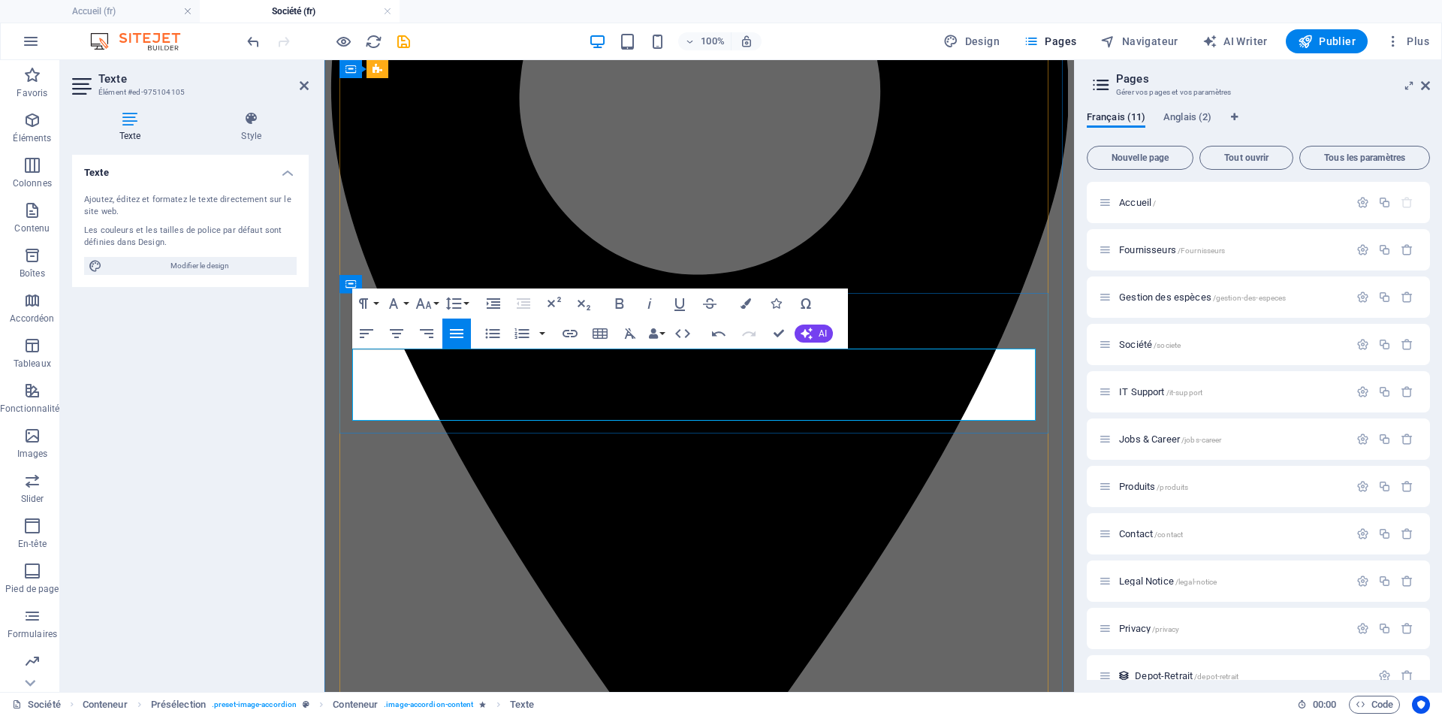
drag, startPoint x: 521, startPoint y: 358, endPoint x: 483, endPoint y: 392, distance: 50.5
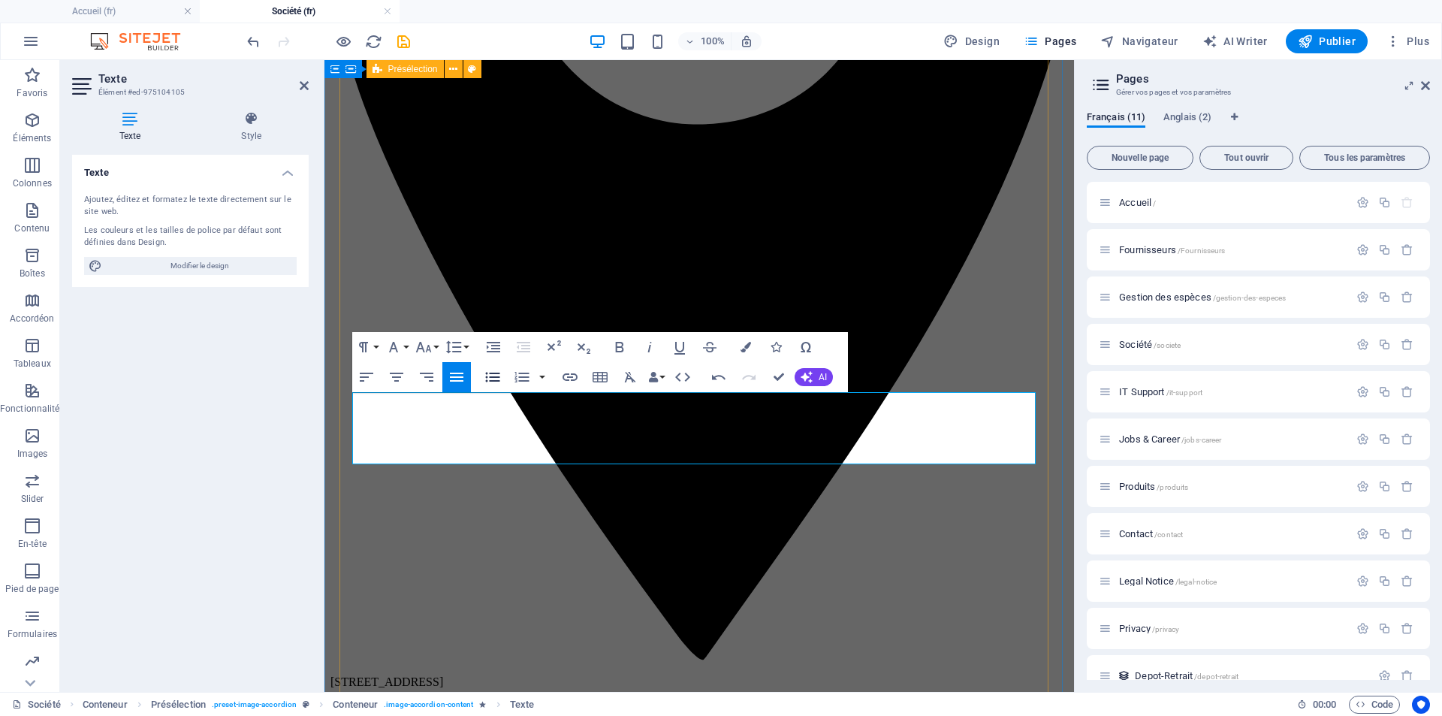
scroll to position [982, 0]
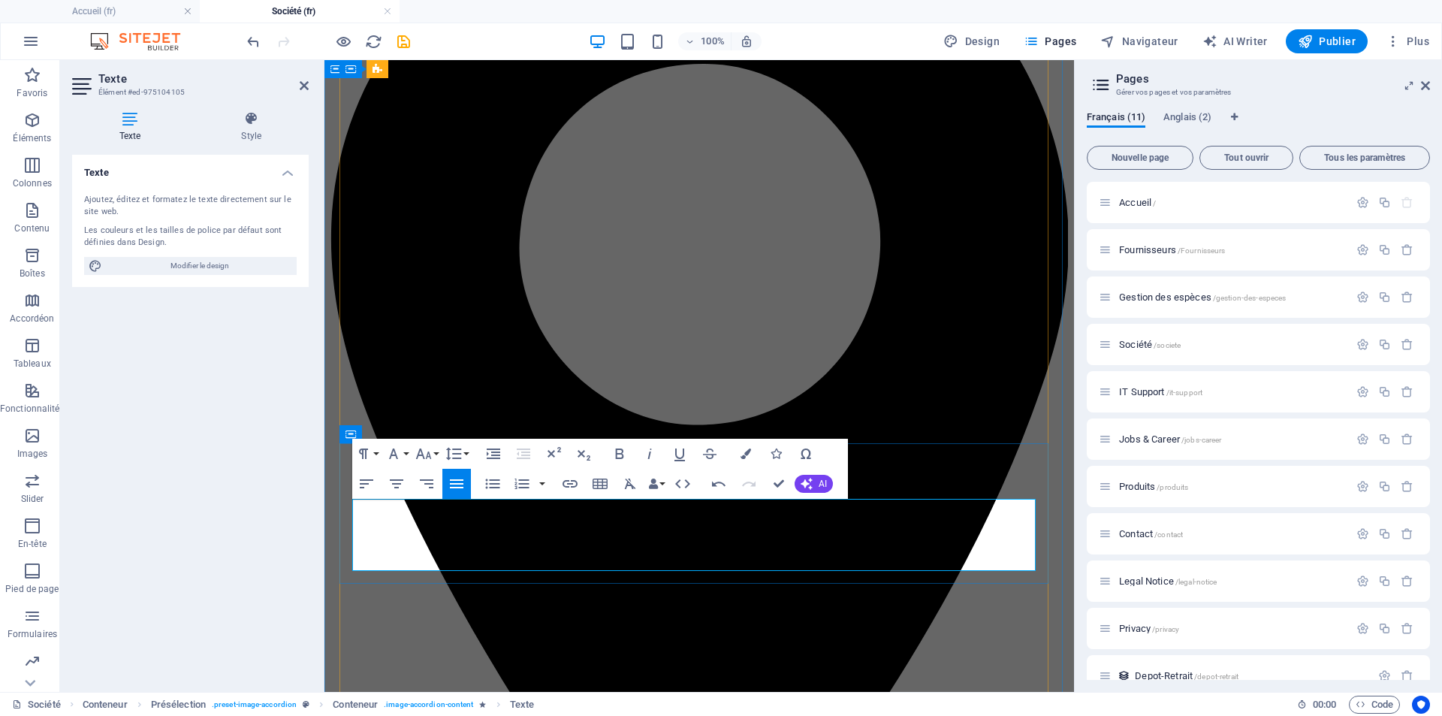
drag, startPoint x: 443, startPoint y: 509, endPoint x: 458, endPoint y: 518, distance: 16.9
click at [402, 454] on icon "button" at bounding box center [394, 454] width 18 height 18
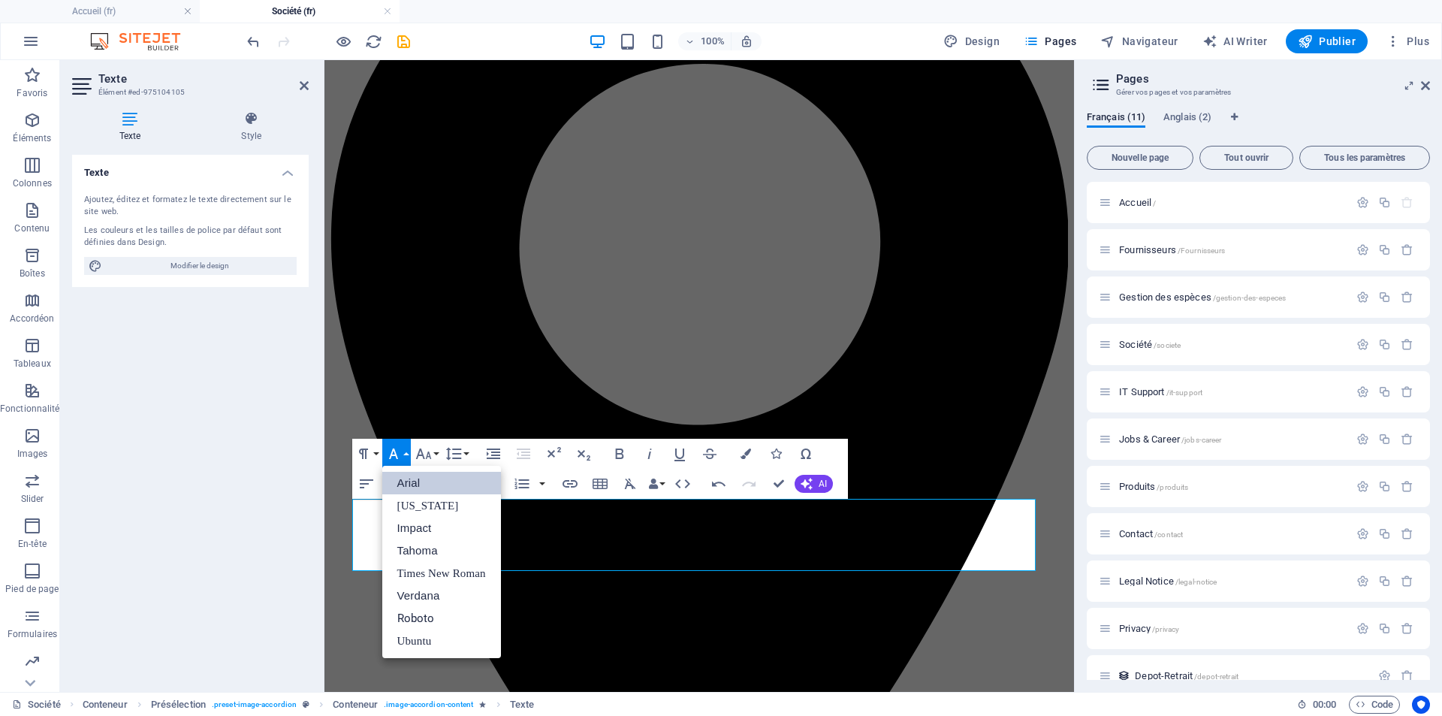
scroll to position [0, 0]
click at [402, 454] on icon "button" at bounding box center [394, 454] width 18 height 18
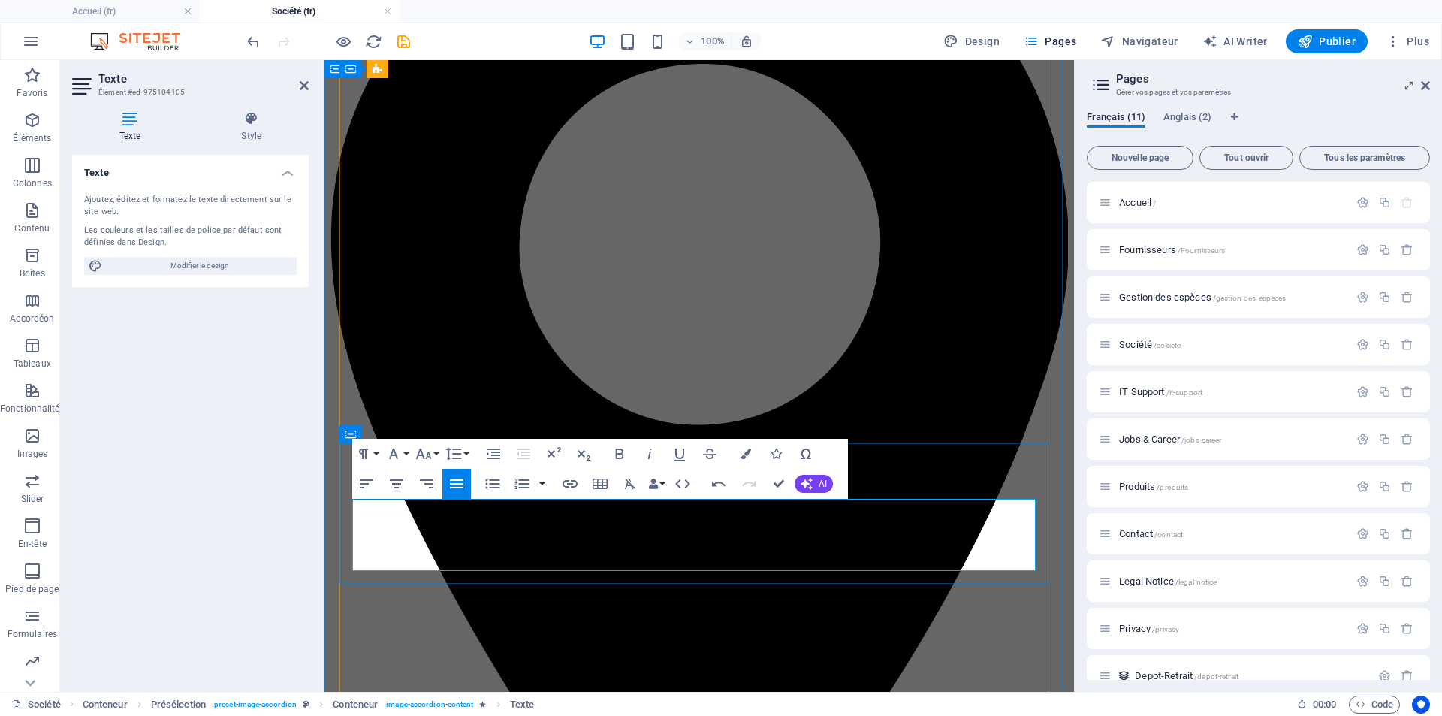
drag, startPoint x: 473, startPoint y: 507, endPoint x: 485, endPoint y: 505, distance: 12.2
click at [400, 458] on icon "button" at bounding box center [394, 454] width 18 height 18
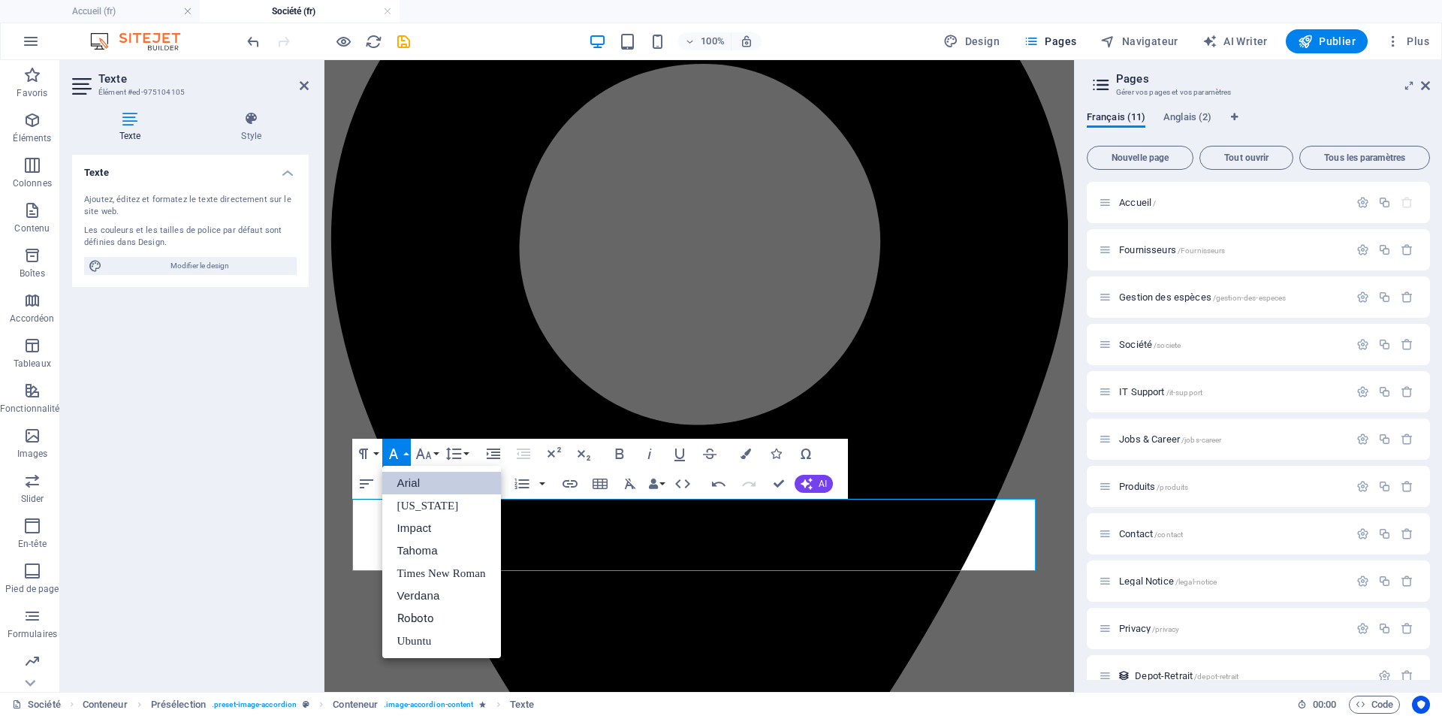
click at [400, 458] on icon "button" at bounding box center [394, 454] width 18 height 18
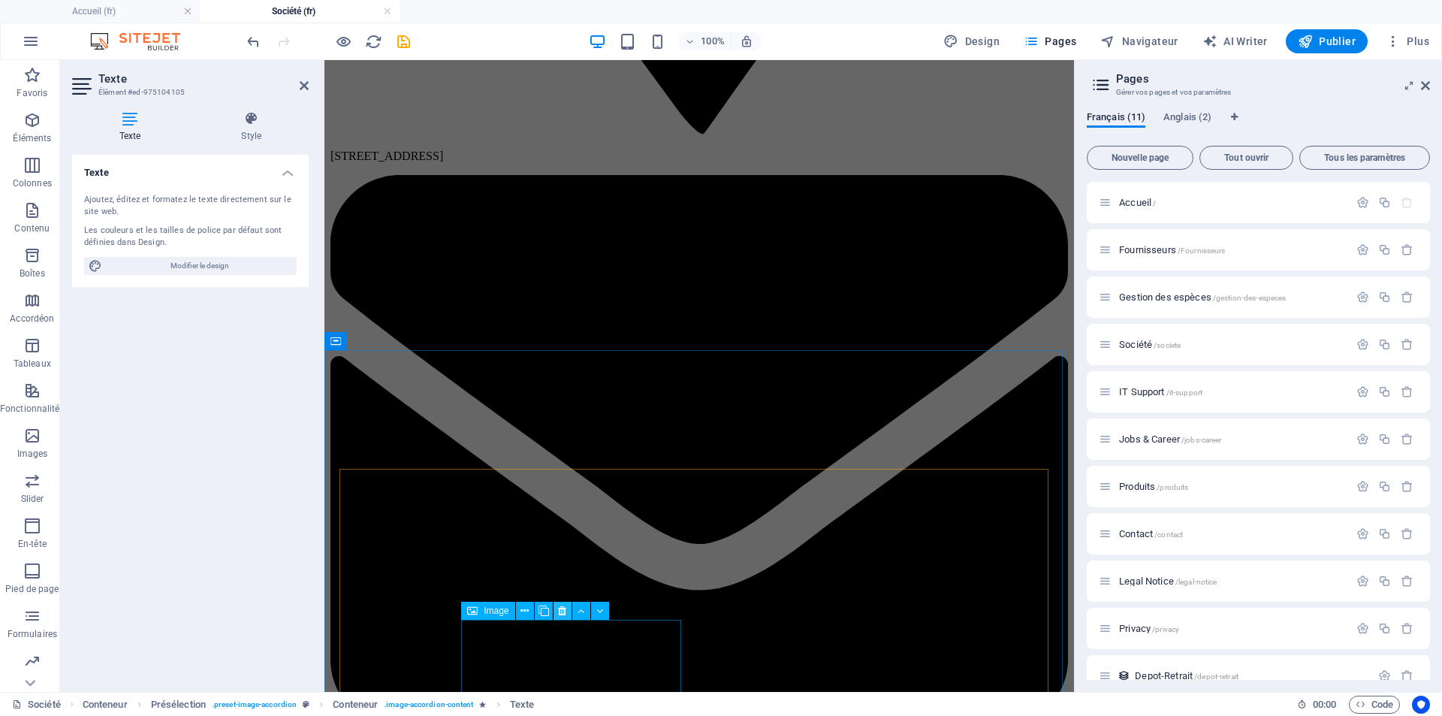
scroll to position [2109, 0]
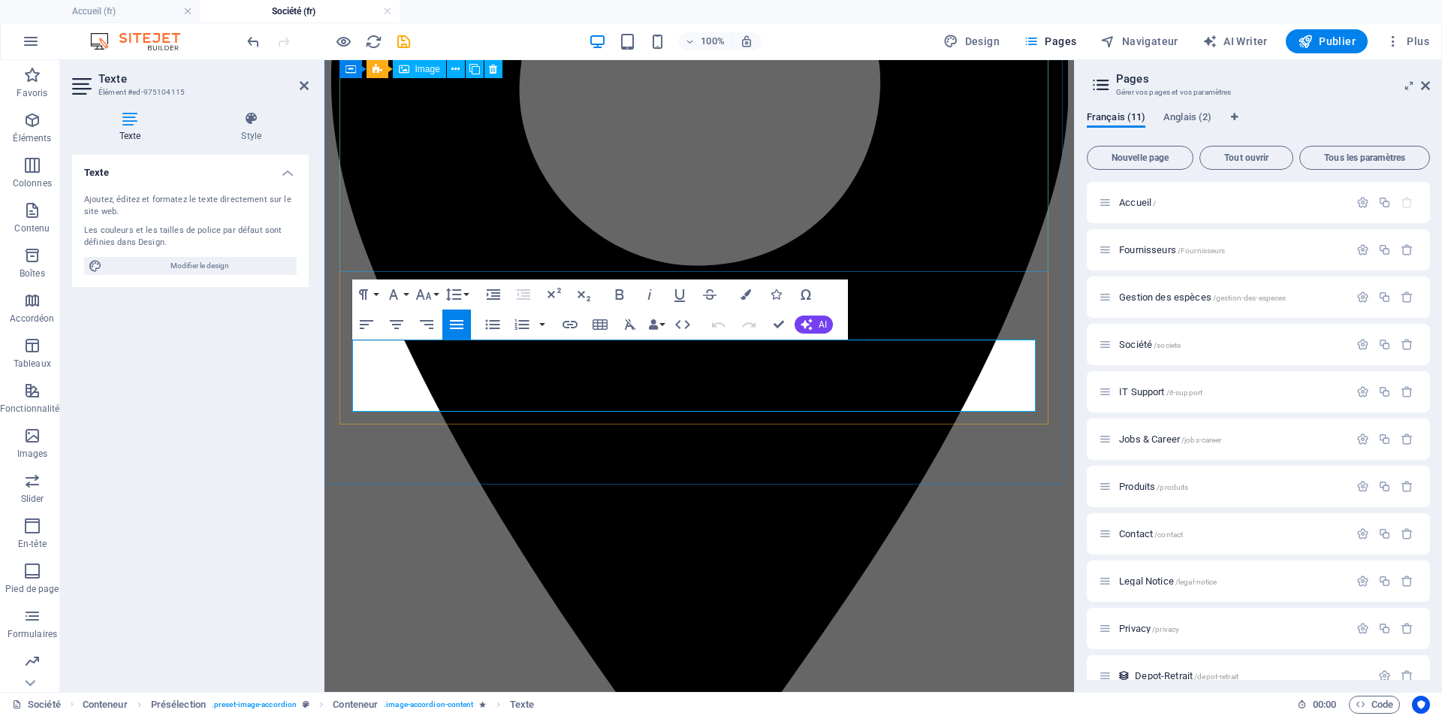
scroll to position [1971, 0]
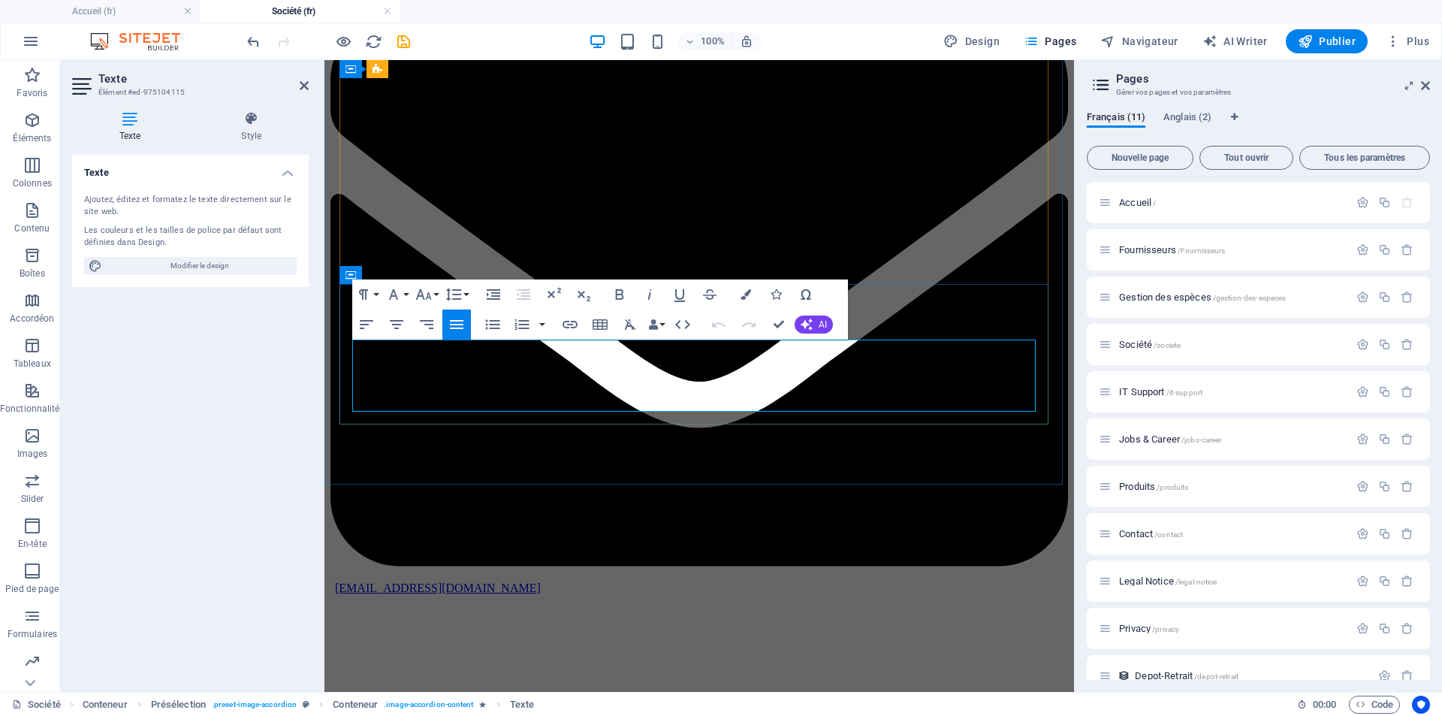
drag, startPoint x: 527, startPoint y: 351, endPoint x: 366, endPoint y: 349, distance: 161.5
copy span "𝑛𝑖𝑐𝑎𝑙 𝐵𝑟𝑎𝑖𝑛 & 𝐶𝑜𝑑𝑒 𝐶𝑜𝑚𝑚𝑎𝑛𝑑𝑒𝑟"
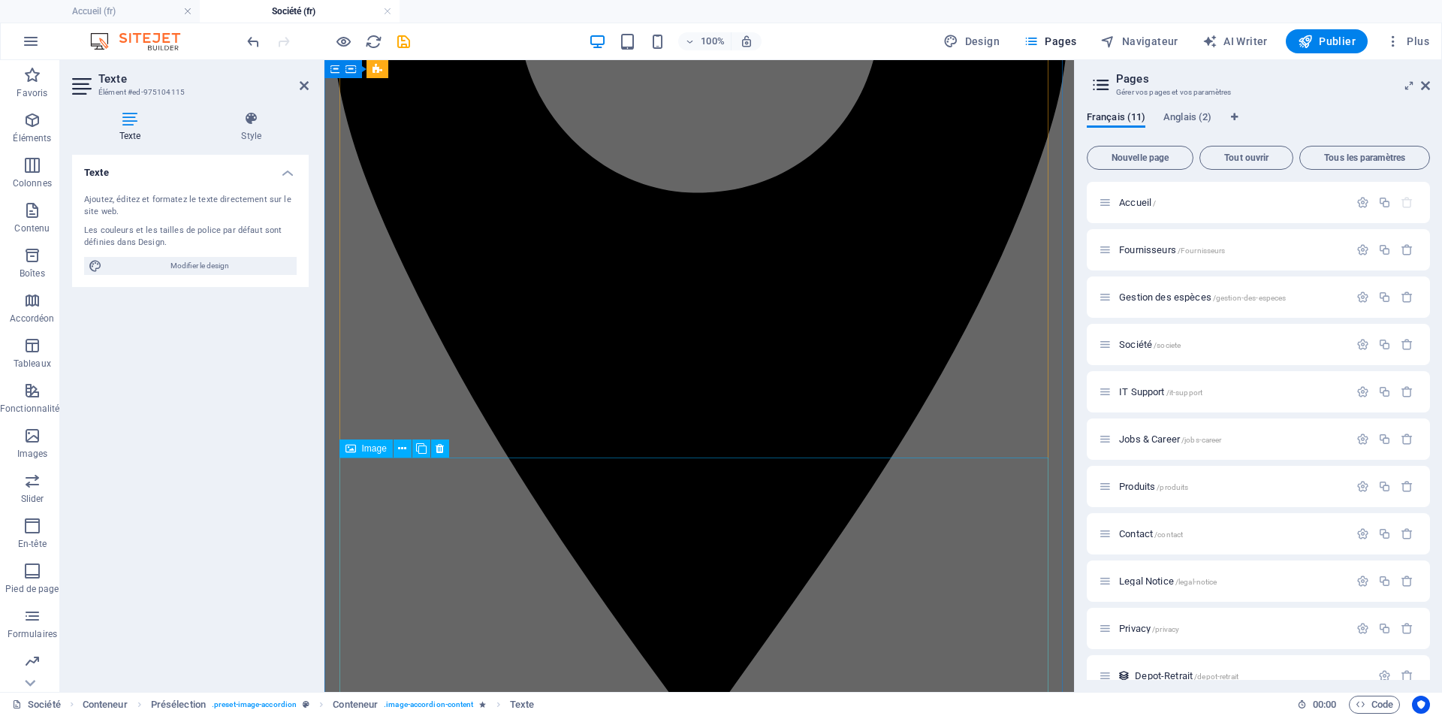
scroll to position [994, 0]
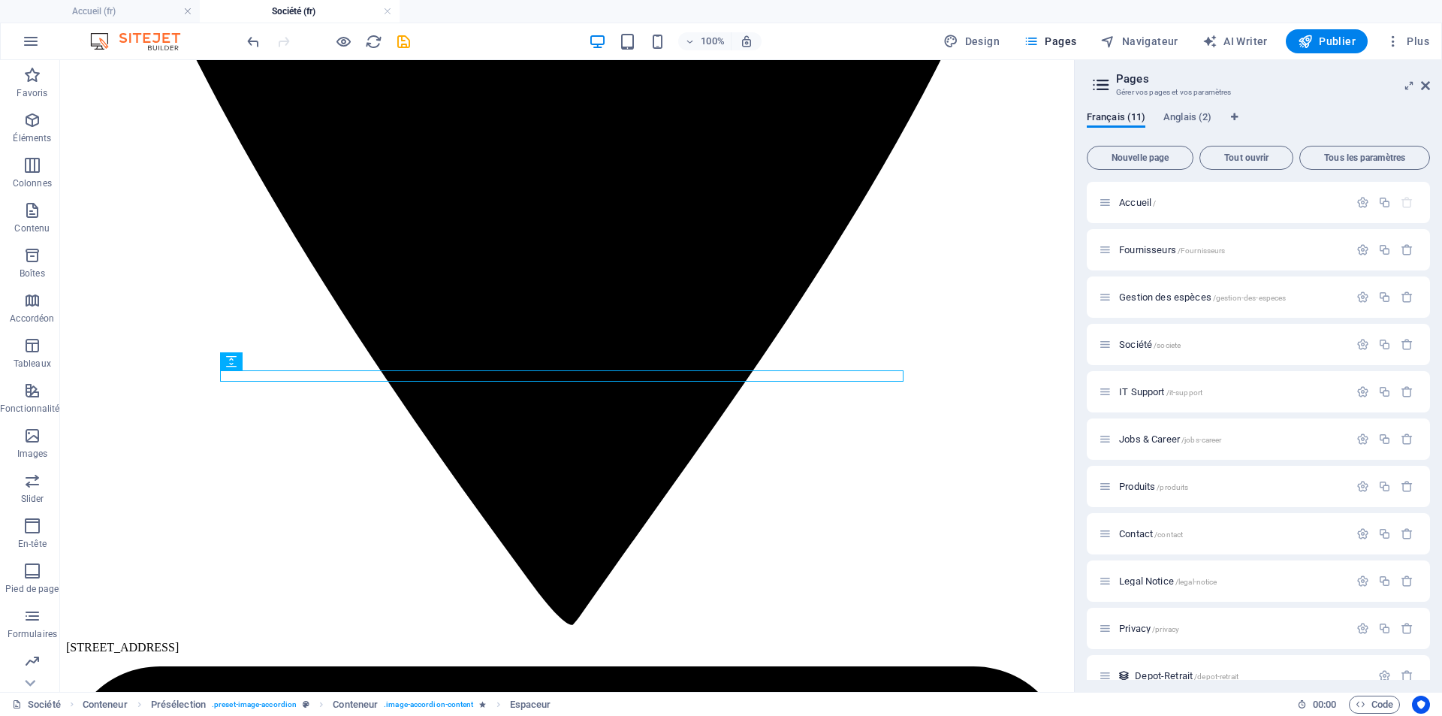
scroll to position [1099, 0]
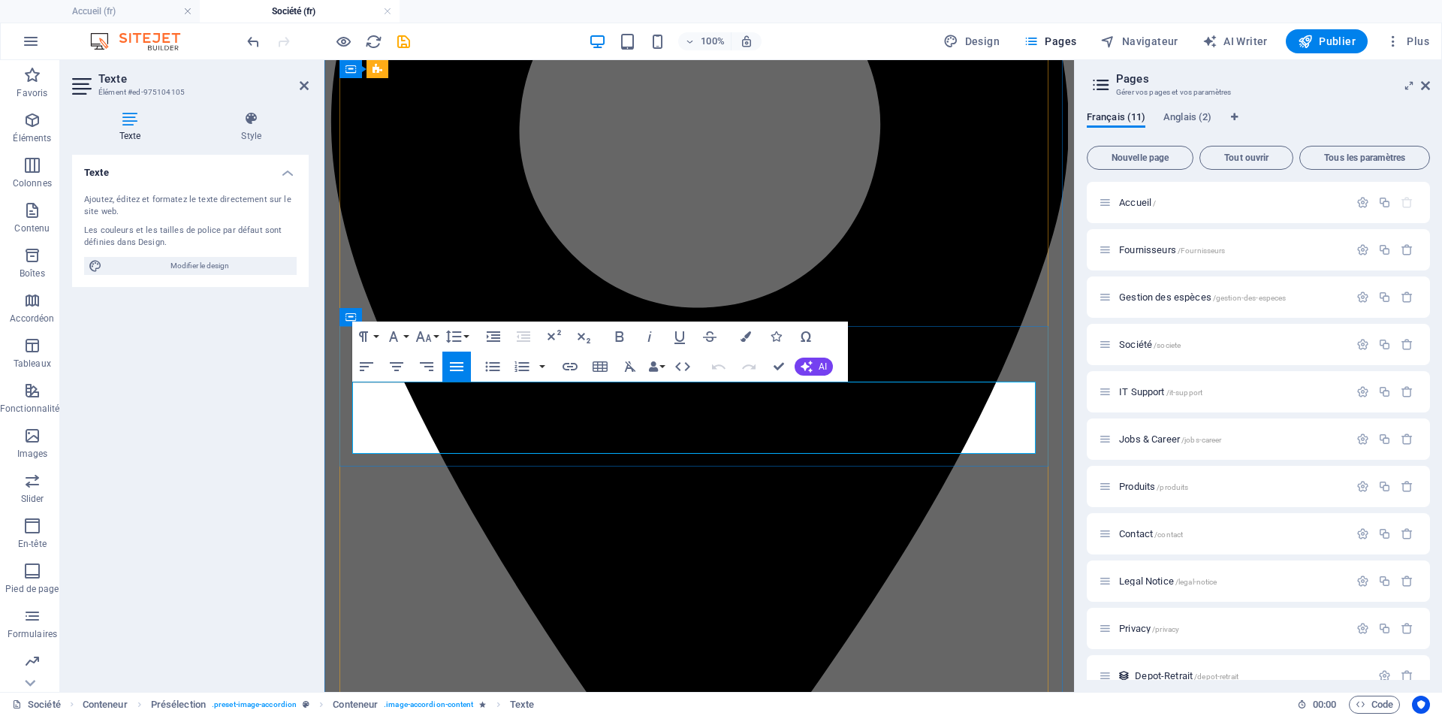
drag, startPoint x: 352, startPoint y: 390, endPoint x: 520, endPoint y: 392, distance: 167.5
click at [403, 334] on button "Font Family" at bounding box center [396, 337] width 29 height 30
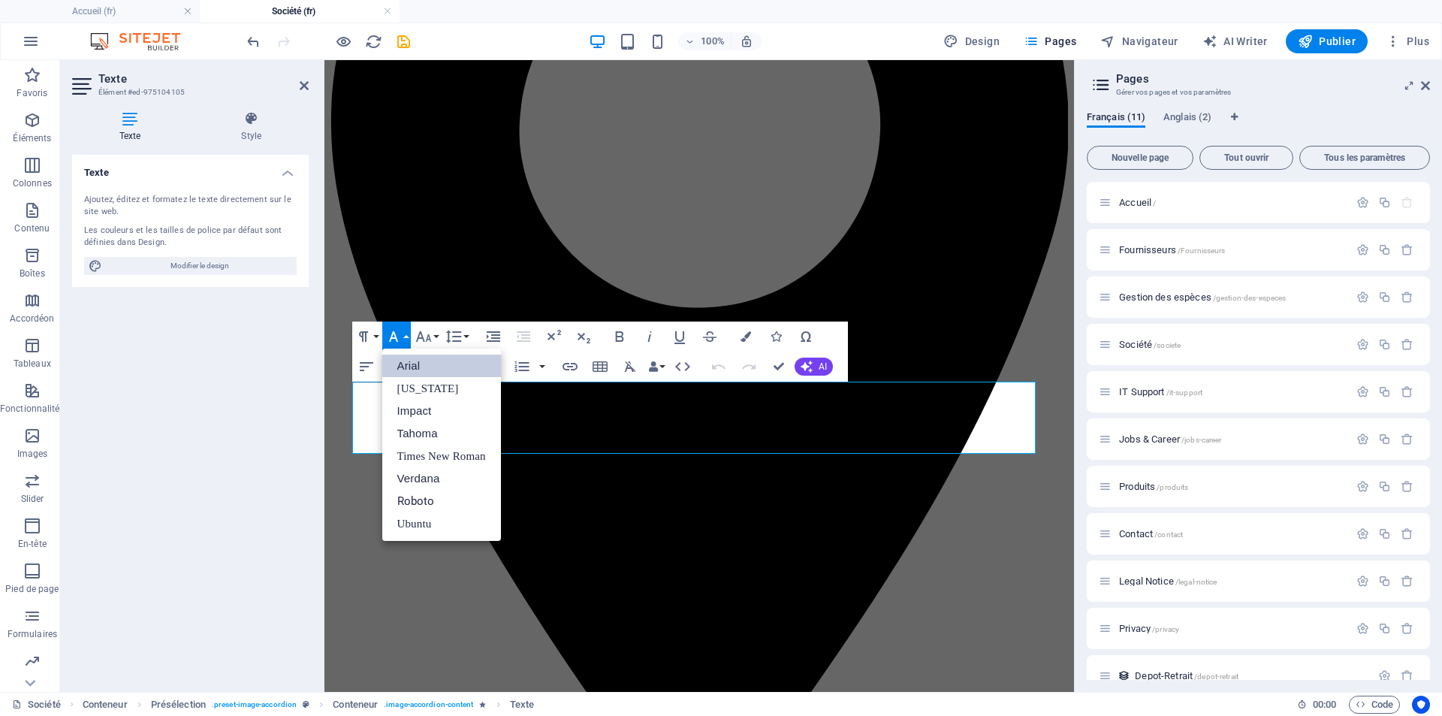
scroll to position [0, 0]
click at [428, 458] on link "Times New Roman" at bounding box center [441, 456] width 119 height 23
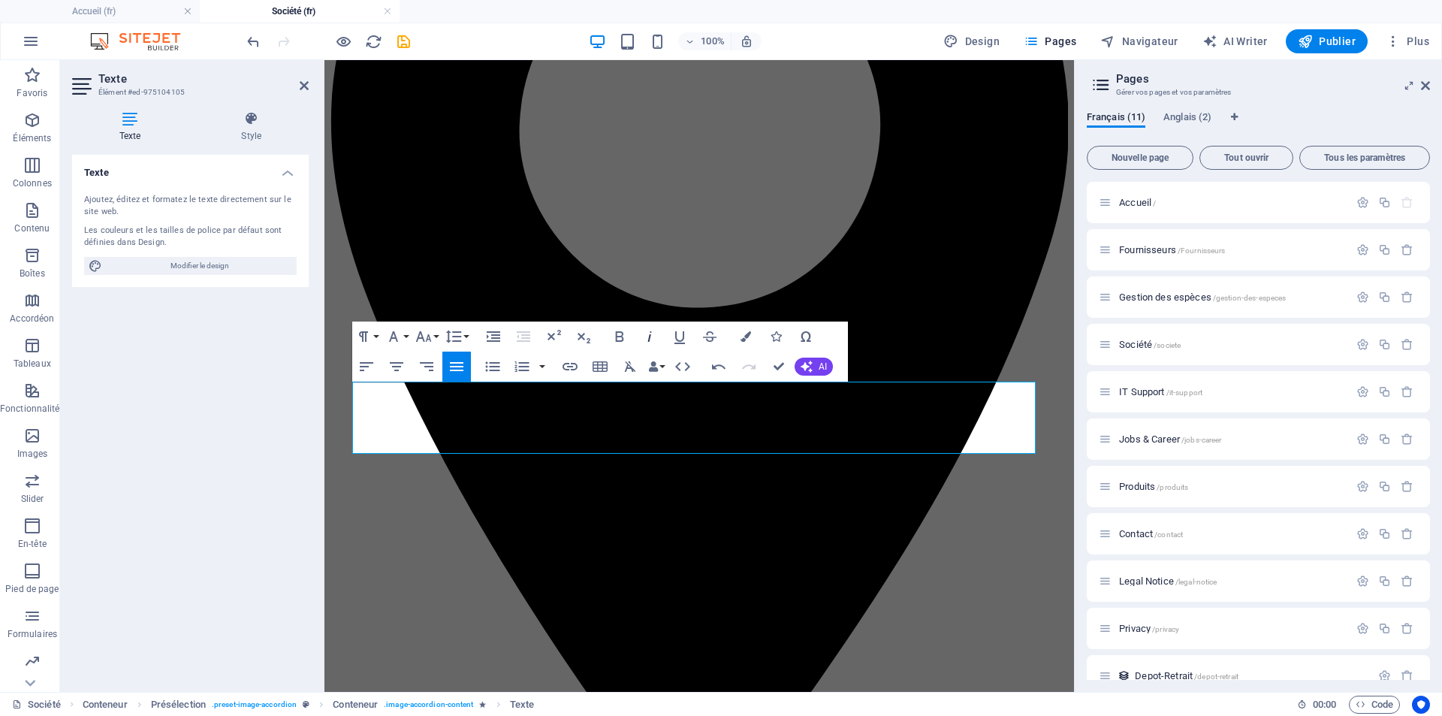
click at [656, 335] on icon "button" at bounding box center [650, 337] width 18 height 18
click at [427, 336] on icon "button" at bounding box center [423, 336] width 16 height 11
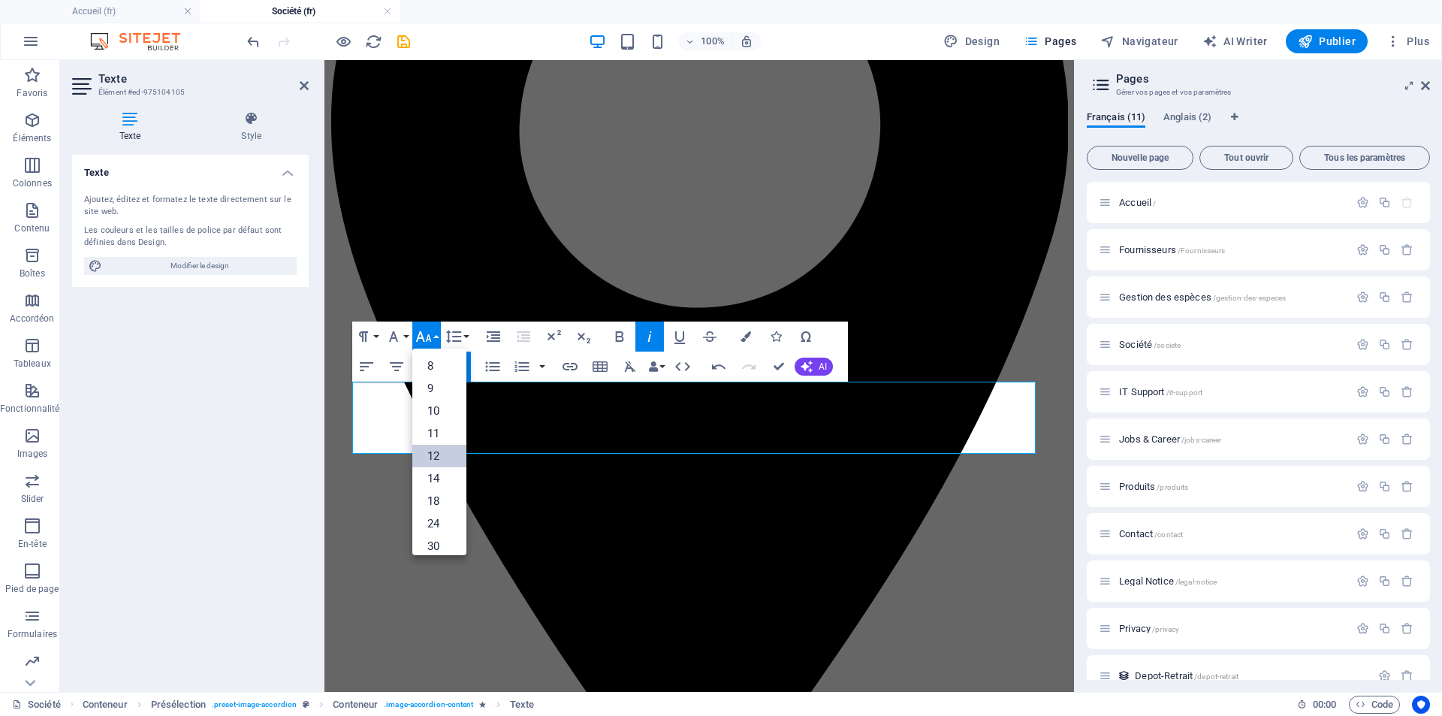
click at [444, 451] on link "12" at bounding box center [439, 456] width 54 height 23
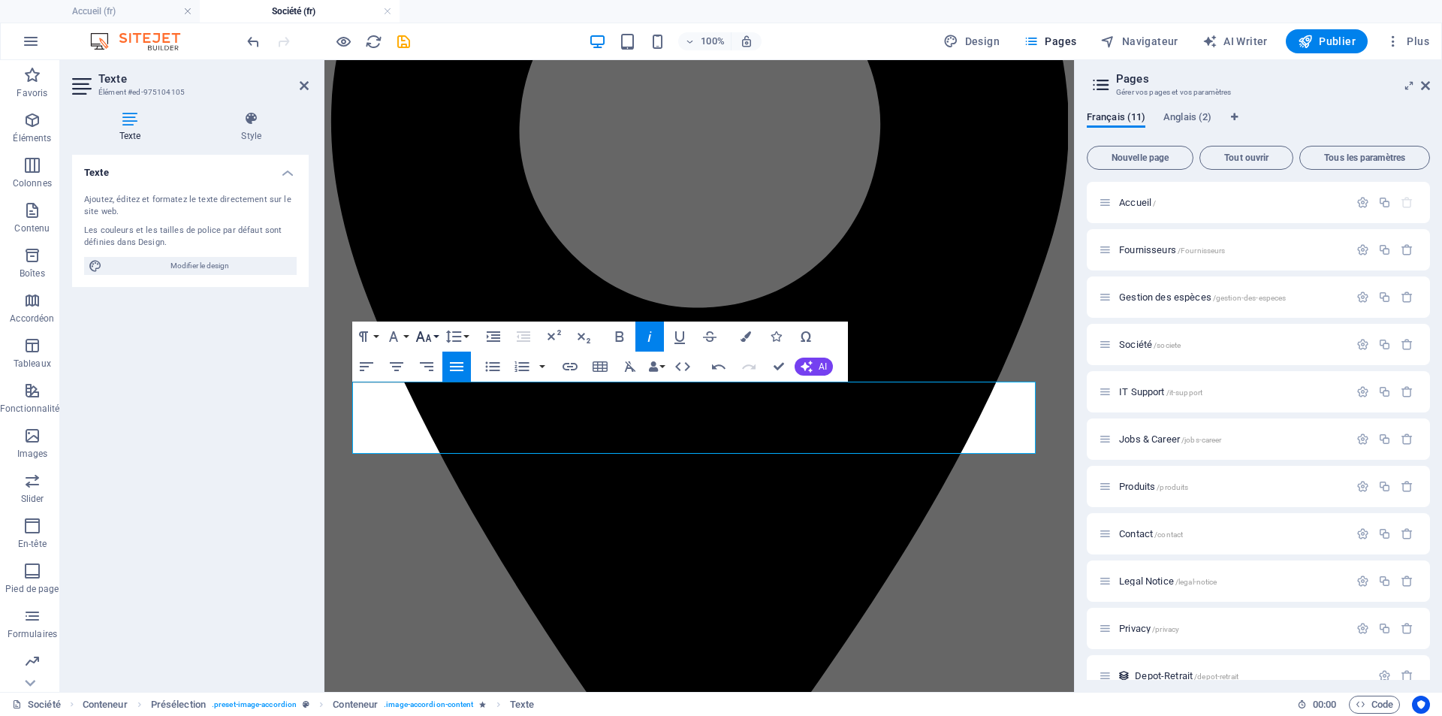
click at [436, 337] on button "Font Size" at bounding box center [426, 337] width 29 height 30
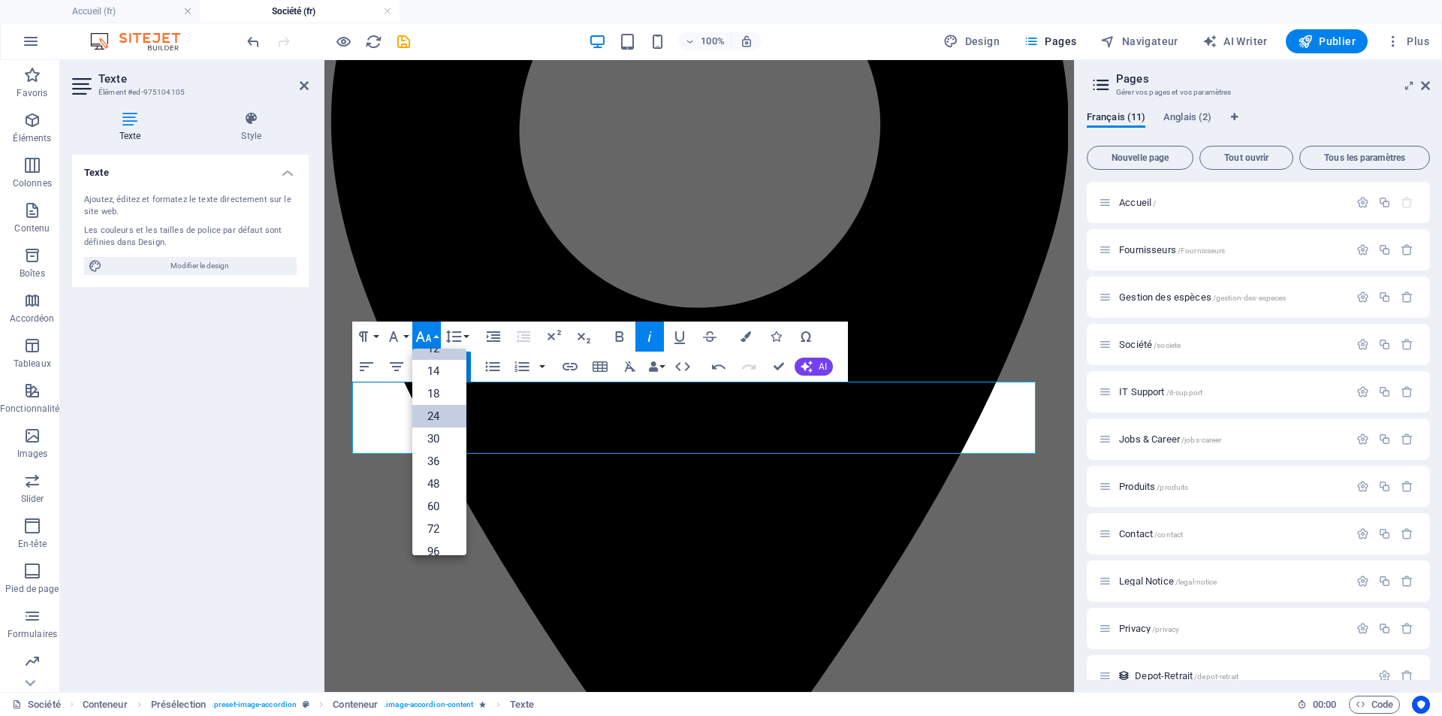
click at [441, 417] on link "24" at bounding box center [439, 416] width 54 height 23
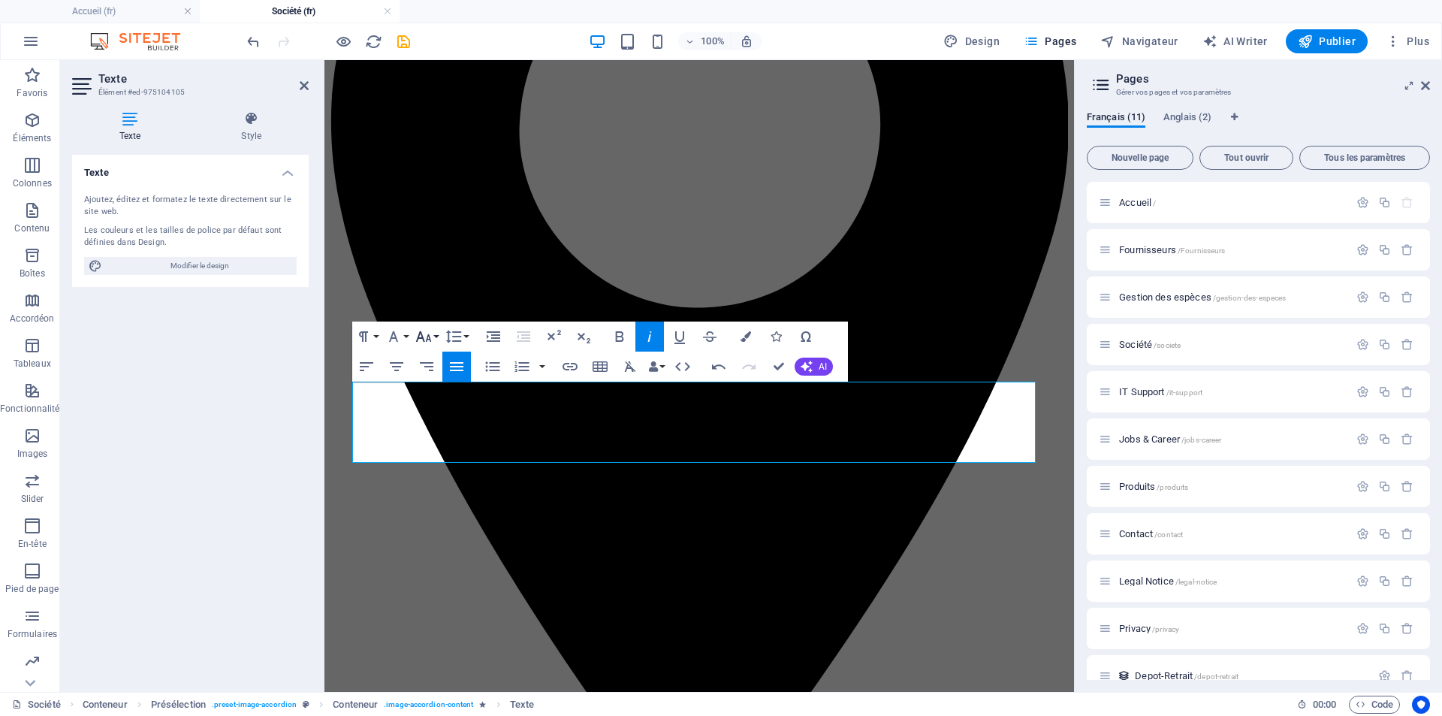
click at [439, 338] on button "Font Size" at bounding box center [426, 337] width 29 height 30
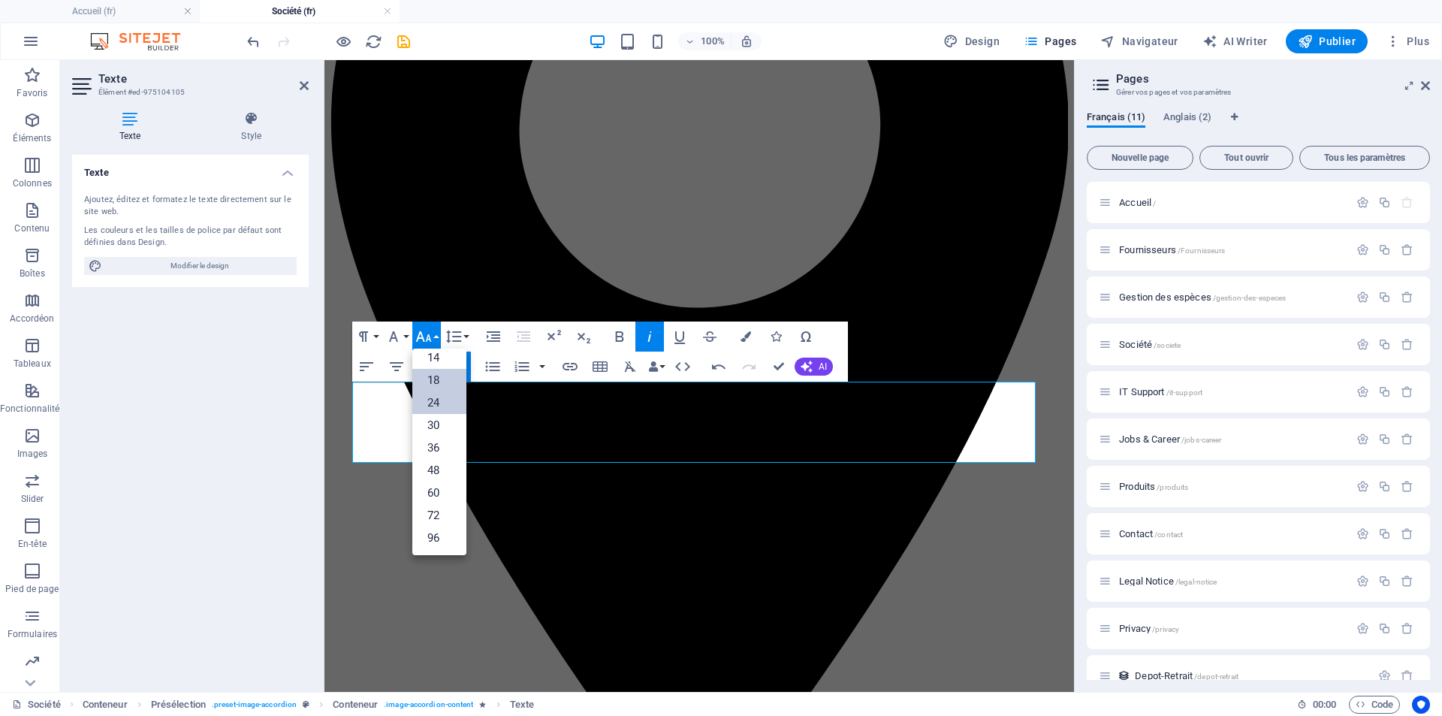
scroll to position [121, 0]
click at [443, 381] on link "18" at bounding box center [439, 380] width 54 height 23
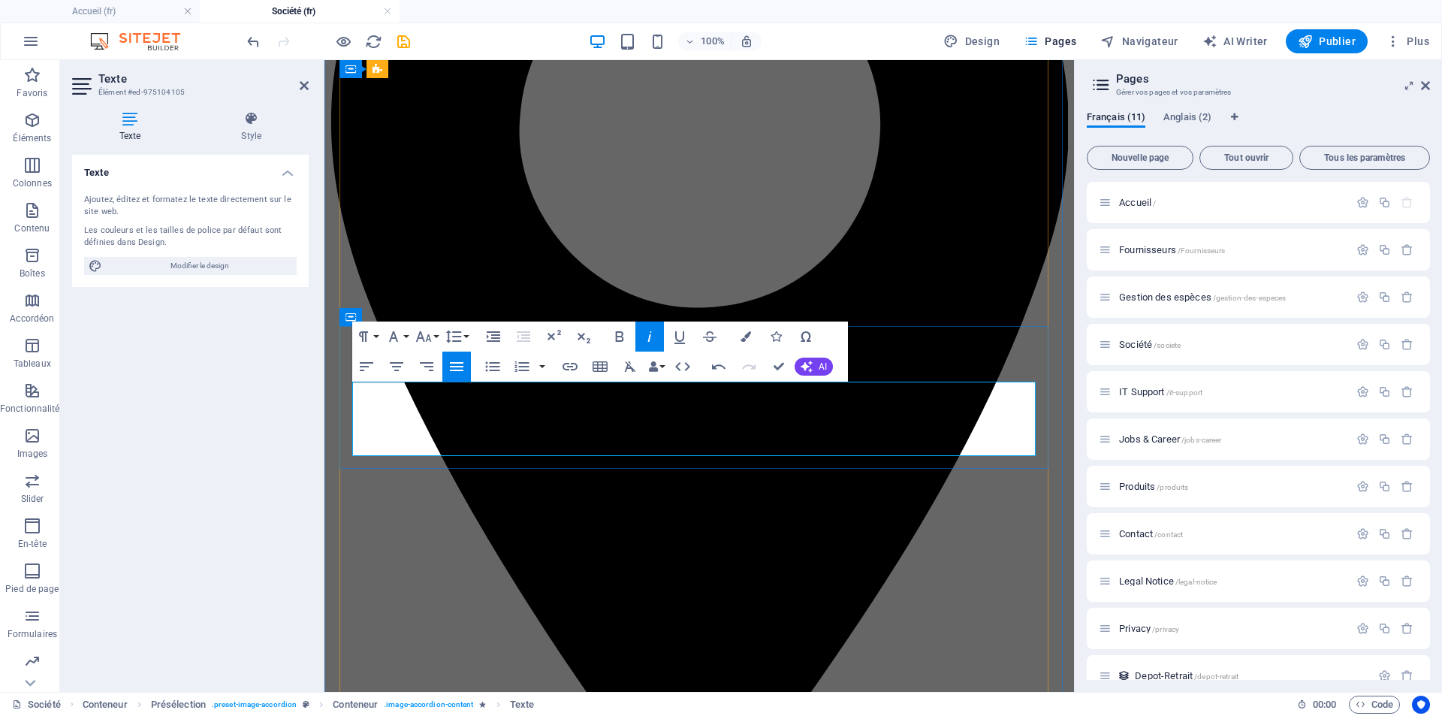
click at [156, 437] on div "Texte Ajoutez, éditez et formatez le texte directement sur le site web. Les cou…" at bounding box center [190, 417] width 237 height 525
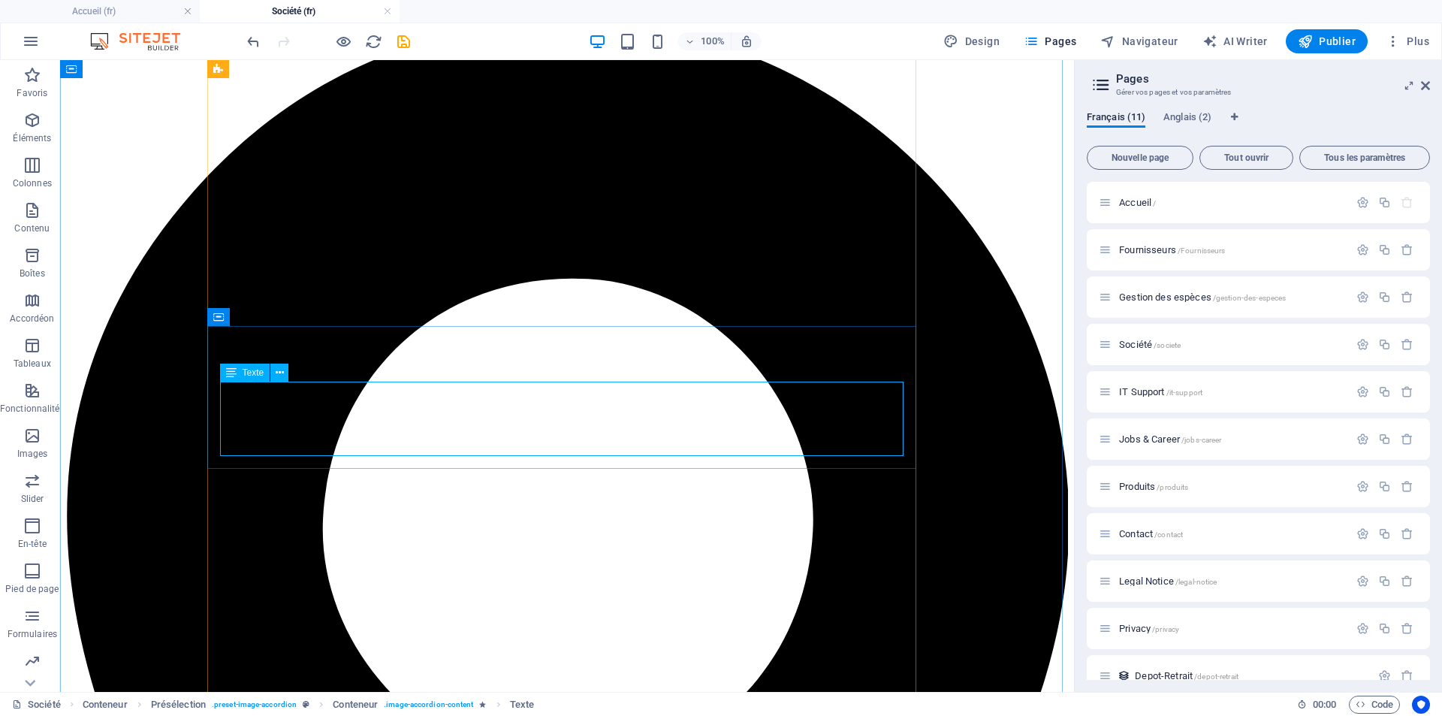
drag, startPoint x: 384, startPoint y: 392, endPoint x: 234, endPoint y: 392, distance: 149.5
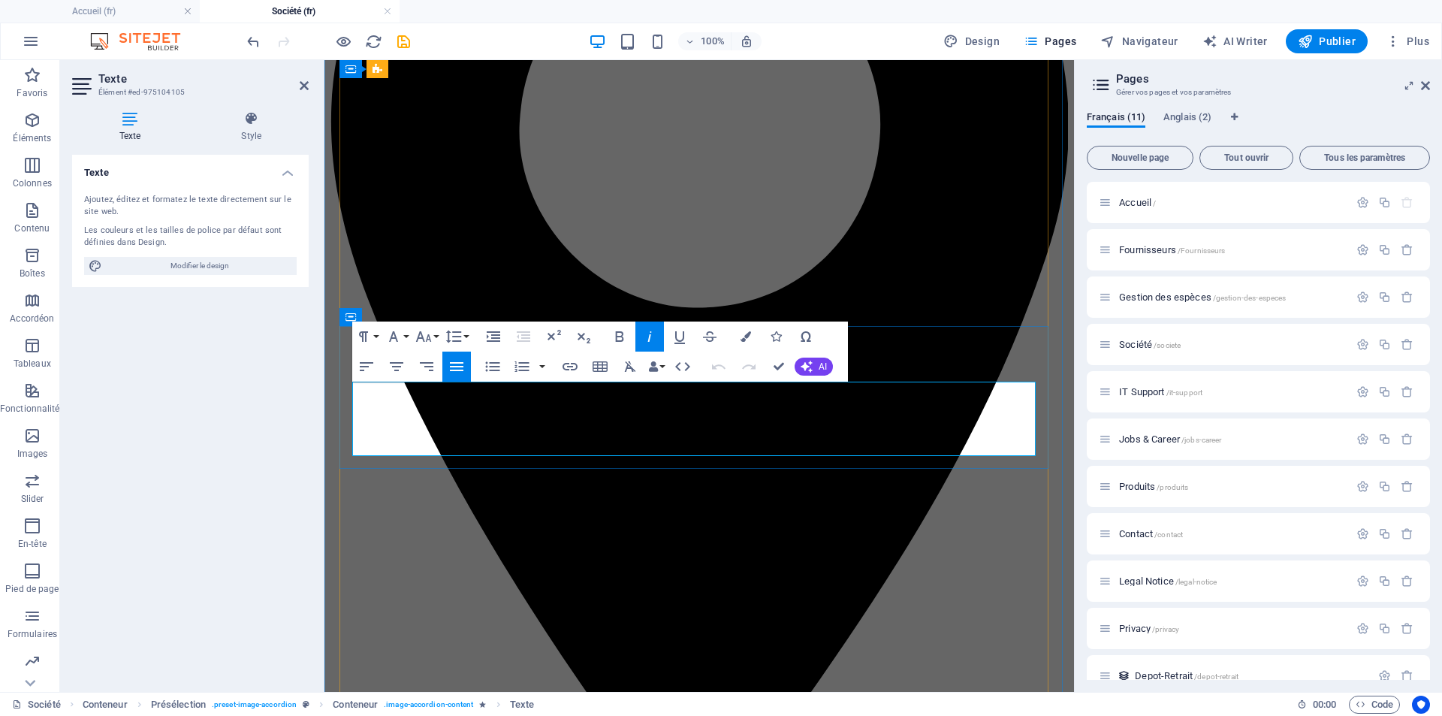
drag, startPoint x: 560, startPoint y: 395, endPoint x: 351, endPoint y: 392, distance: 208.9
click at [377, 335] on button "Paragraph Format" at bounding box center [366, 337] width 29 height 30
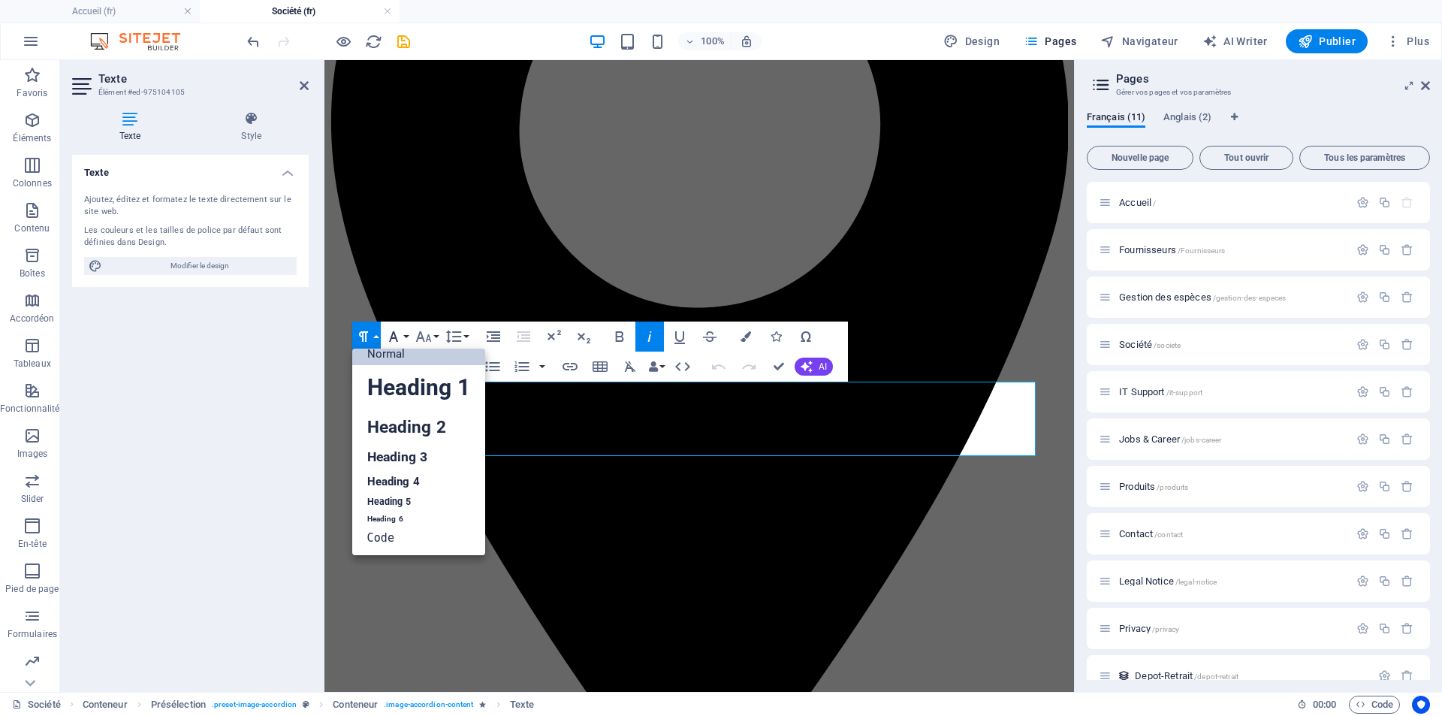
scroll to position [12, 0]
click at [398, 337] on icon "button" at bounding box center [394, 337] width 18 height 18
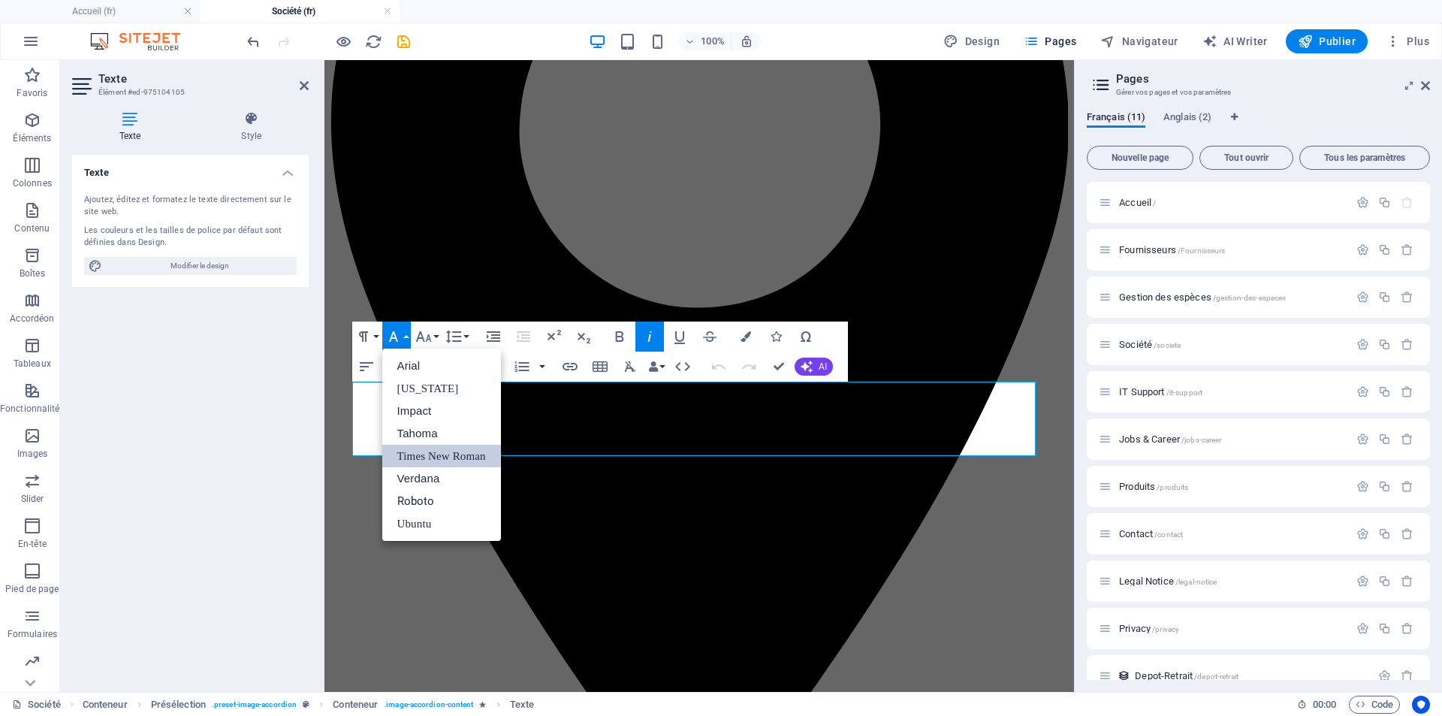
scroll to position [0, 0]
click at [465, 430] on link "Tahoma" at bounding box center [441, 433] width 119 height 23
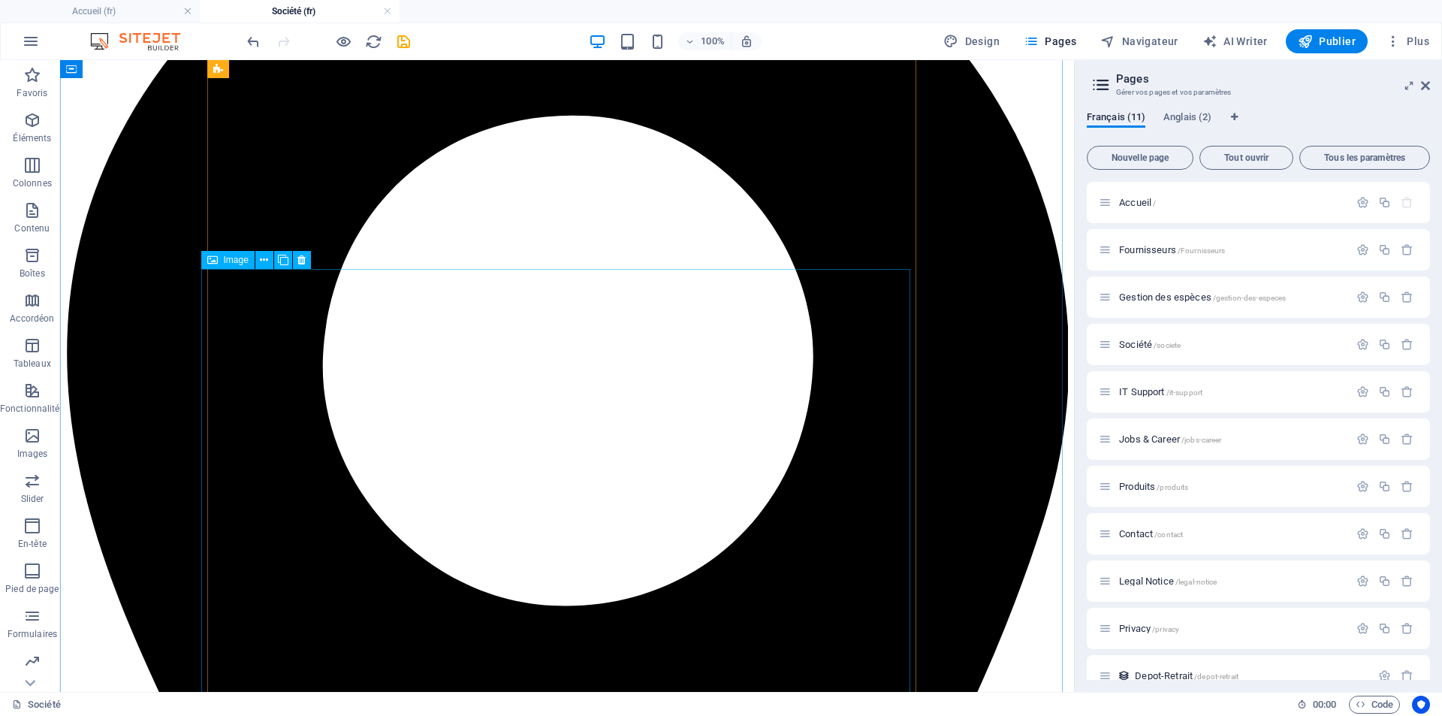
scroll to position [1213, 0]
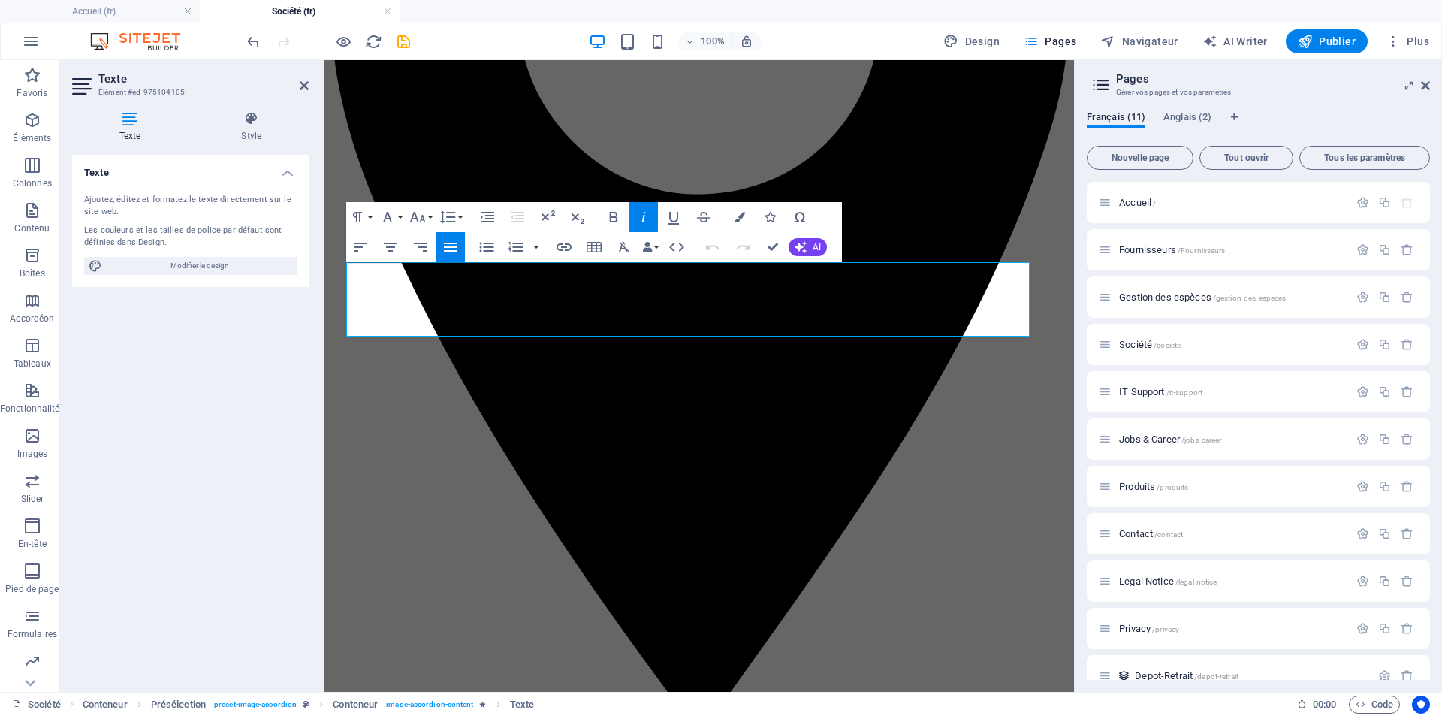
click at [259, 276] on div "Ajoutez, éditez et formatez le texte directement sur le site web. Les couleurs …" at bounding box center [190, 234] width 237 height 105
drag, startPoint x: 379, startPoint y: 273, endPoint x: 499, endPoint y: 273, distance: 120.2
